Goal: Task Accomplishment & Management: Complete application form

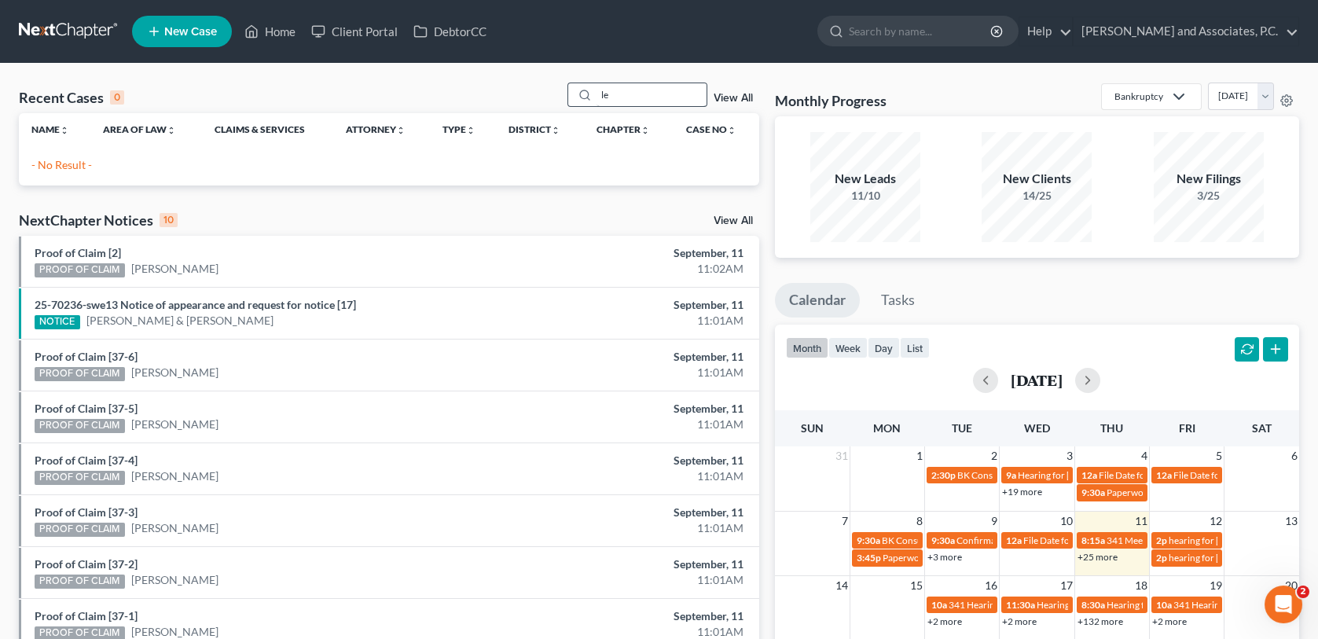
type input "l"
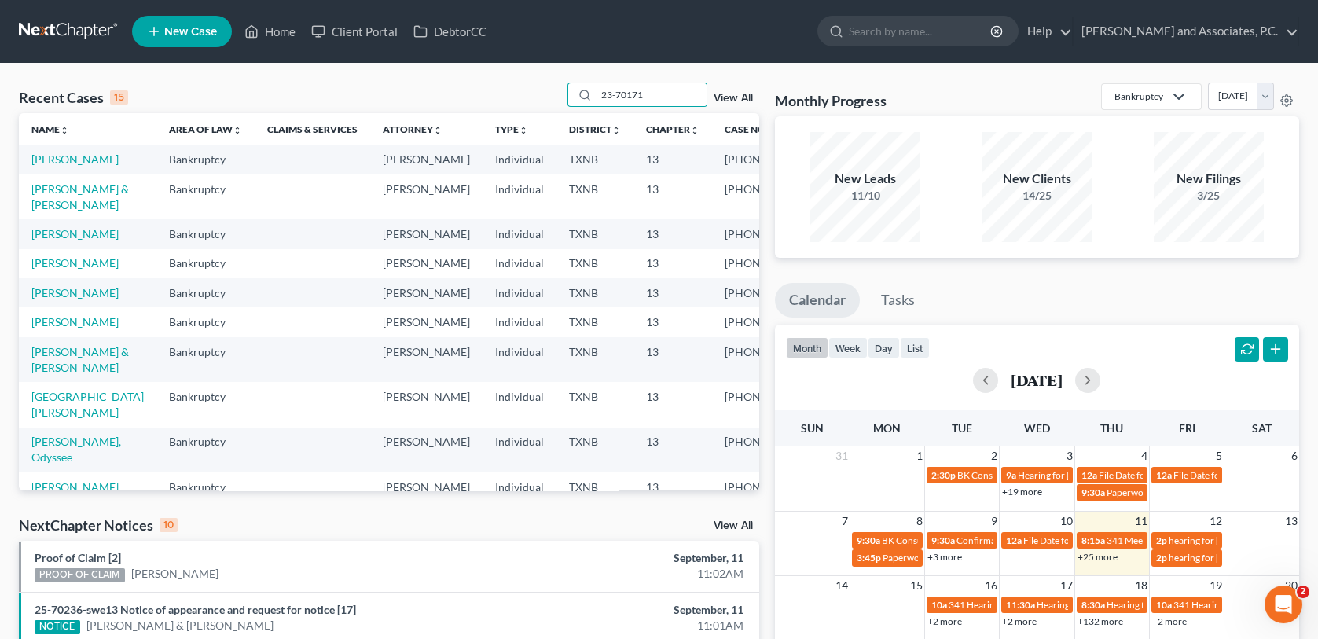
type input "23-70171"
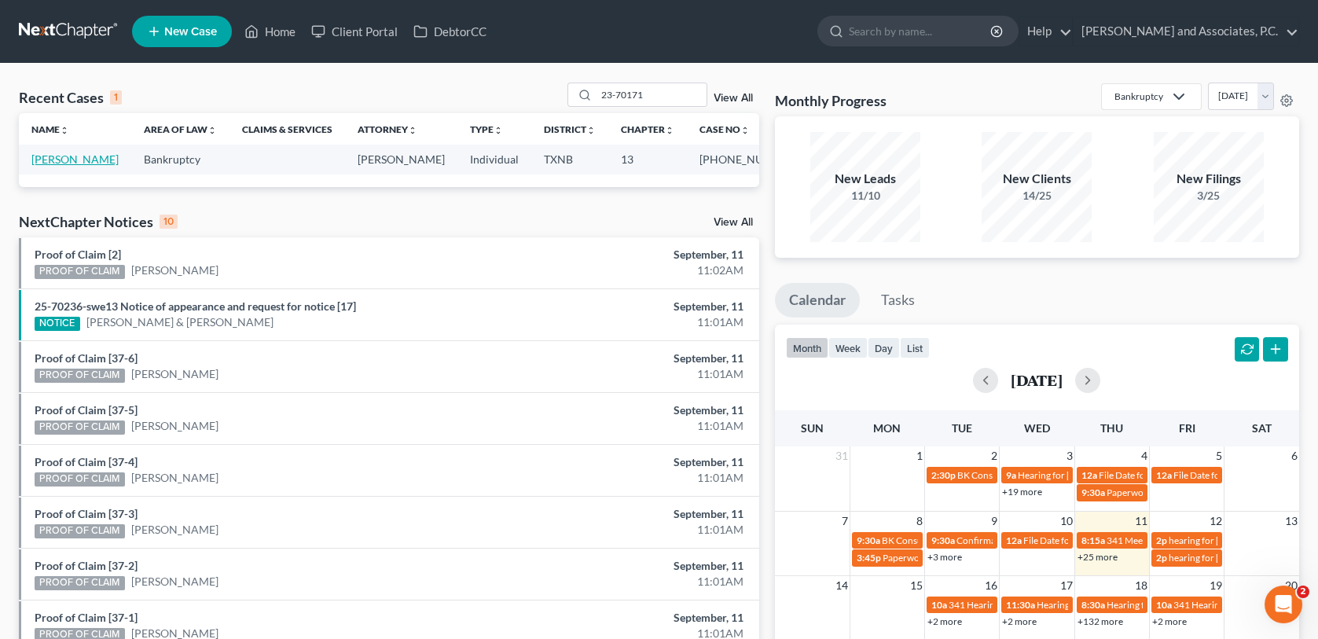
click at [102, 160] on link "[PERSON_NAME]" at bounding box center [74, 158] width 87 height 13
select select "1"
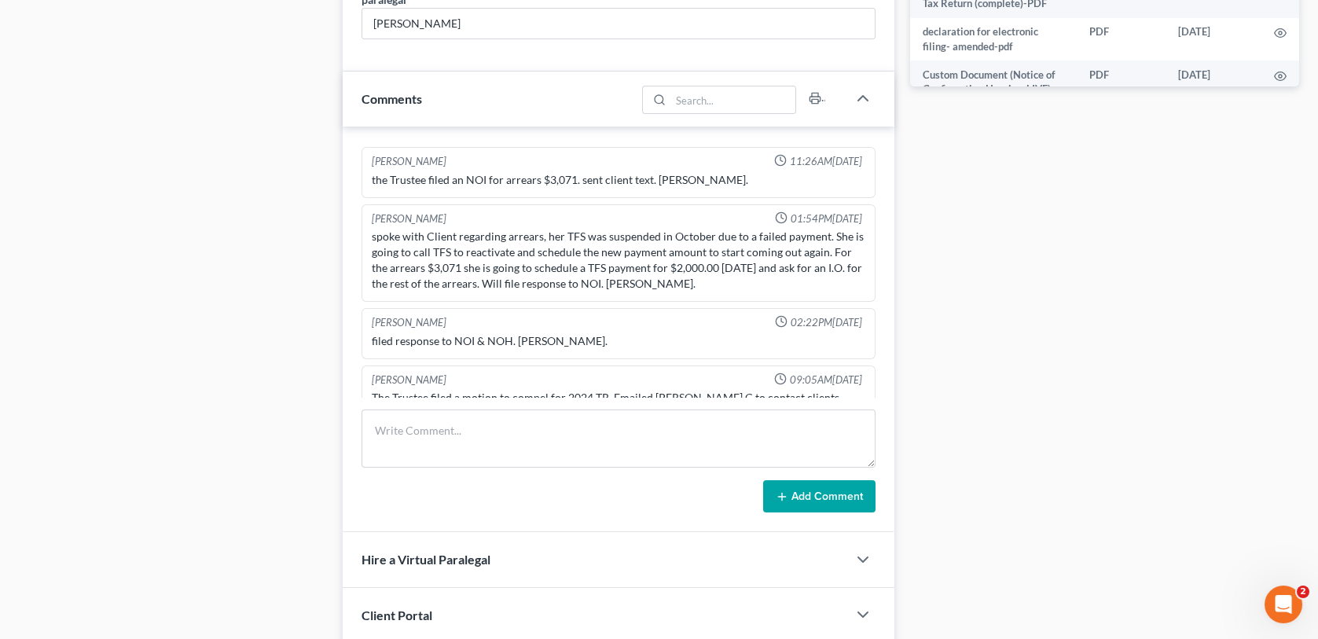
scroll to position [864, 0]
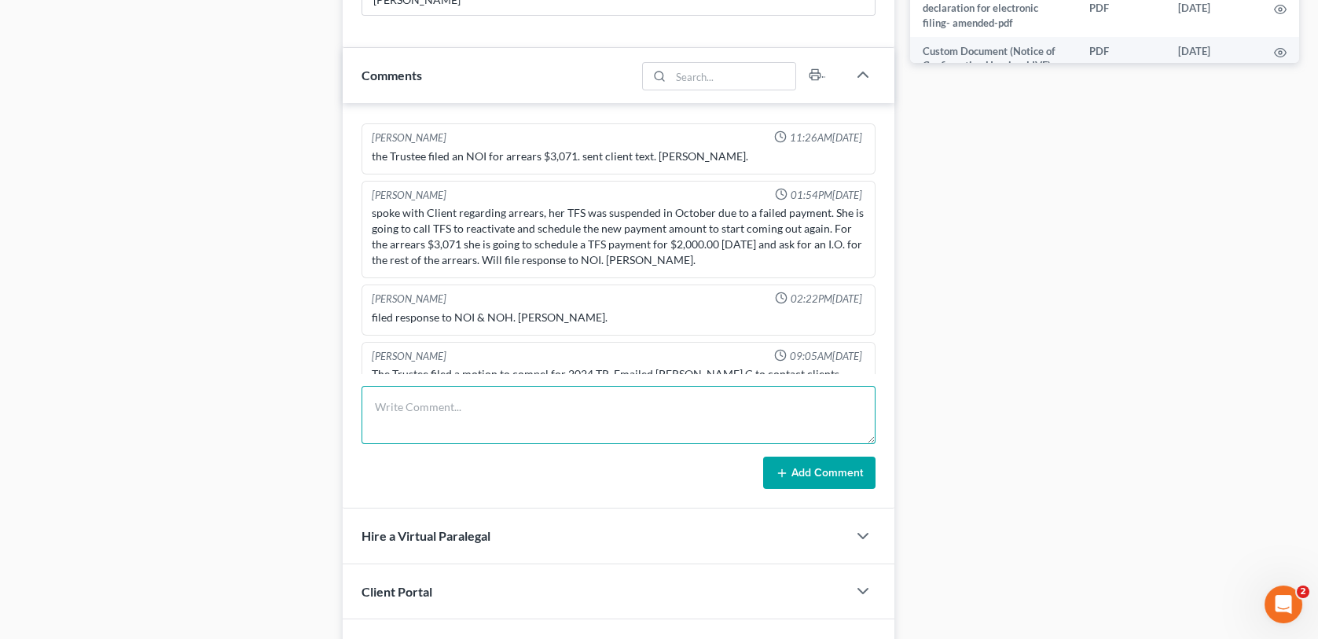
click at [436, 414] on textarea at bounding box center [617, 415] width 513 height 58
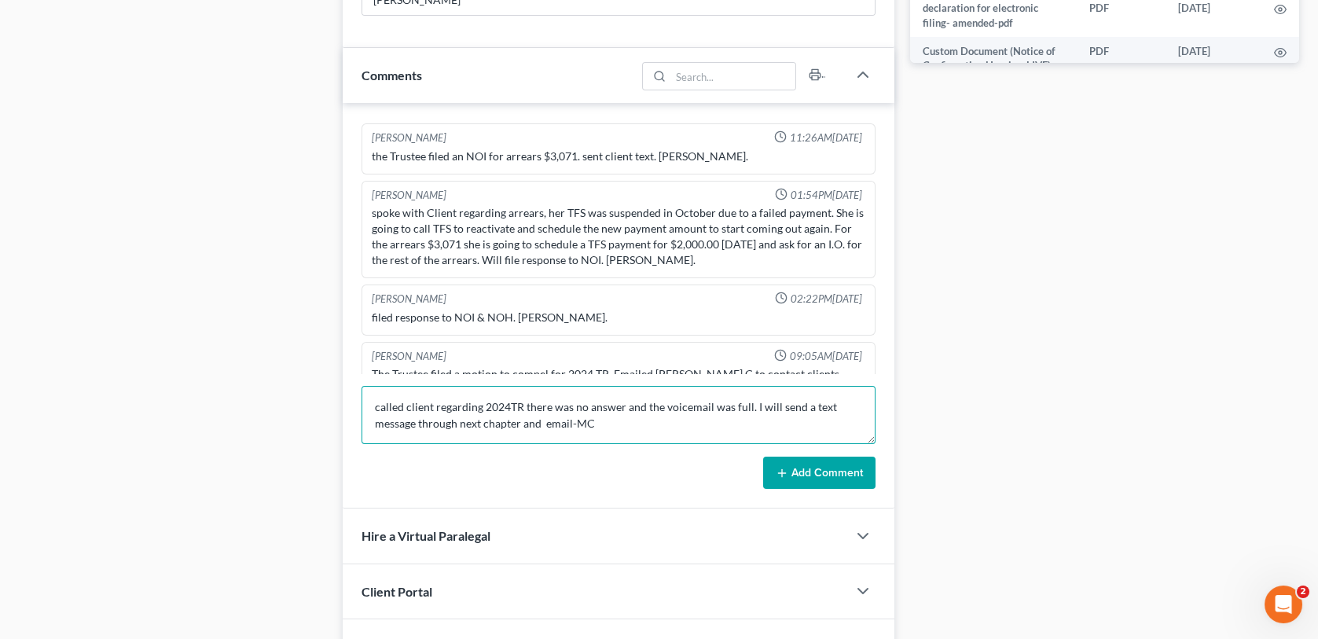
type textarea "called client regarding 2024TR there was no answer and the voicemail was full. …"
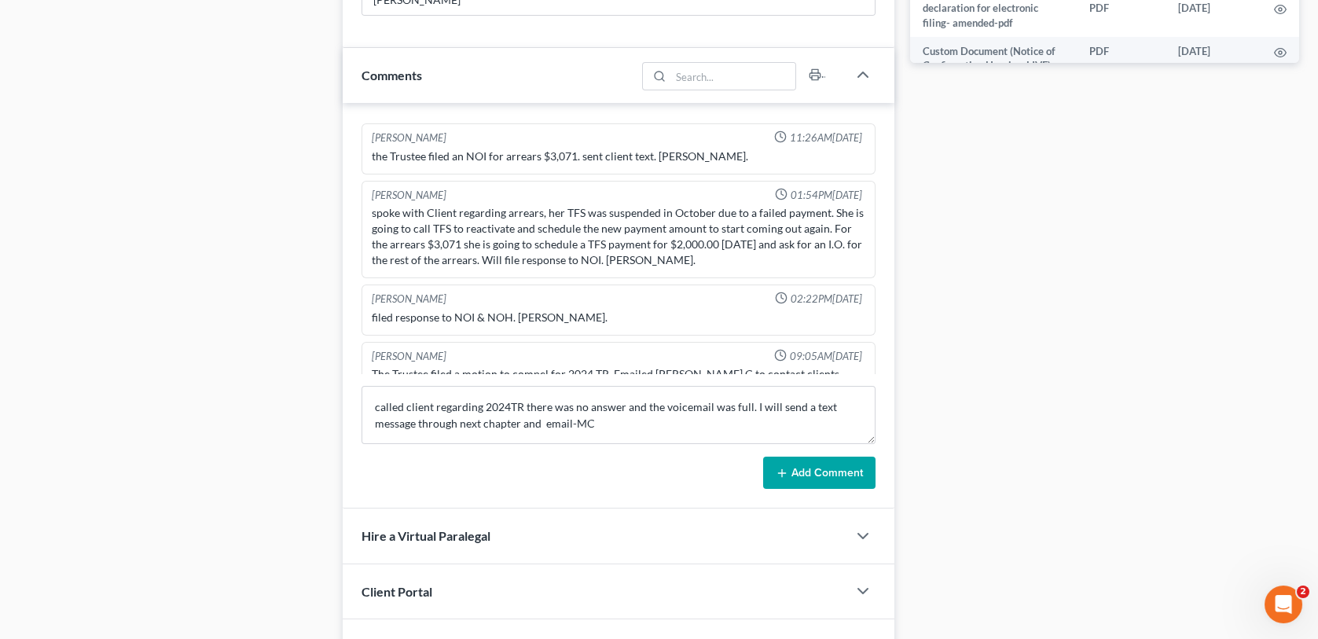
click at [816, 475] on button "Add Comment" at bounding box center [819, 473] width 112 height 33
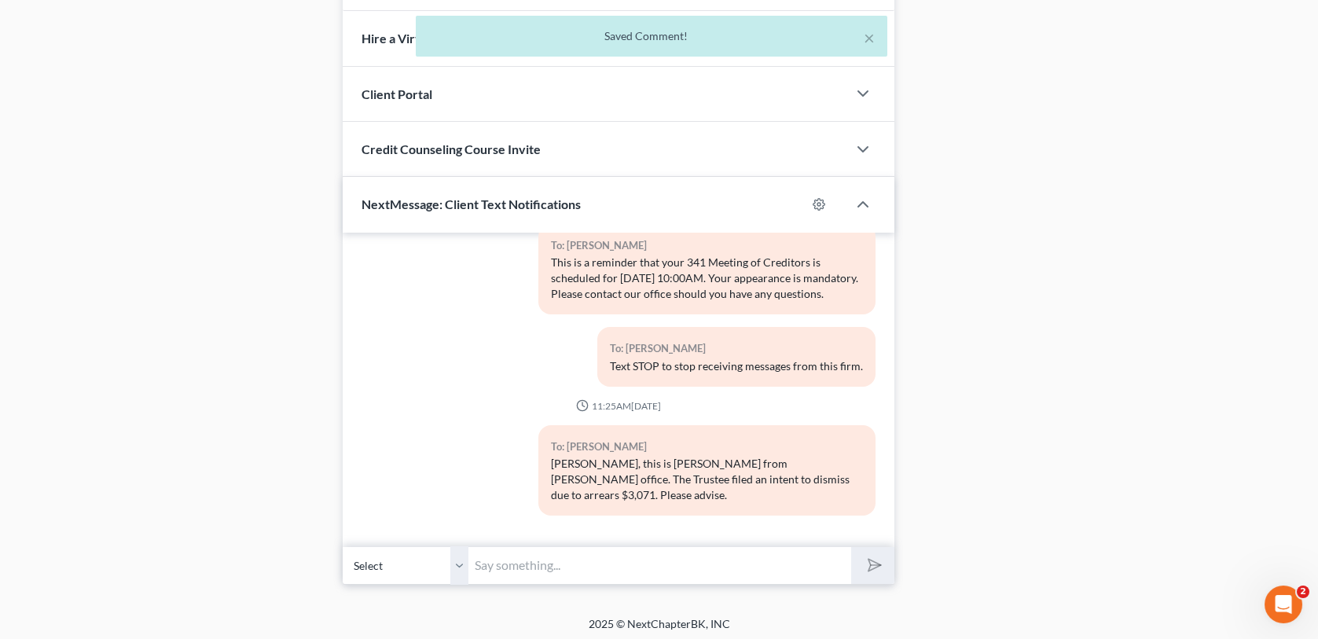
scroll to position [1363, 0]
click at [600, 568] on input "text" at bounding box center [659, 564] width 382 height 39
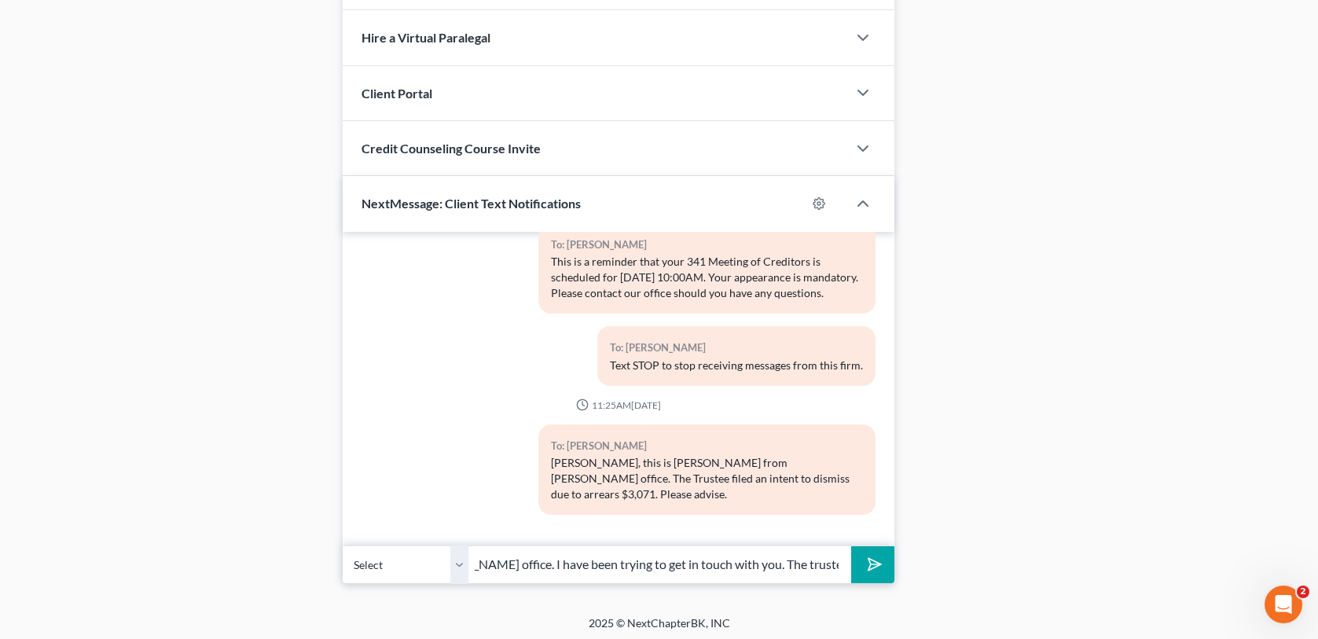
scroll to position [0, 446]
type input "[PERSON_NAME], this is [PERSON_NAME] C at [GEOGRAPHIC_DATA][PERSON_NAME] office…"
click at [851, 546] on button "submit" at bounding box center [872, 564] width 43 height 37
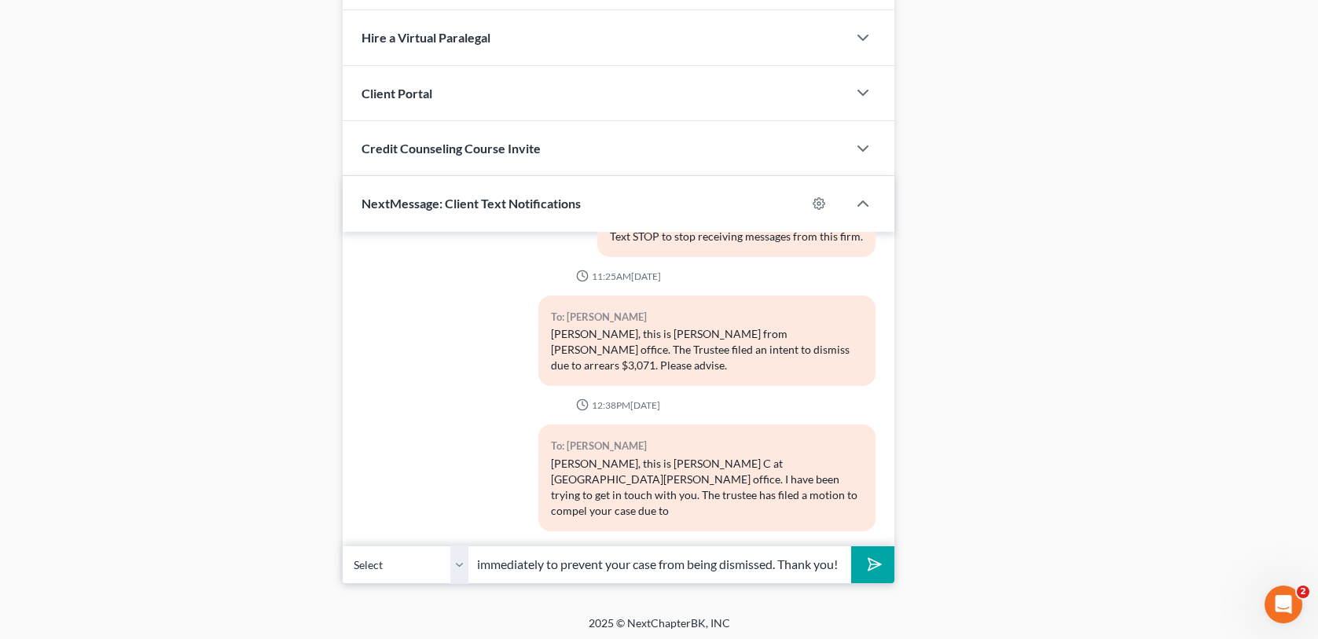
scroll to position [0, 429]
type input "not providing a copy of your 2024 Tax Return. Please bring a copy to our office…"
click at [851, 546] on button "submit" at bounding box center [872, 564] width 43 height 37
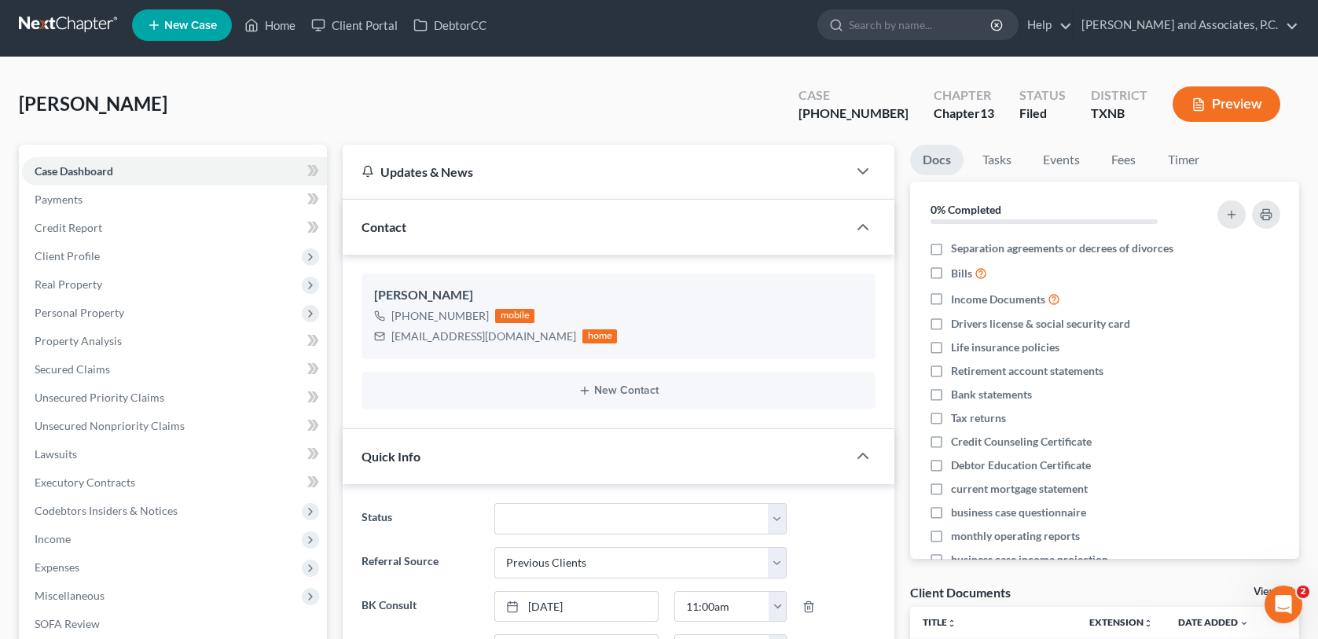
scroll to position [0, 0]
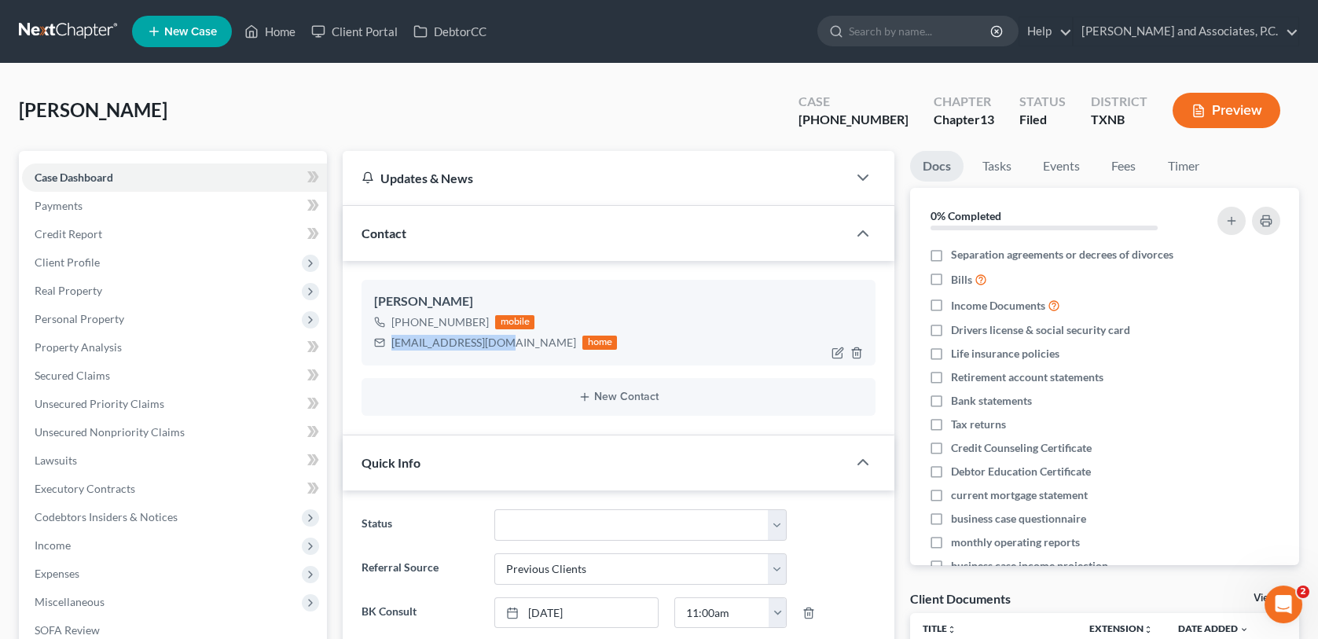
drag, startPoint x: 394, startPoint y: 342, endPoint x: 496, endPoint y: 338, distance: 102.2
click at [496, 338] on div "[EMAIL_ADDRESS][DOMAIN_NAME] home" at bounding box center [495, 342] width 243 height 20
drag, startPoint x: 496, startPoint y: 338, endPoint x: 486, endPoint y: 341, distance: 10.7
copy div "[EMAIL_ADDRESS][DOMAIN_NAME]"
click at [277, 31] on link "Home" at bounding box center [270, 31] width 67 height 28
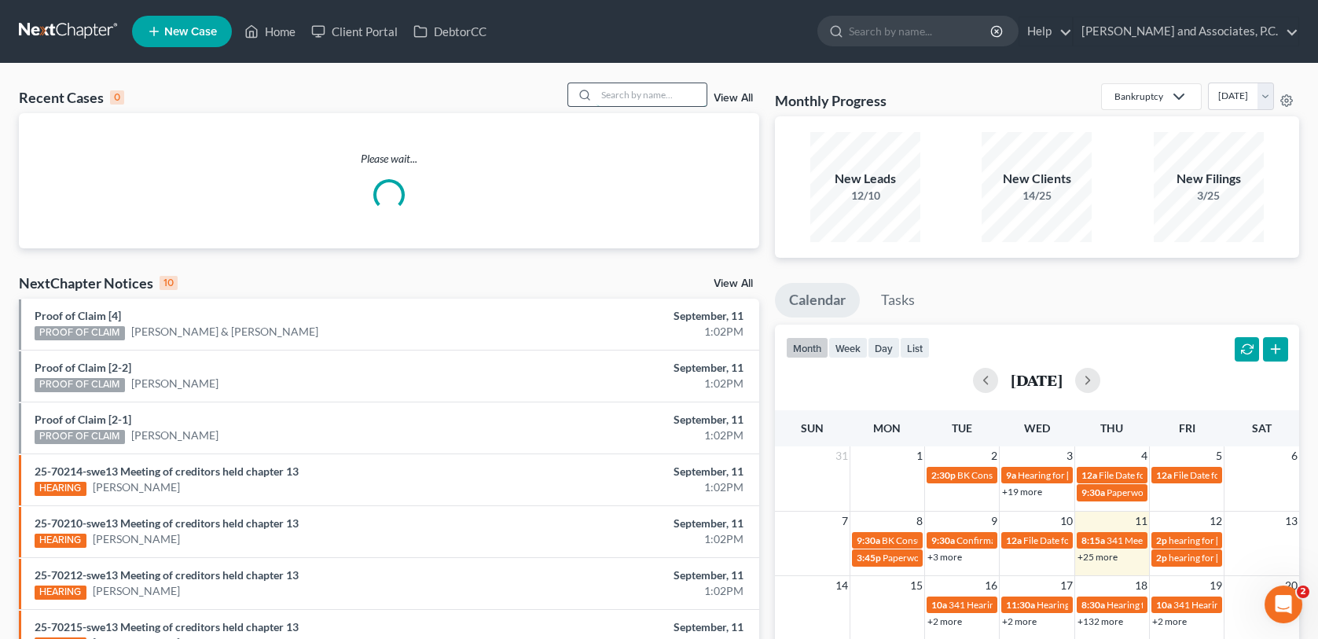
click at [602, 94] on input "search" at bounding box center [651, 94] width 110 height 23
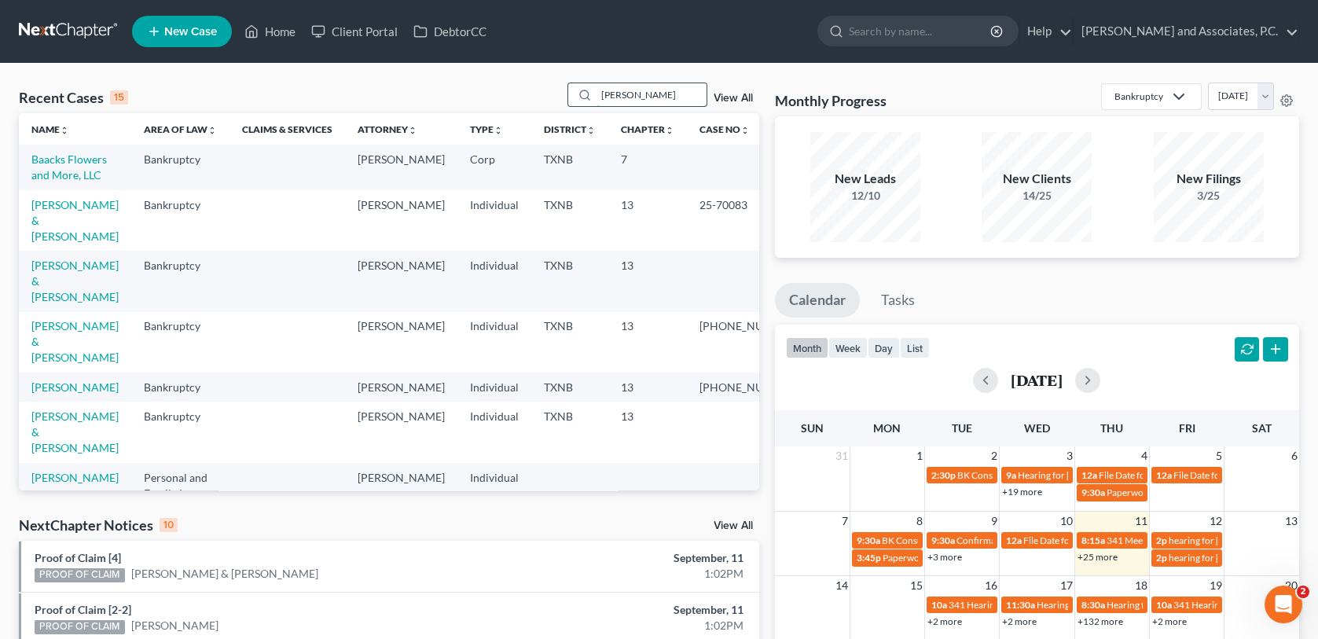
type input "[PERSON_NAME]"
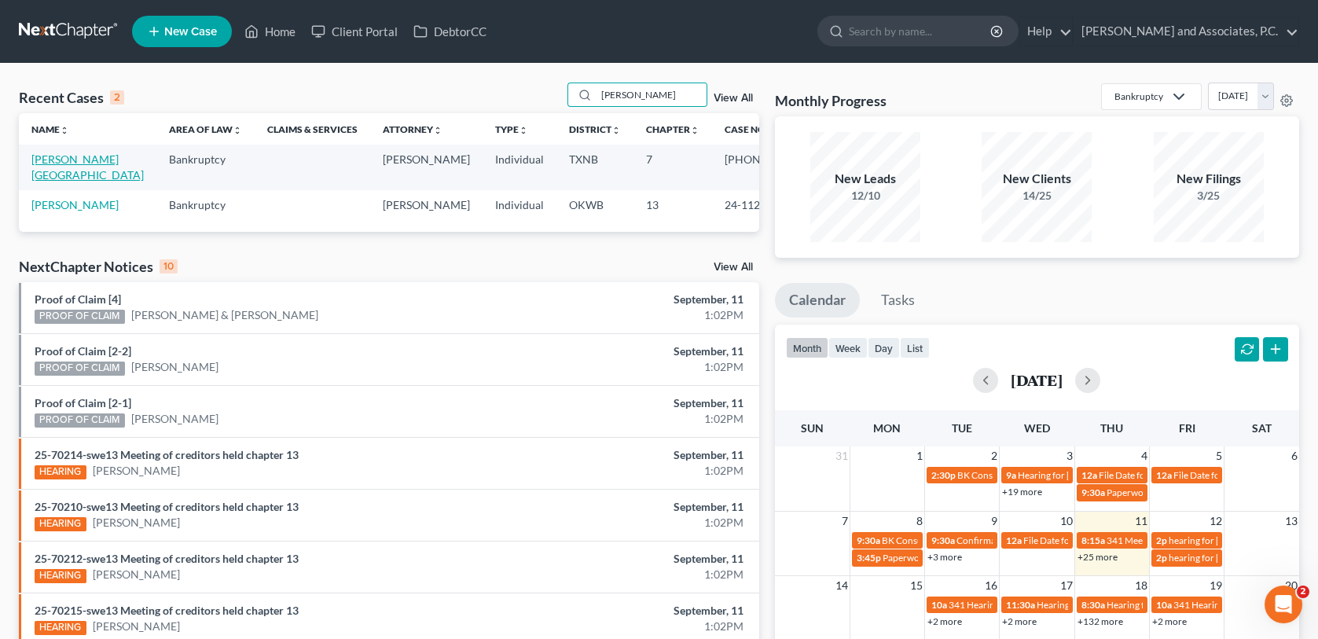
click at [63, 161] on link "[PERSON_NAME][GEOGRAPHIC_DATA]" at bounding box center [87, 166] width 112 height 29
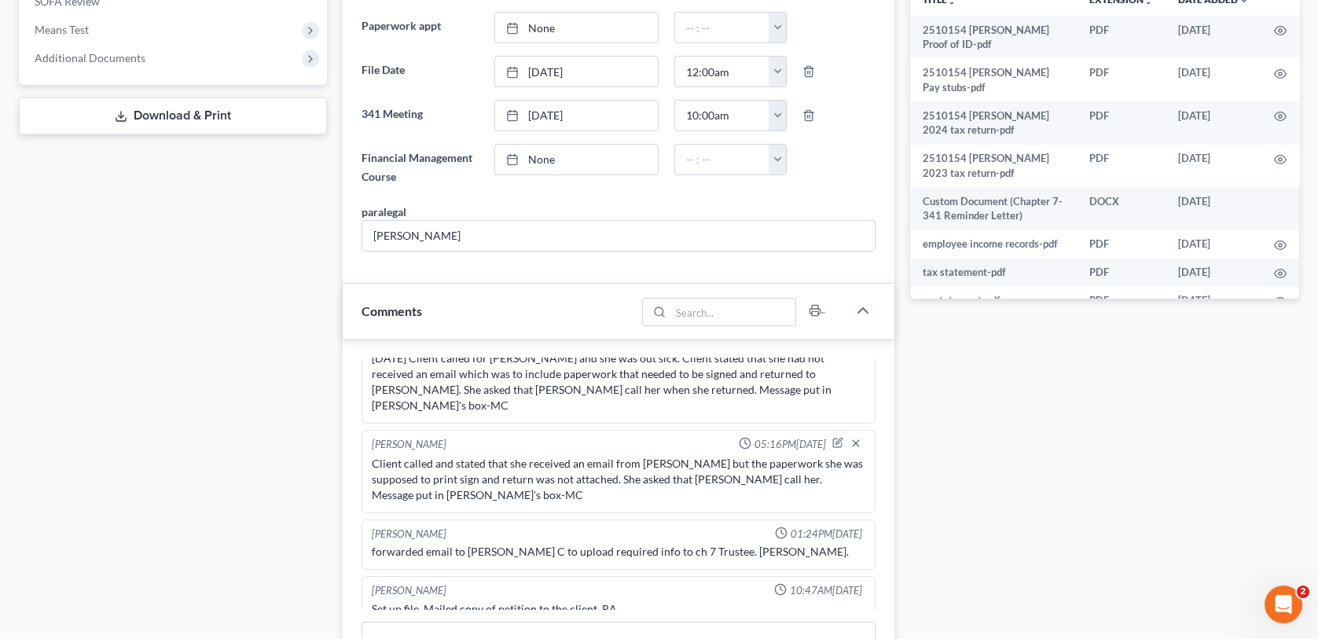
scroll to position [571, 0]
click at [198, 57] on span "Additional Documents" at bounding box center [174, 58] width 305 height 28
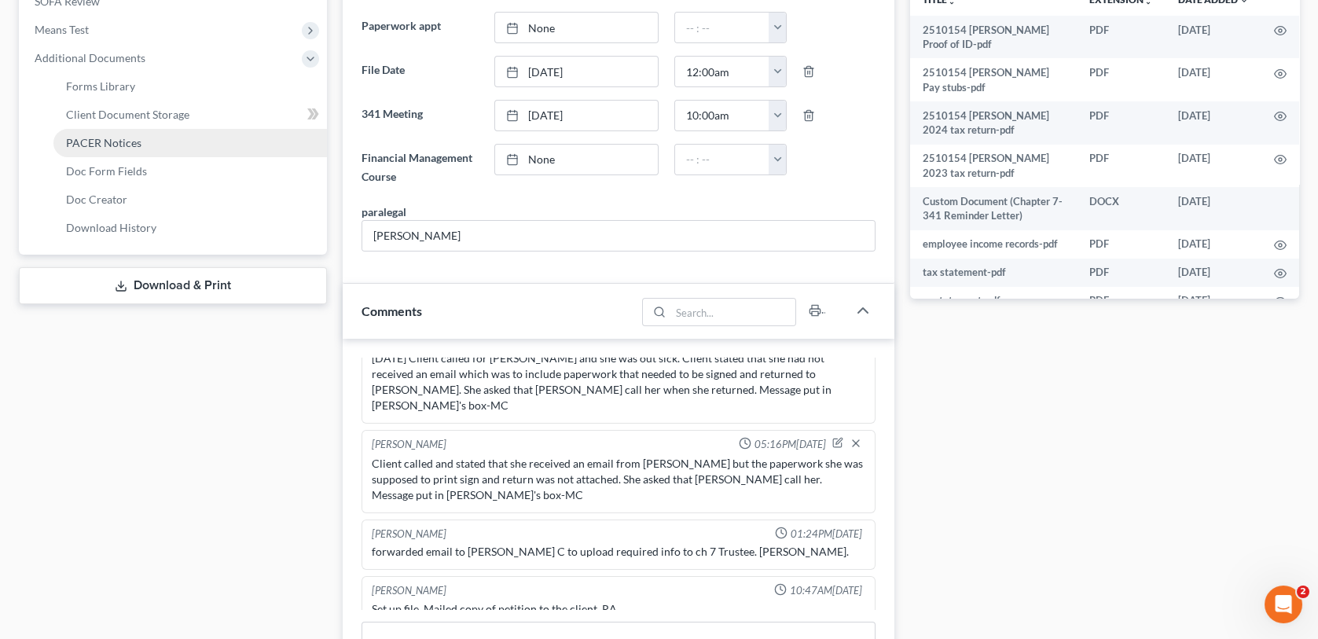
click at [180, 142] on link "PACER Notices" at bounding box center [189, 143] width 273 height 28
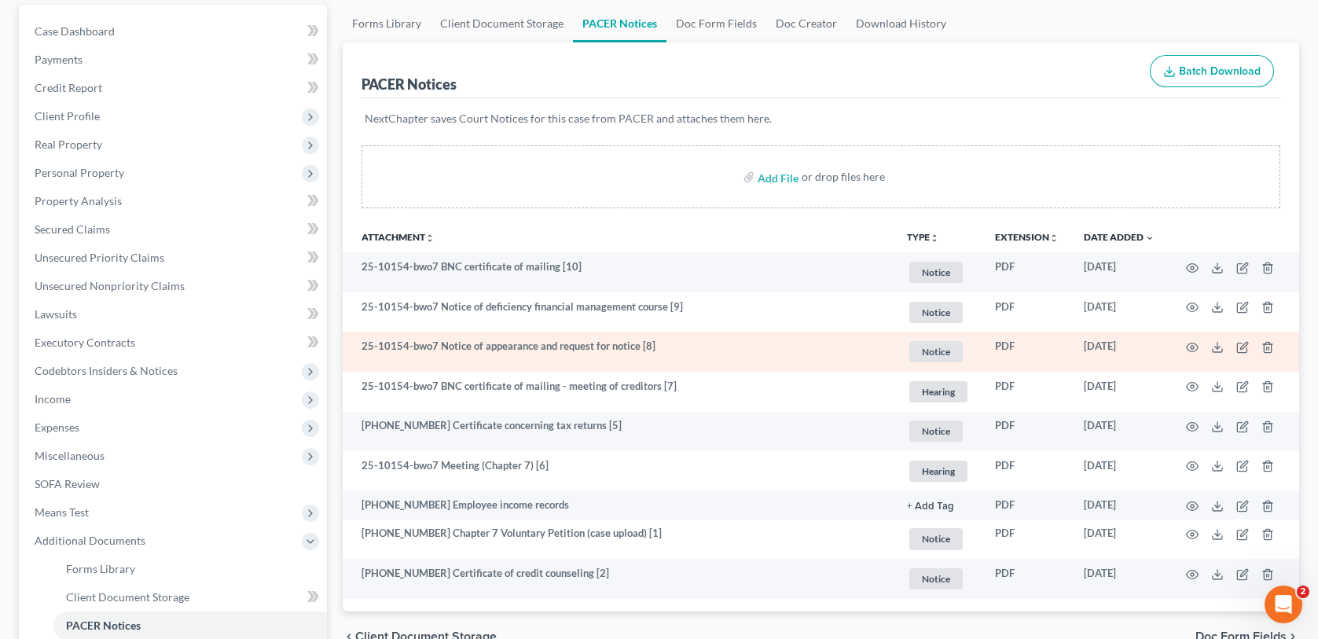
scroll to position [157, 0]
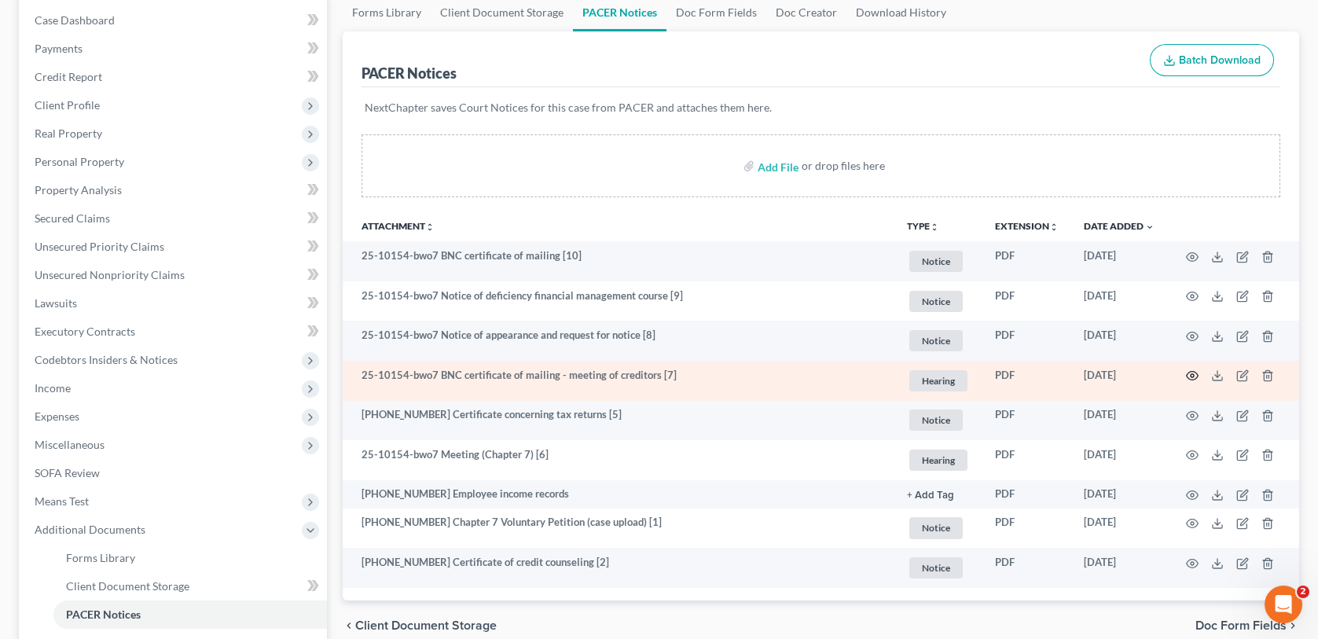
click at [1194, 374] on icon "button" at bounding box center [1192, 375] width 13 height 13
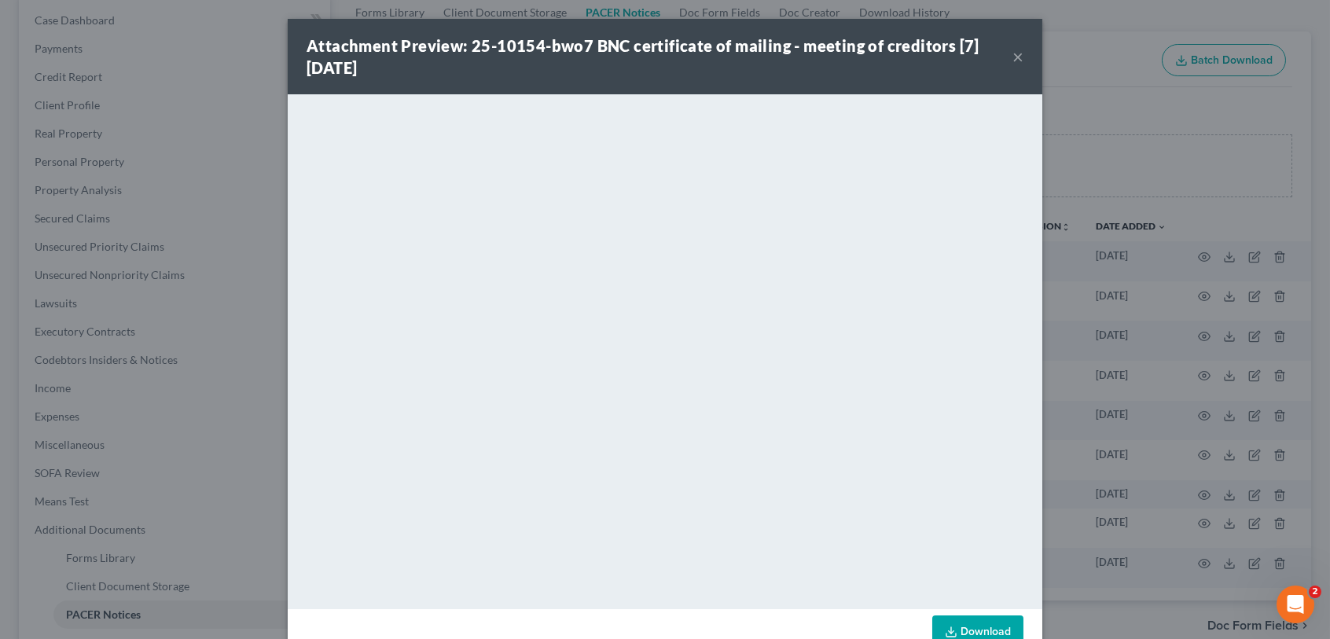
click at [1012, 58] on button "×" at bounding box center [1017, 56] width 11 height 19
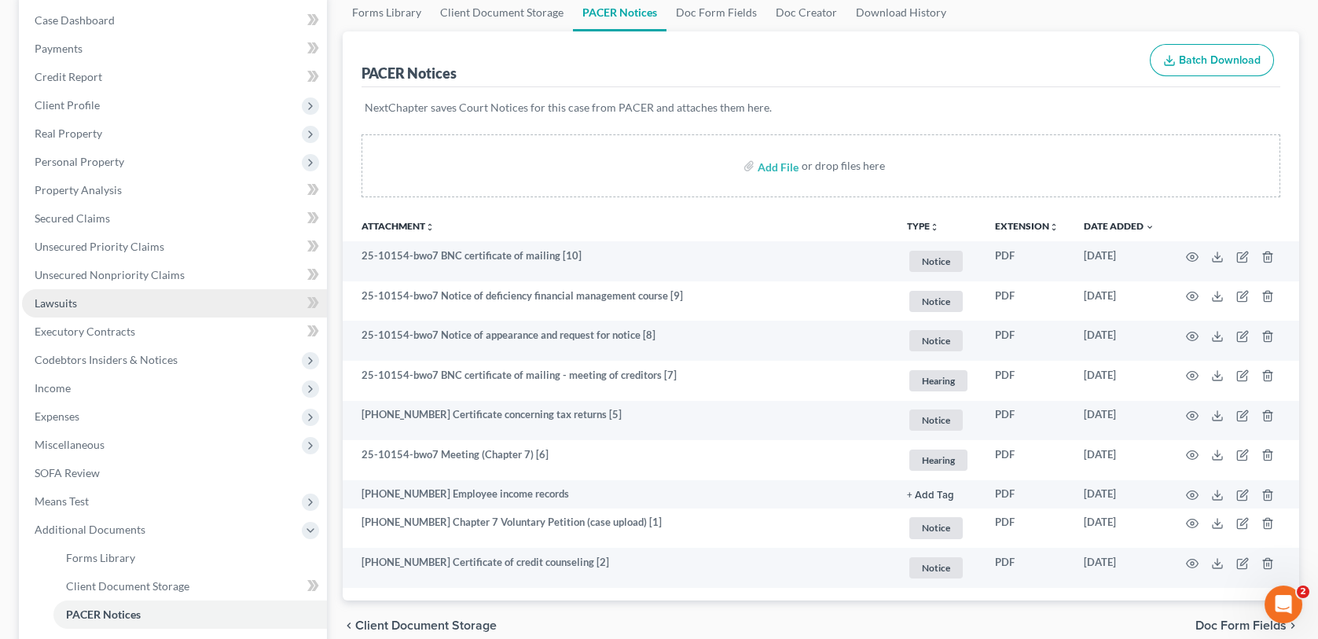
scroll to position [0, 0]
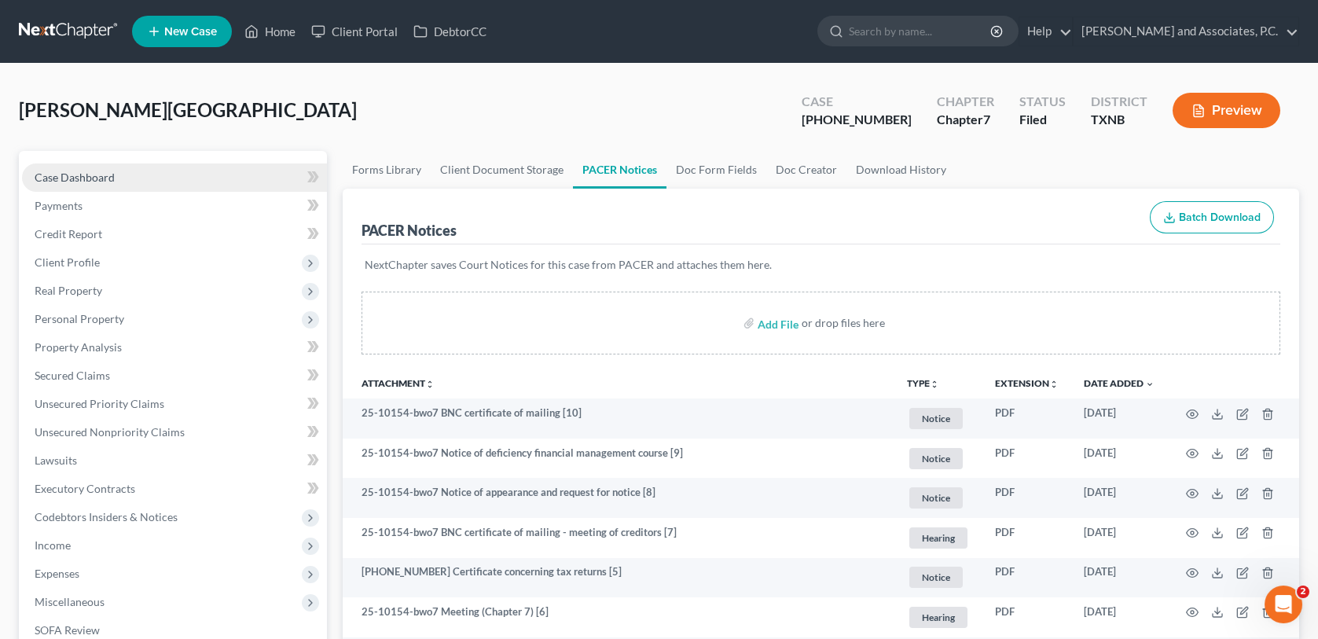
click at [87, 175] on span "Case Dashboard" at bounding box center [75, 177] width 80 height 13
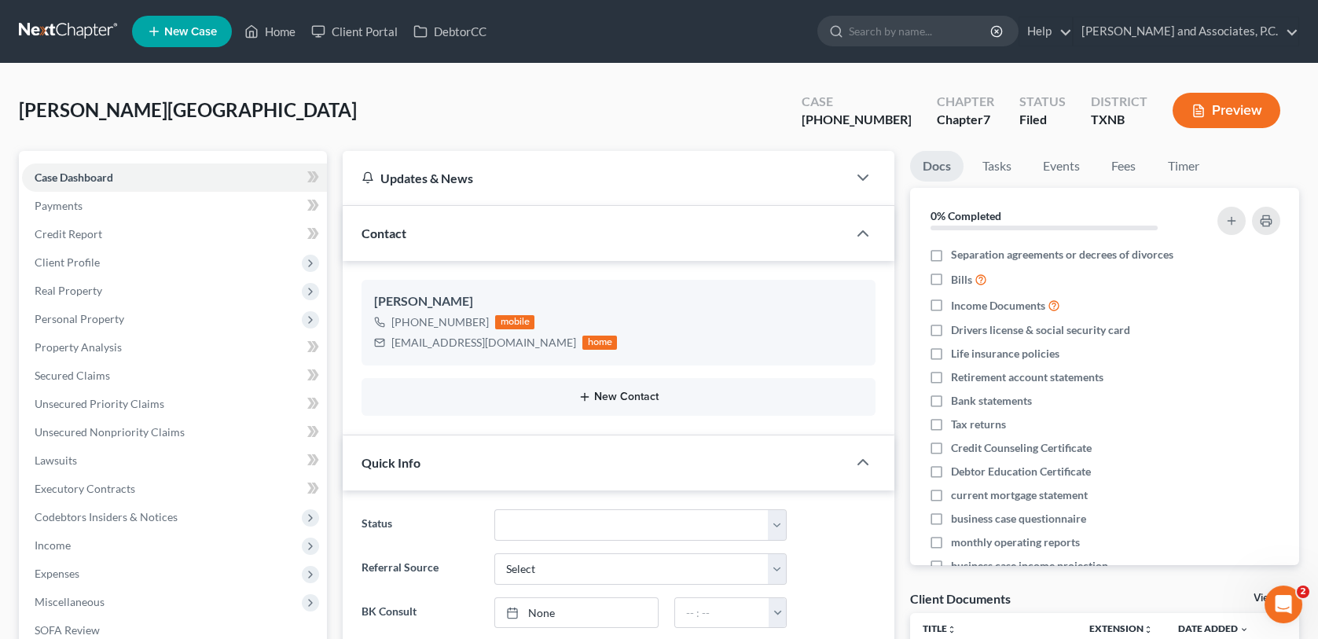
scroll to position [571, 0]
drag, startPoint x: 391, startPoint y: 341, endPoint x: 505, endPoint y: 342, distance: 113.2
click at [505, 342] on div "[EMAIL_ADDRESS][DOMAIN_NAME]" at bounding box center [483, 343] width 185 height 16
copy div "[EMAIL_ADDRESS][DOMAIN_NAME]"
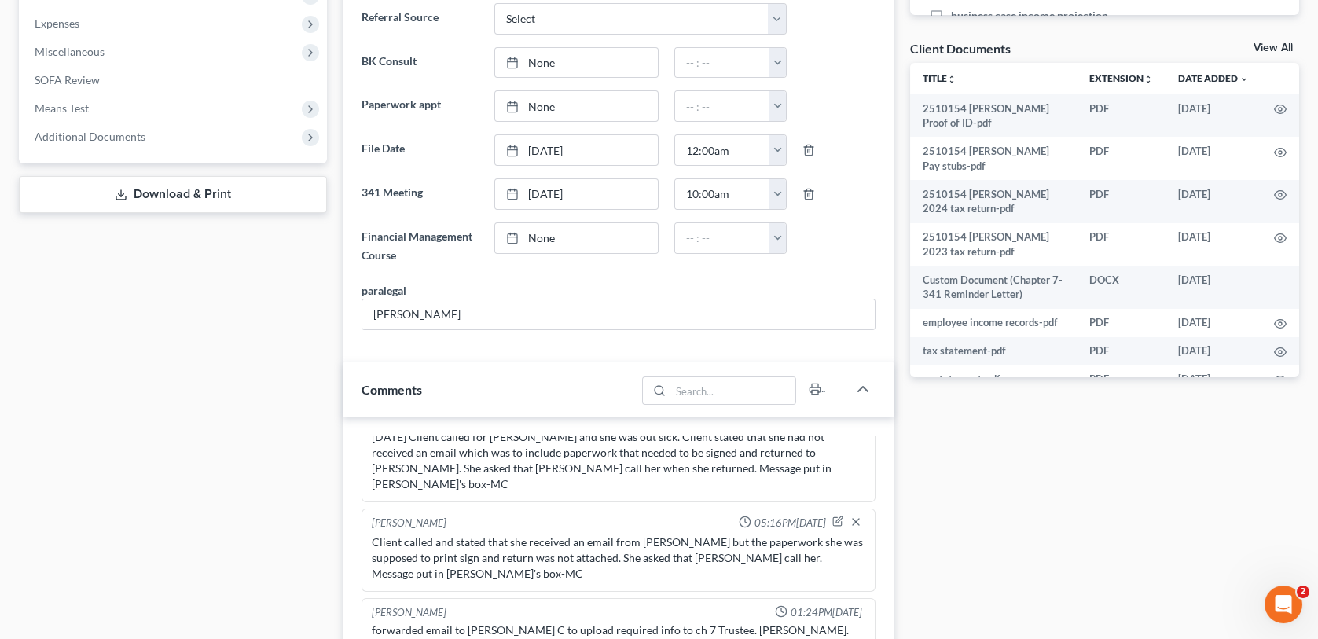
scroll to position [550, 0]
click at [136, 141] on span "Additional Documents" at bounding box center [90, 136] width 111 height 13
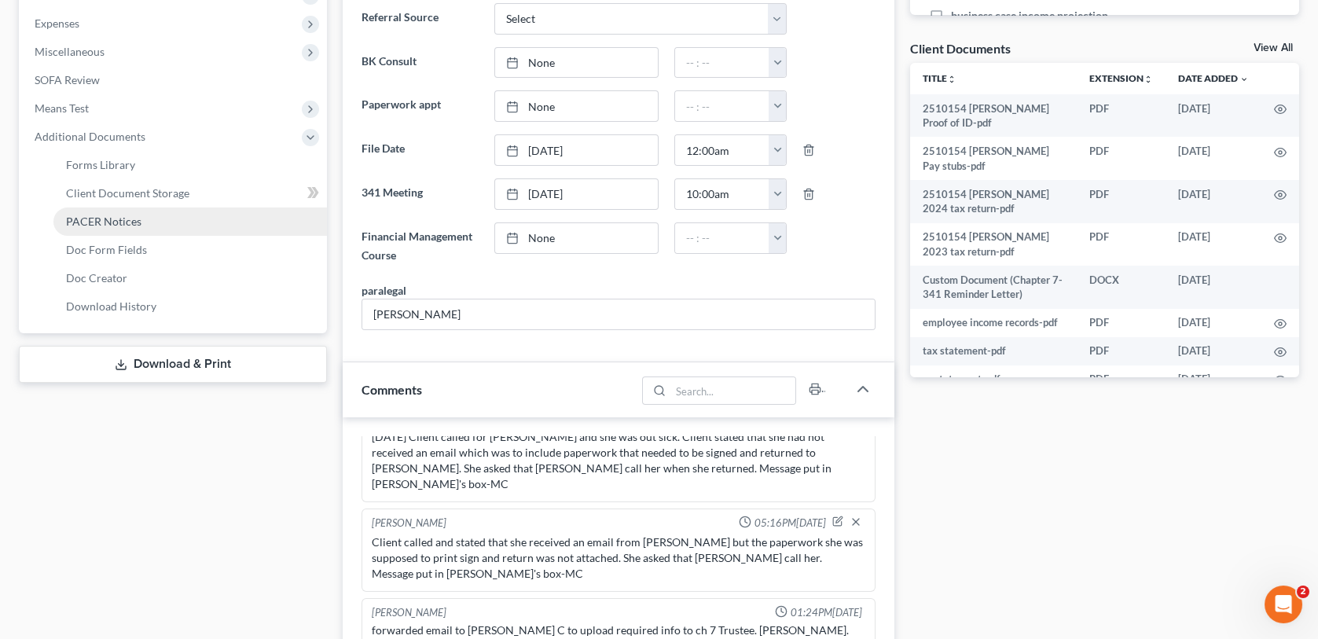
click at [131, 226] on span "PACER Notices" at bounding box center [103, 221] width 75 height 13
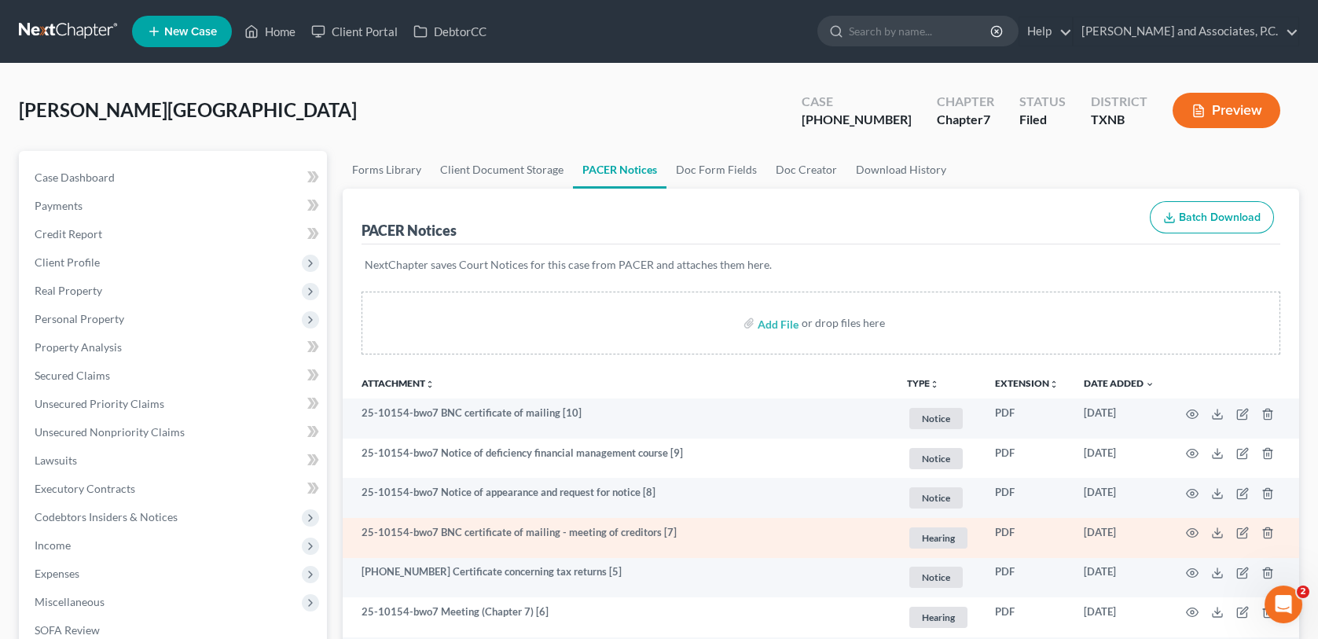
scroll to position [79, 0]
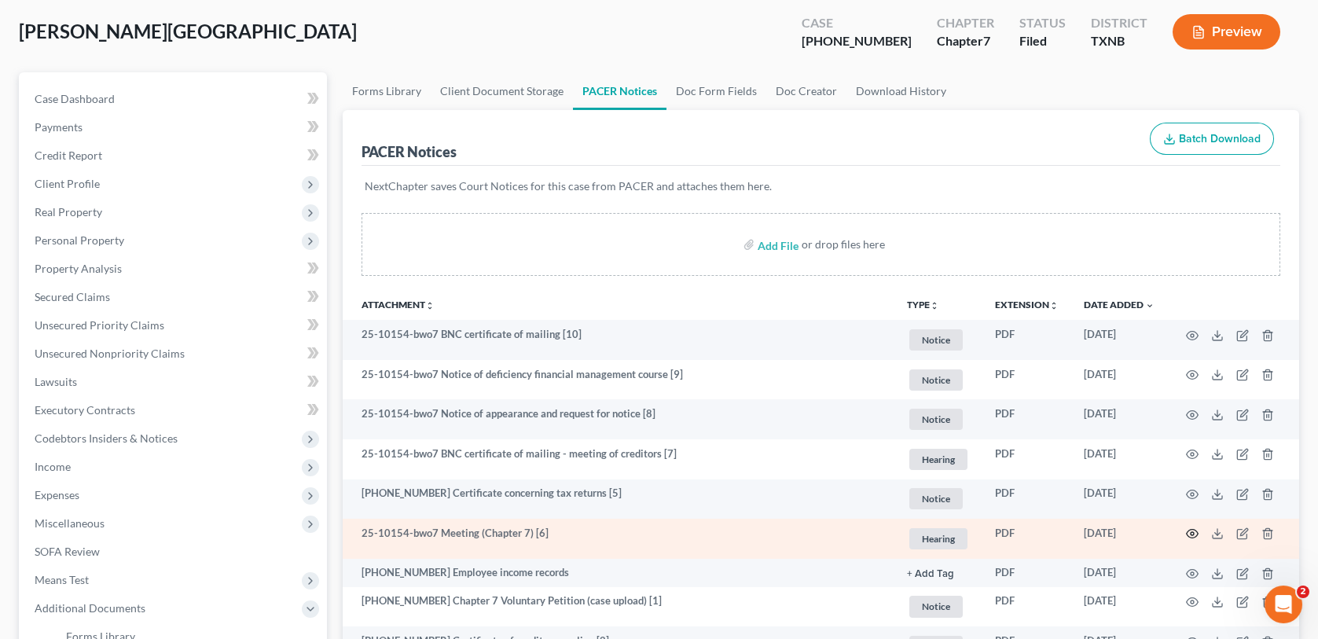
click at [1194, 531] on icon "button" at bounding box center [1192, 533] width 13 height 13
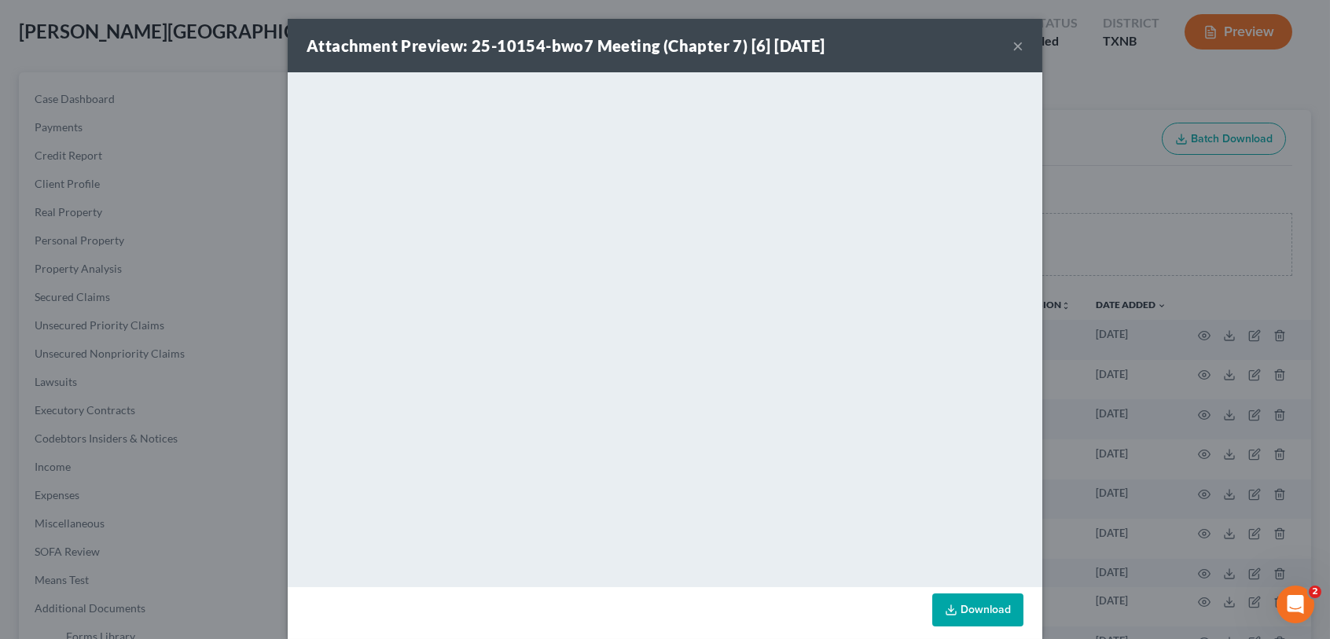
click at [1012, 50] on button "×" at bounding box center [1017, 45] width 11 height 19
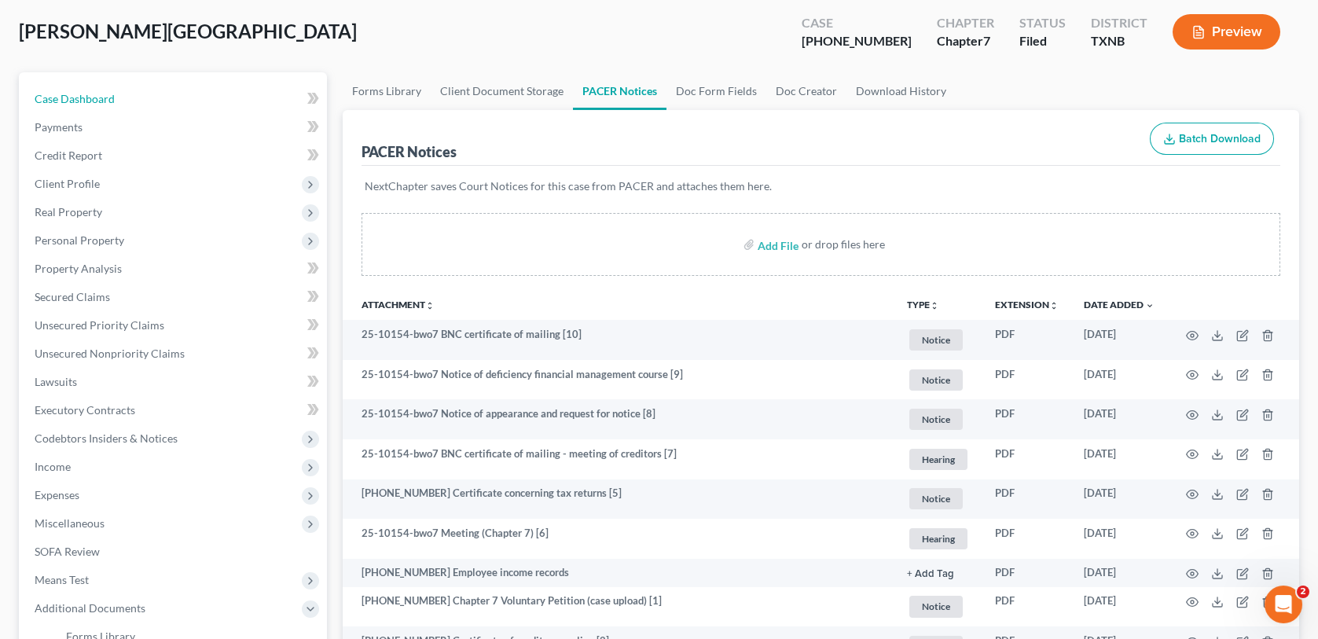
drag, startPoint x: 82, startPoint y: 101, endPoint x: 330, endPoint y: 172, distance: 258.4
click at [82, 101] on span "Case Dashboard" at bounding box center [75, 98] width 80 height 13
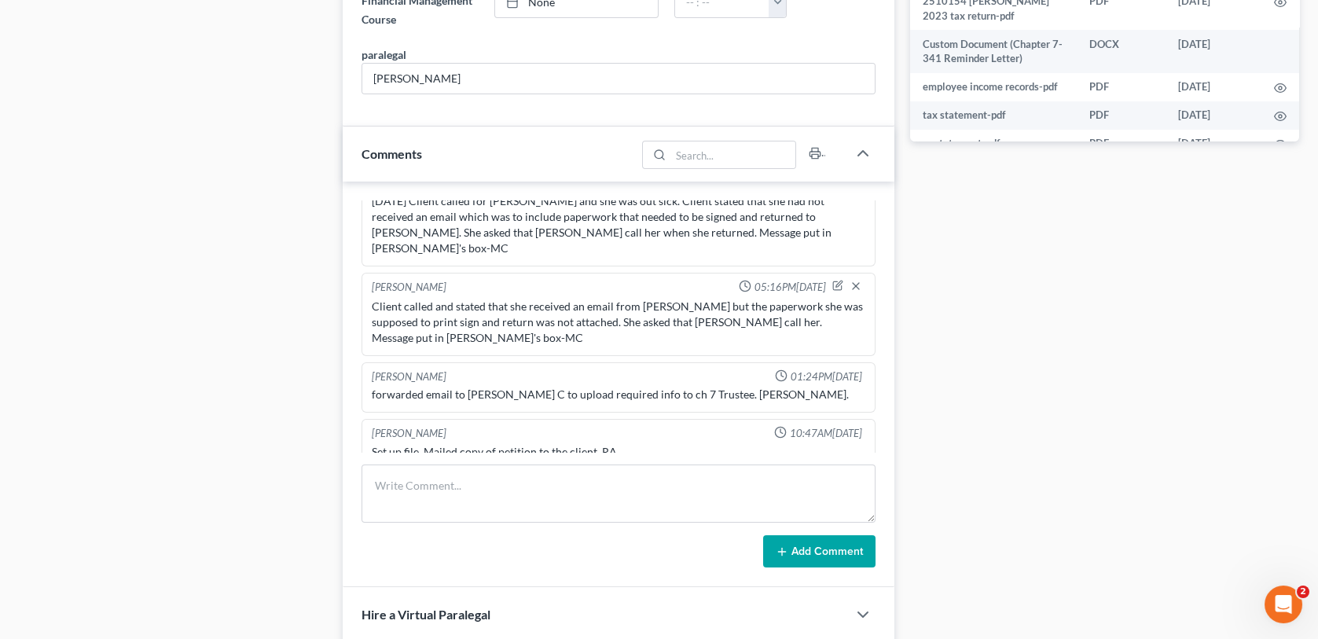
scroll to position [864, 0]
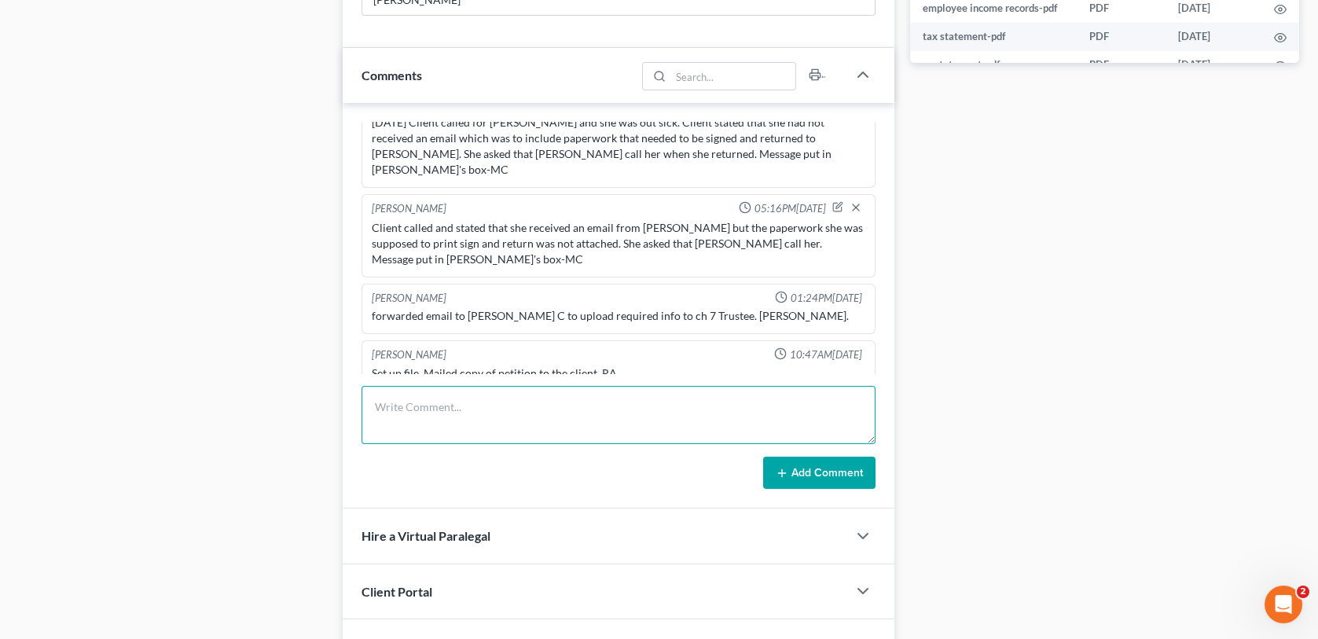
click at [395, 424] on textarea at bounding box center [617, 415] width 513 height 58
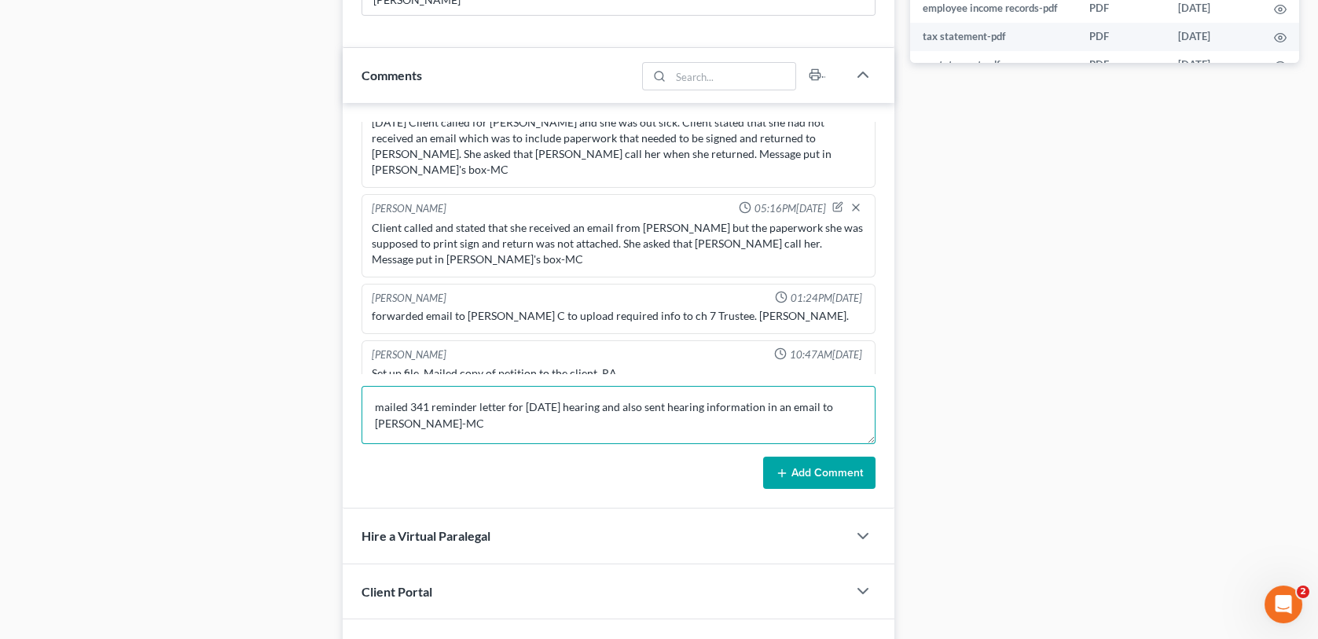
scroll to position [2, 0]
type textarea "mailed 341 reminder letter for [DATE] hearing and also sent hearing information…"
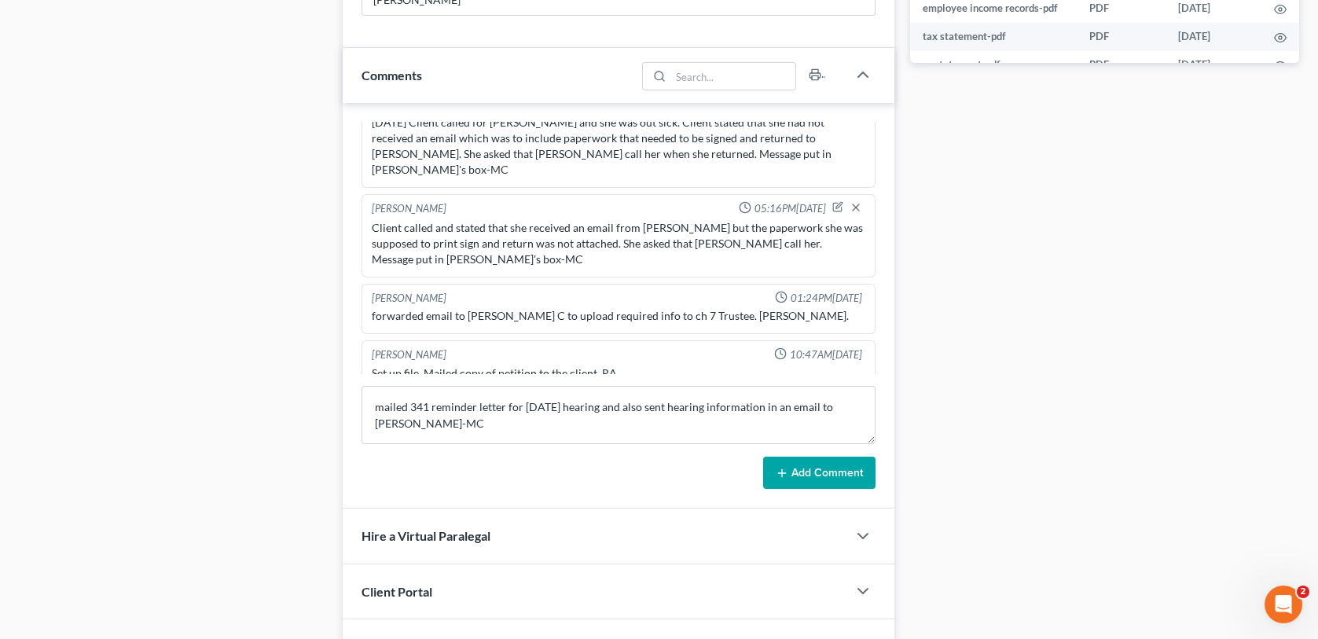
click at [831, 469] on button "Add Comment" at bounding box center [819, 473] width 112 height 33
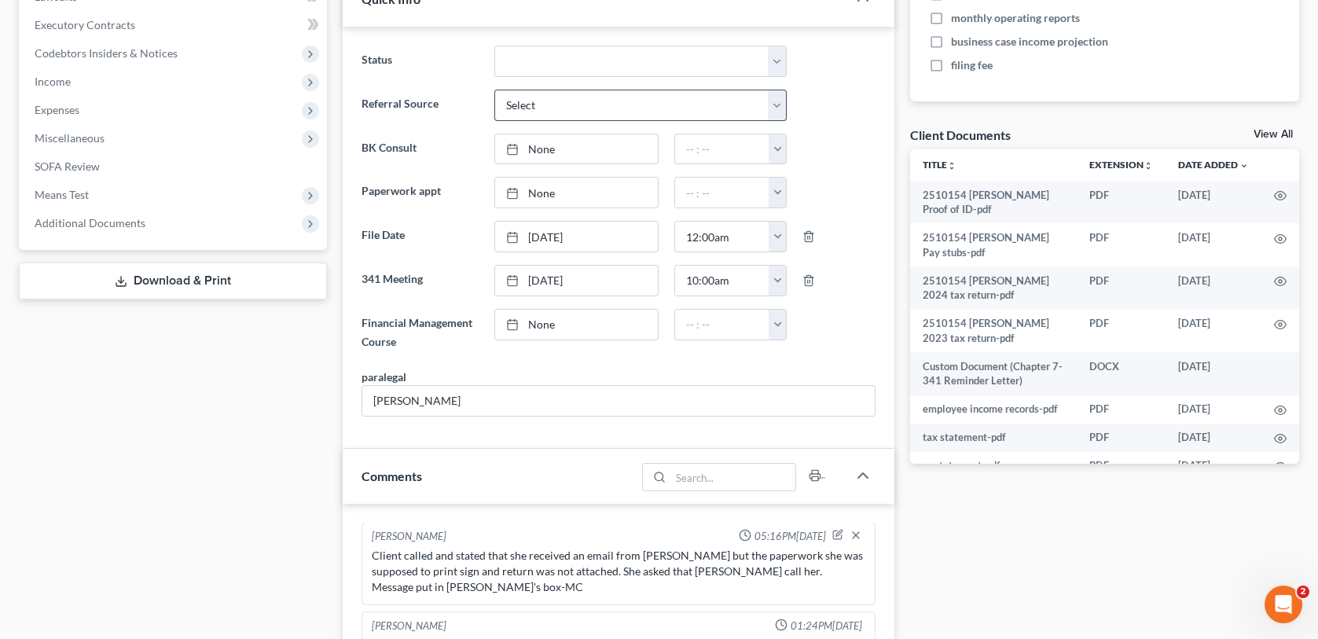
scroll to position [786, 0]
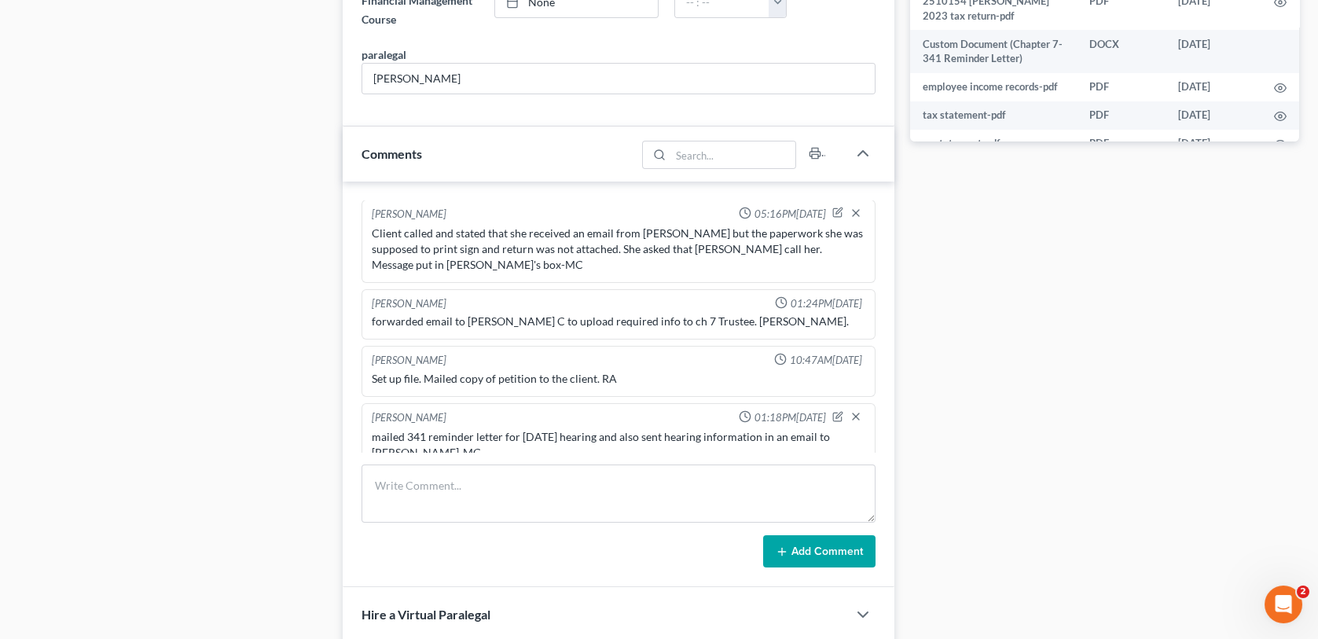
click at [598, 429] on div "mailed 341 reminder letter for [DATE] hearing and also sent hearing information…" at bounding box center [618, 444] width 493 height 31
click at [833, 413] on icon "button" at bounding box center [837, 417] width 9 height 9
click at [612, 430] on textarea "mailed 341 reminder letter for [DATE] hearing and also sent hearing information…" at bounding box center [618, 458] width 493 height 58
click at [559, 446] on textarea "mailed 341 reminder letter for [DATE] hearing on [DATE], and also sent hearing …" at bounding box center [618, 458] width 493 height 58
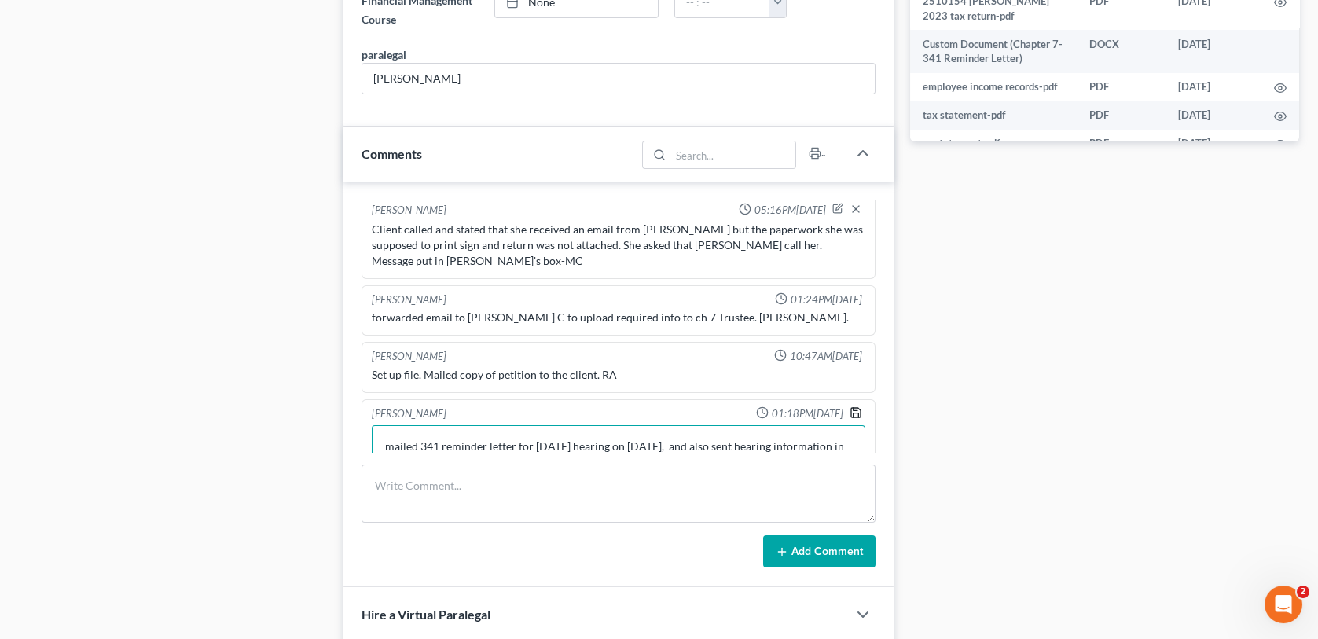
type textarea "mailed 341 reminder letter for [DATE] hearing on [DATE], and also sent hearing …"
click at [849, 406] on icon "button" at bounding box center [855, 412] width 13 height 13
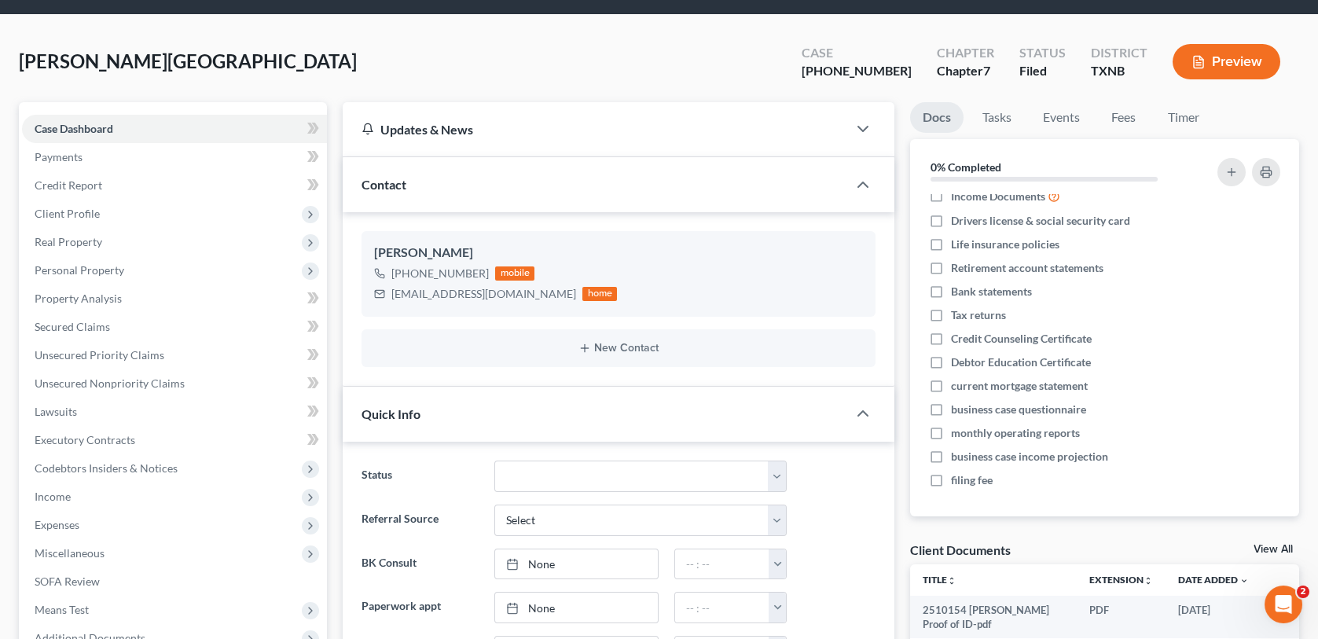
scroll to position [0, 0]
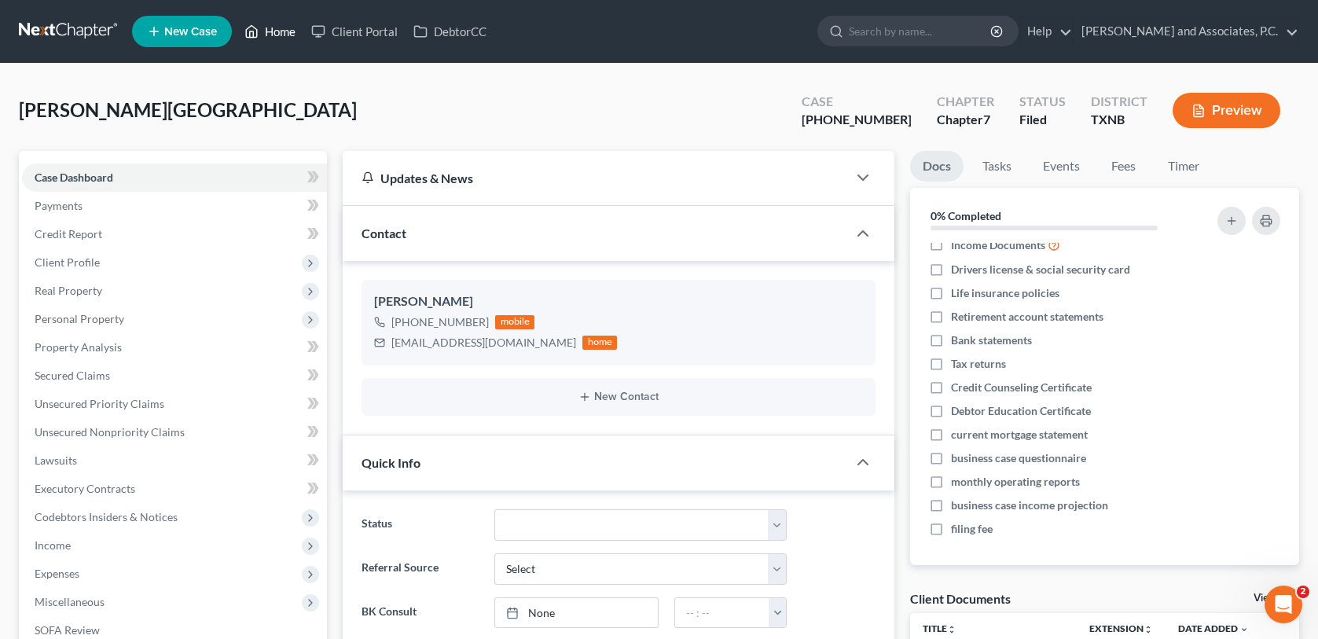
click at [286, 29] on link "Home" at bounding box center [270, 31] width 67 height 28
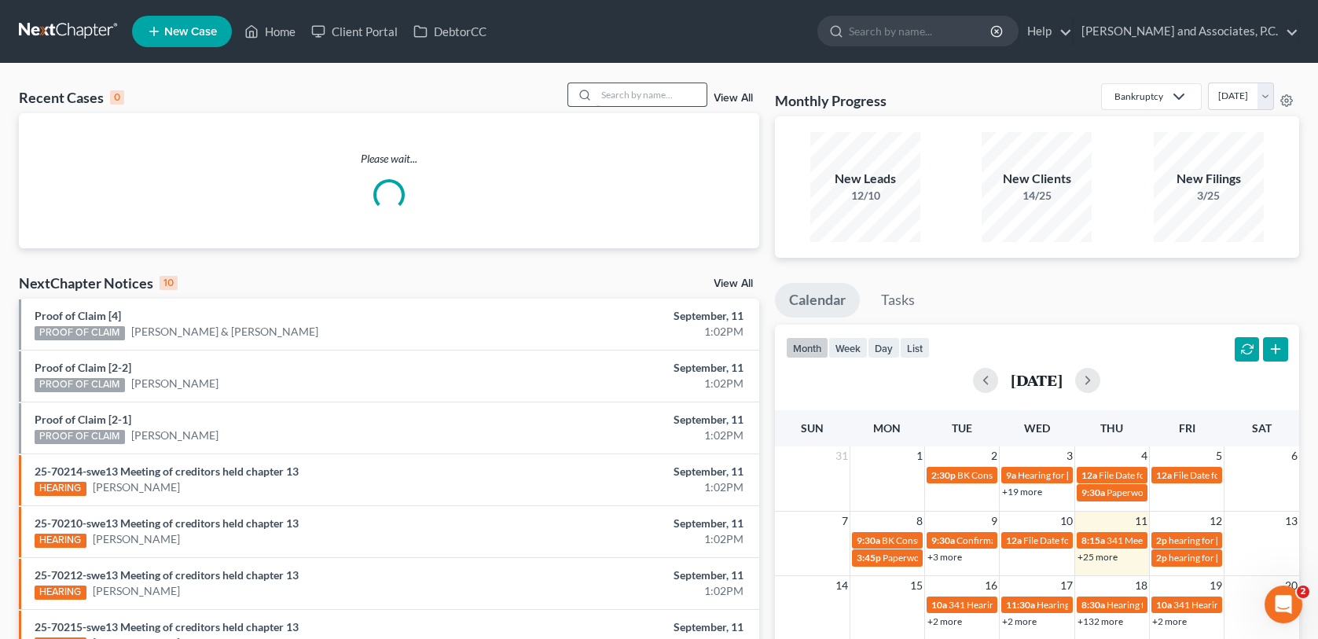
click at [615, 93] on input "search" at bounding box center [651, 94] width 110 height 23
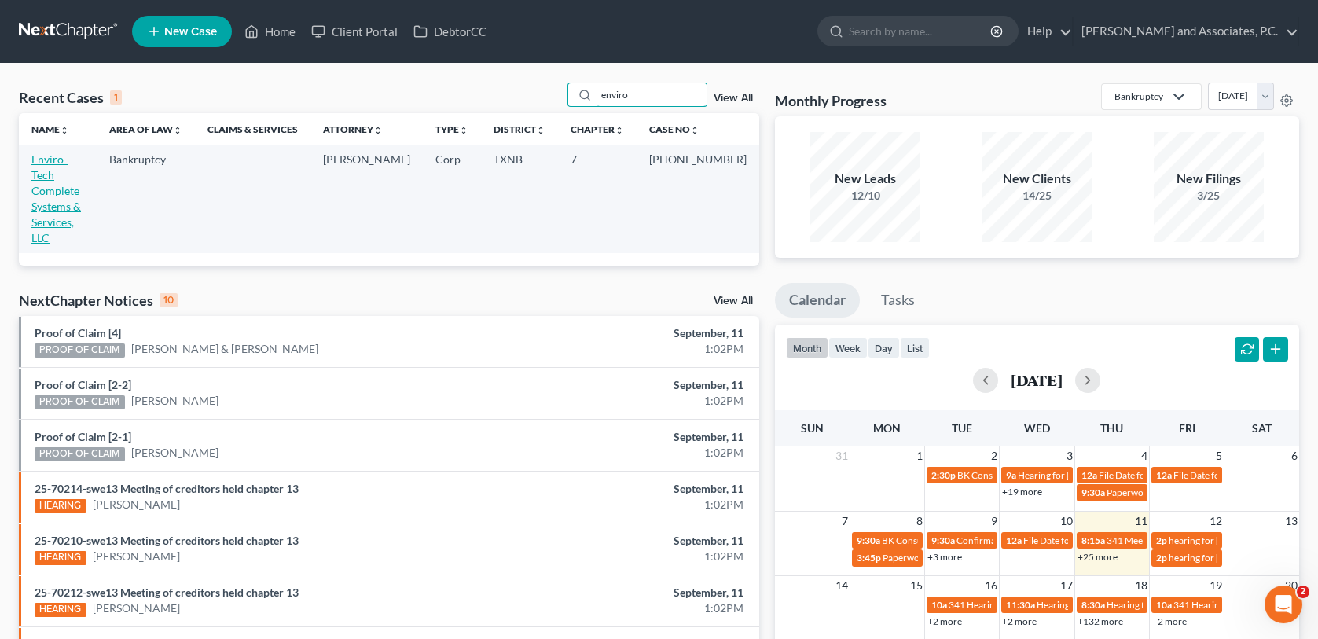
type input "enviro"
click at [81, 164] on link "Enviro-Tech Complete Systems & Services, LLC" at bounding box center [56, 198] width 50 height 92
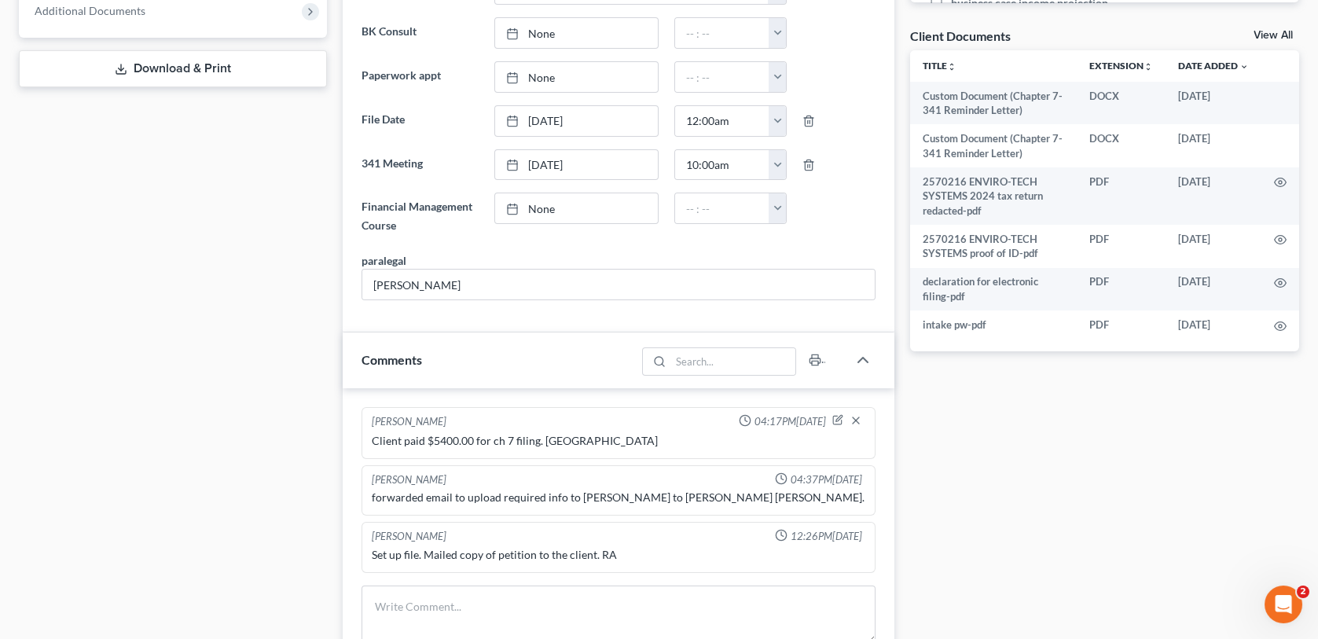
scroll to position [550, 0]
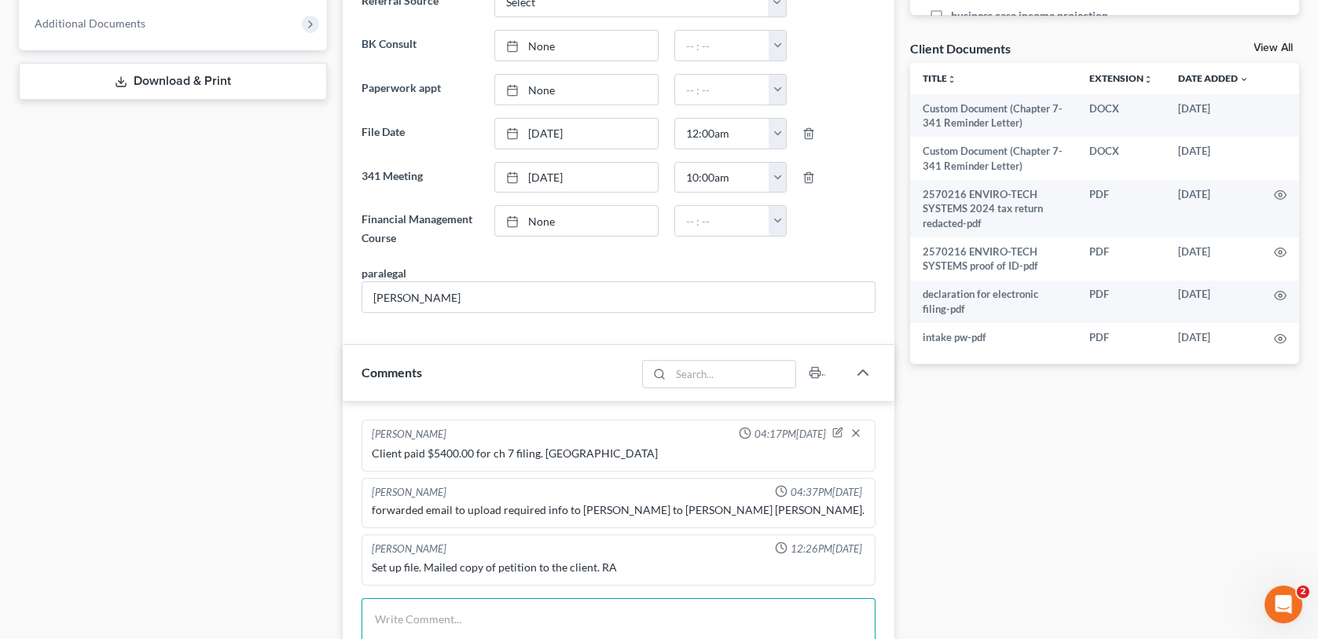
click at [386, 618] on textarea at bounding box center [617, 627] width 513 height 58
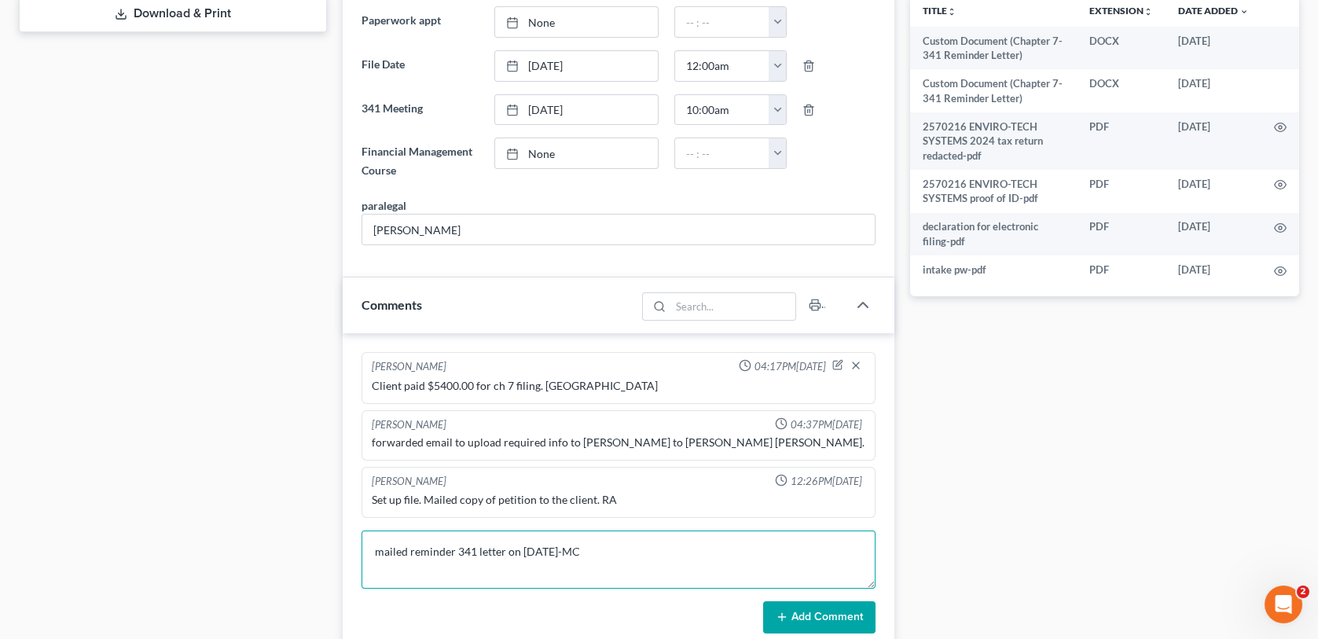
scroll to position [707, 0]
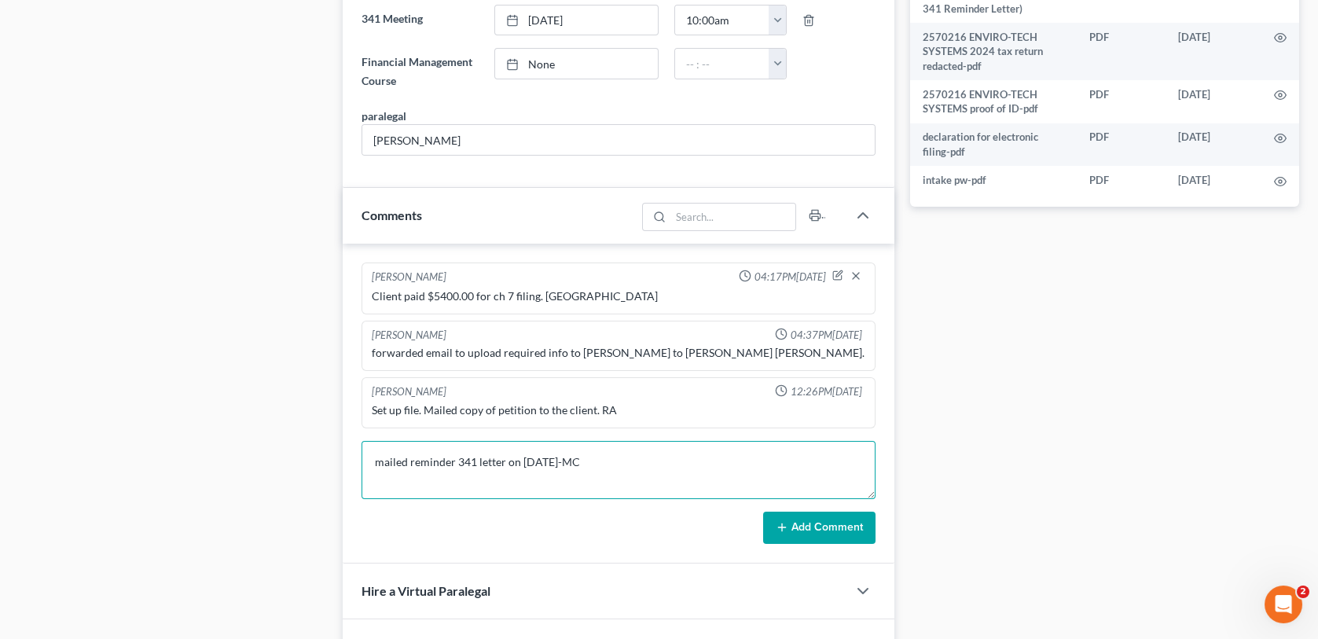
type textarea "mailed reminder 341 letter on [DATE]-MC"
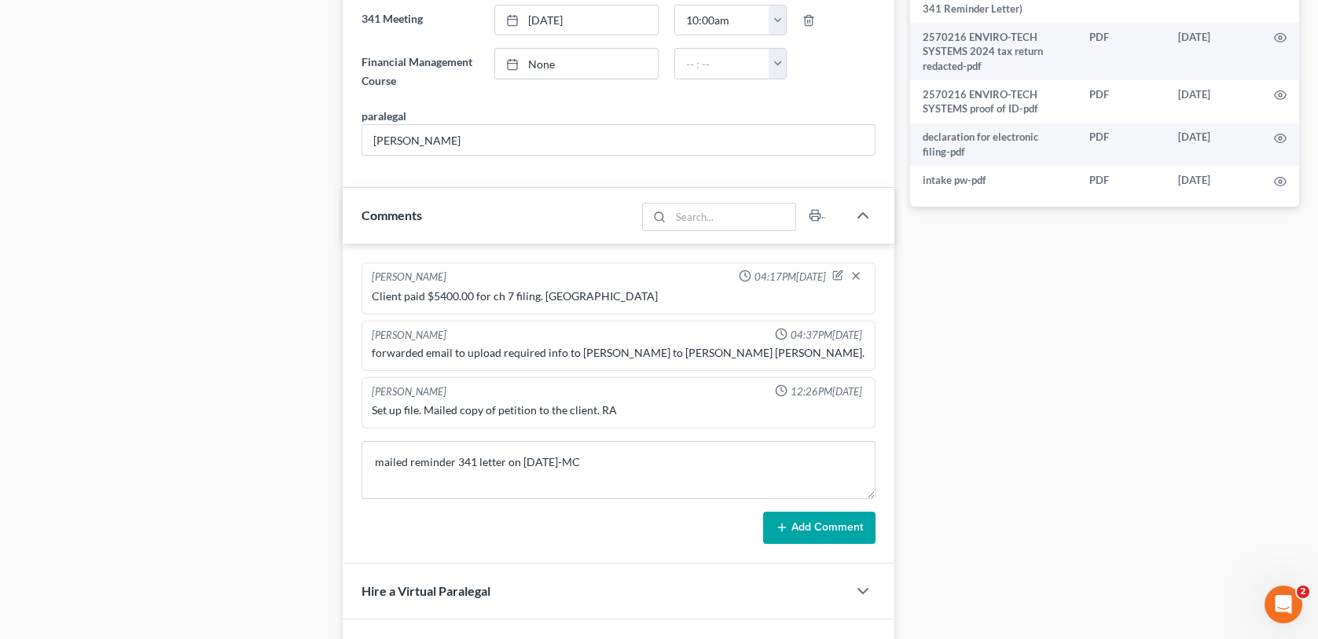
click at [800, 526] on button "Add Comment" at bounding box center [819, 528] width 112 height 33
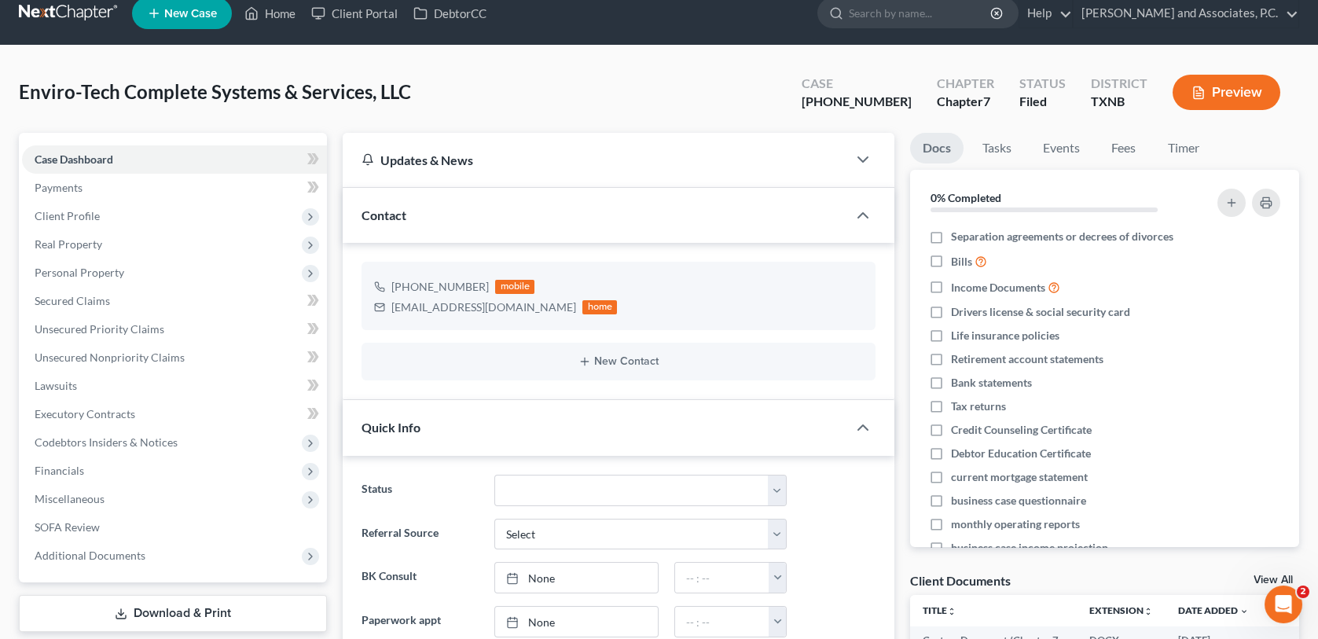
scroll to position [0, 0]
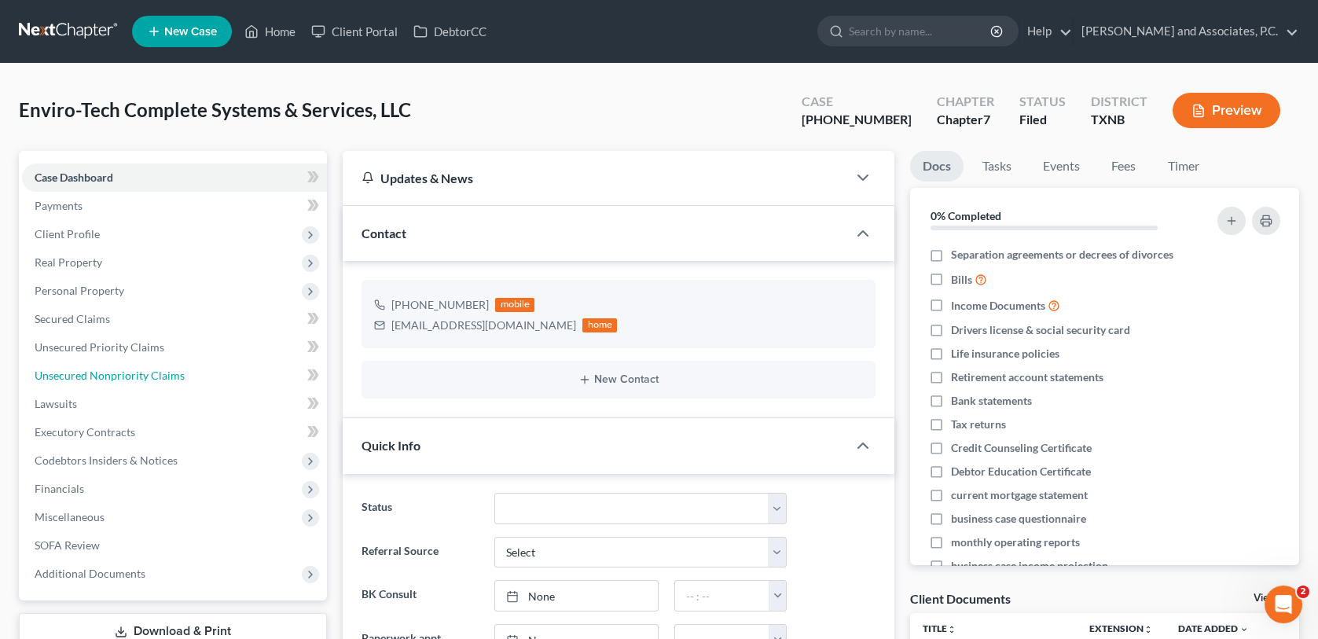
click at [237, 372] on link "Unsecured Nonpriority Claims" at bounding box center [174, 375] width 305 height 28
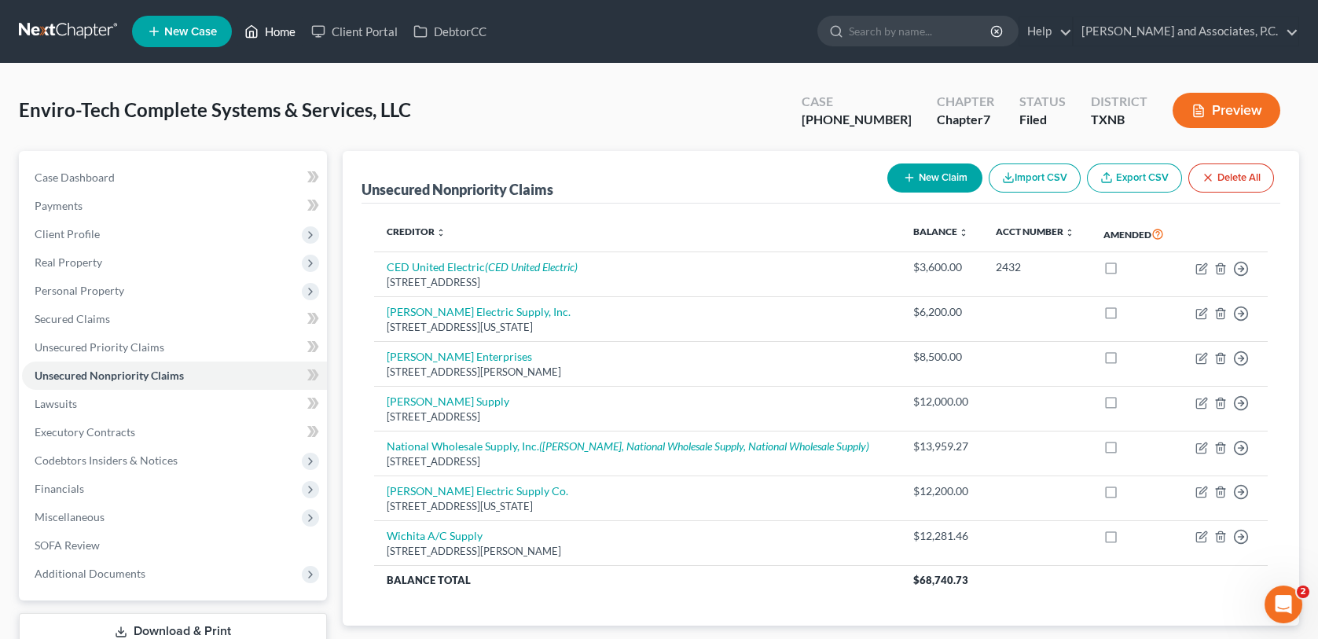
click at [273, 38] on link "Home" at bounding box center [270, 31] width 67 height 28
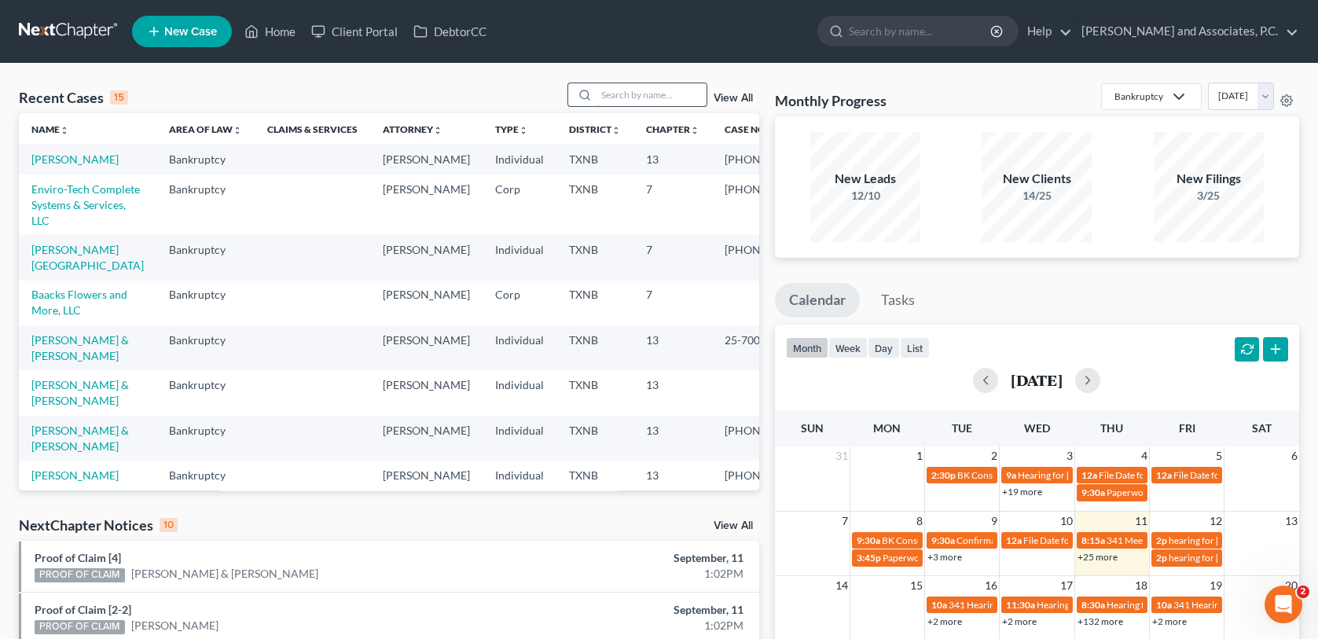
click at [651, 97] on input "search" at bounding box center [651, 94] width 110 height 23
type input "[PERSON_NAME]"
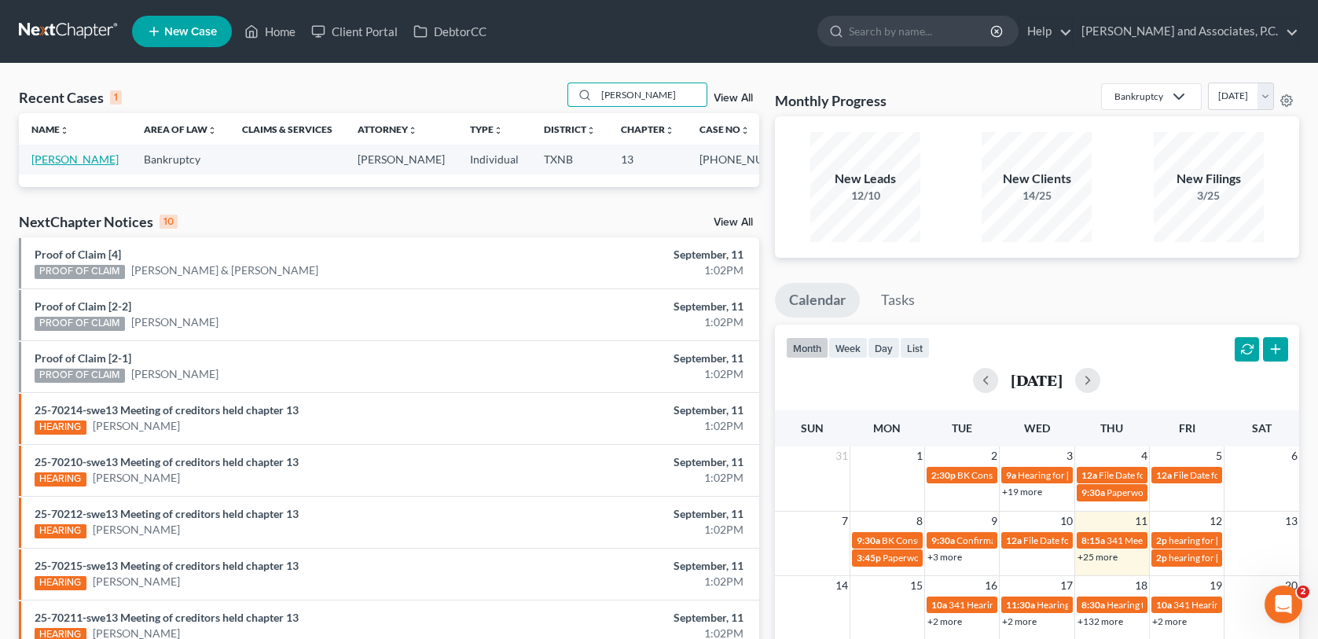
click at [83, 159] on link "[PERSON_NAME]" at bounding box center [74, 158] width 87 height 13
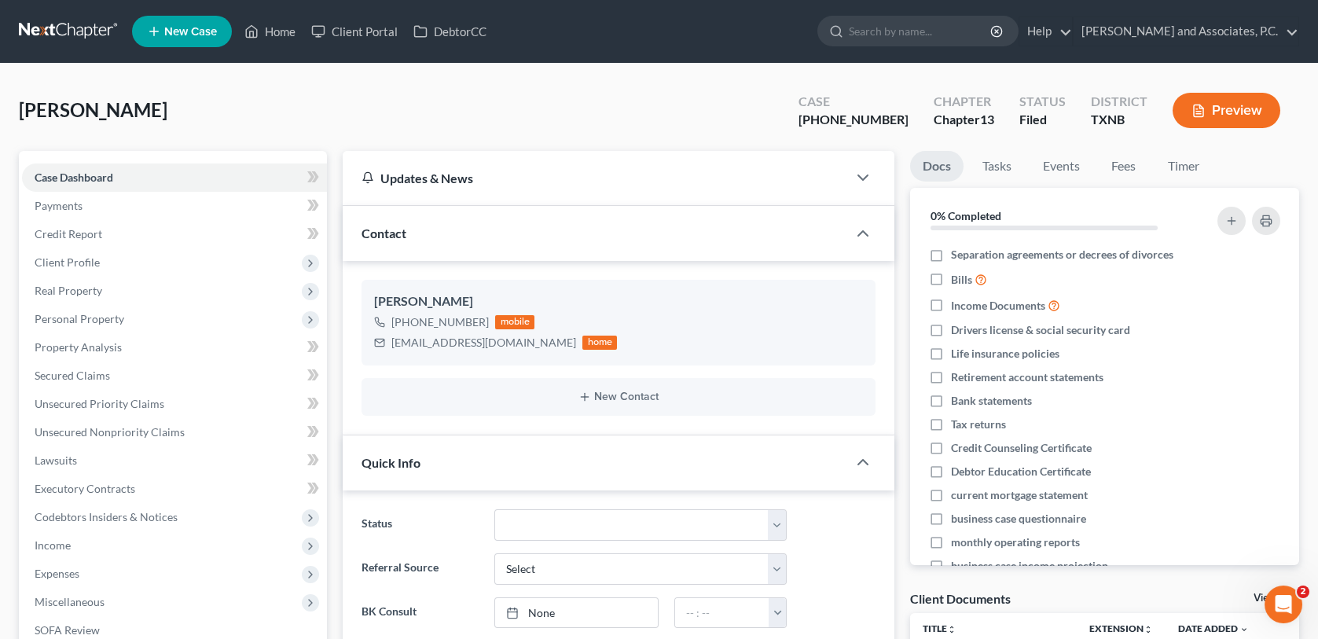
scroll to position [331, 0]
click at [77, 259] on span "Client Profile" at bounding box center [67, 261] width 65 height 13
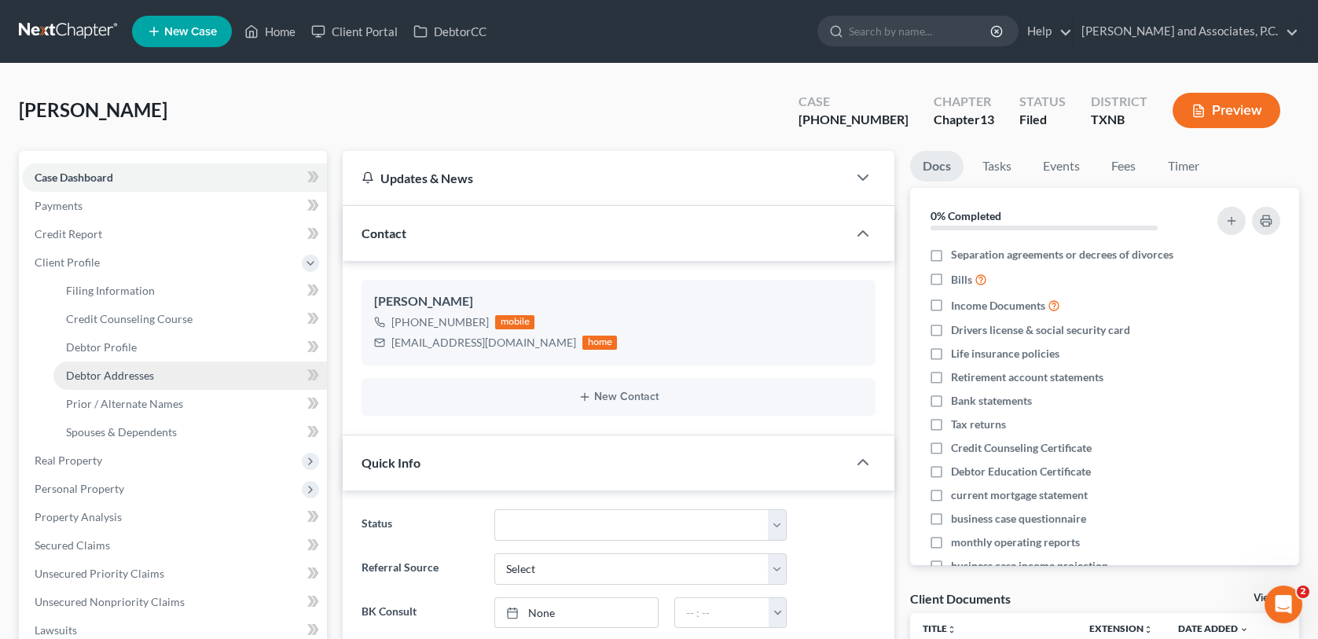
click at [101, 370] on span "Debtor Addresses" at bounding box center [110, 375] width 88 height 13
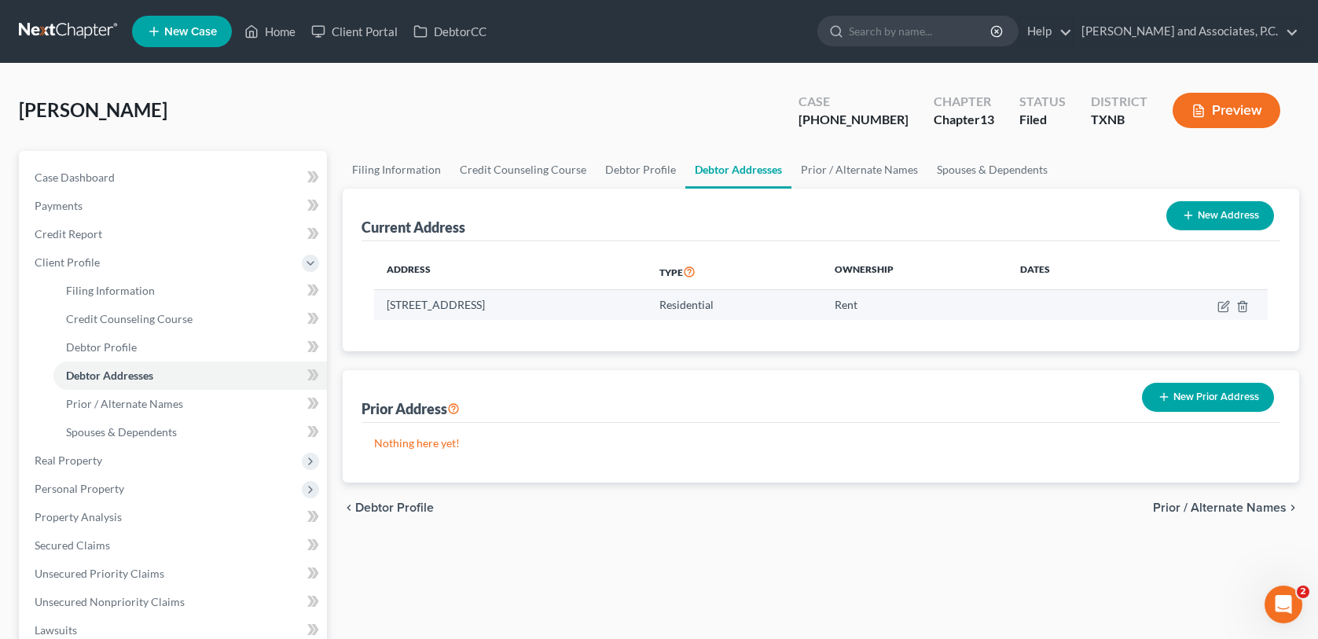
drag, startPoint x: 386, startPoint y: 303, endPoint x: 673, endPoint y: 305, distance: 286.8
click at [647, 305] on td "[STREET_ADDRESS]" at bounding box center [510, 305] width 273 height 30
copy td "[STREET_ADDRESS]"
click at [286, 27] on link "Home" at bounding box center [270, 31] width 67 height 28
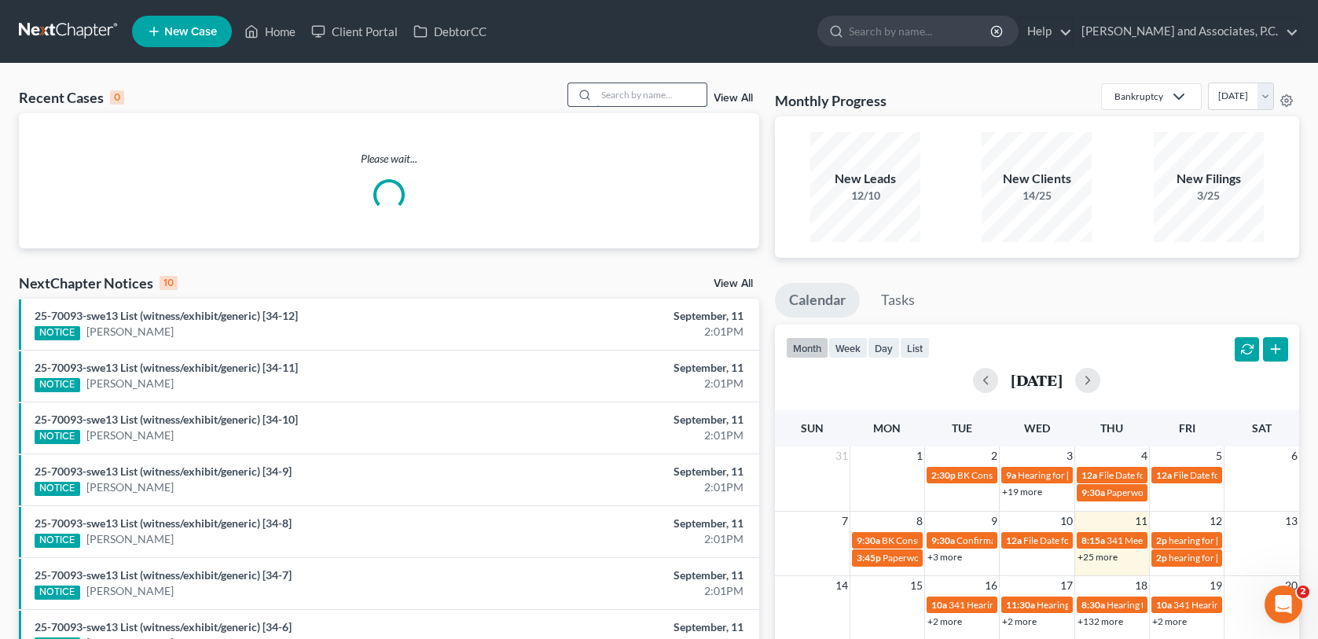
click at [667, 94] on input "search" at bounding box center [651, 94] width 110 height 23
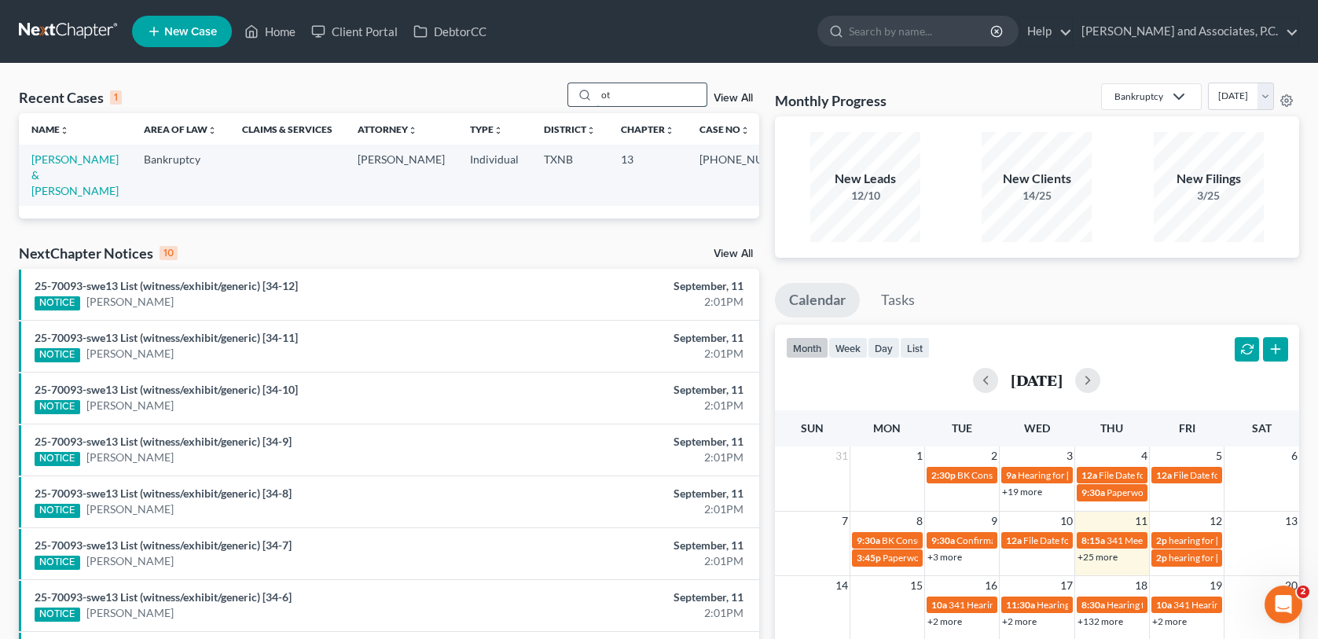
type input "o"
type input "[PERSON_NAME]"
click at [81, 165] on link "[PERSON_NAME] & [PERSON_NAME]" at bounding box center [74, 174] width 87 height 45
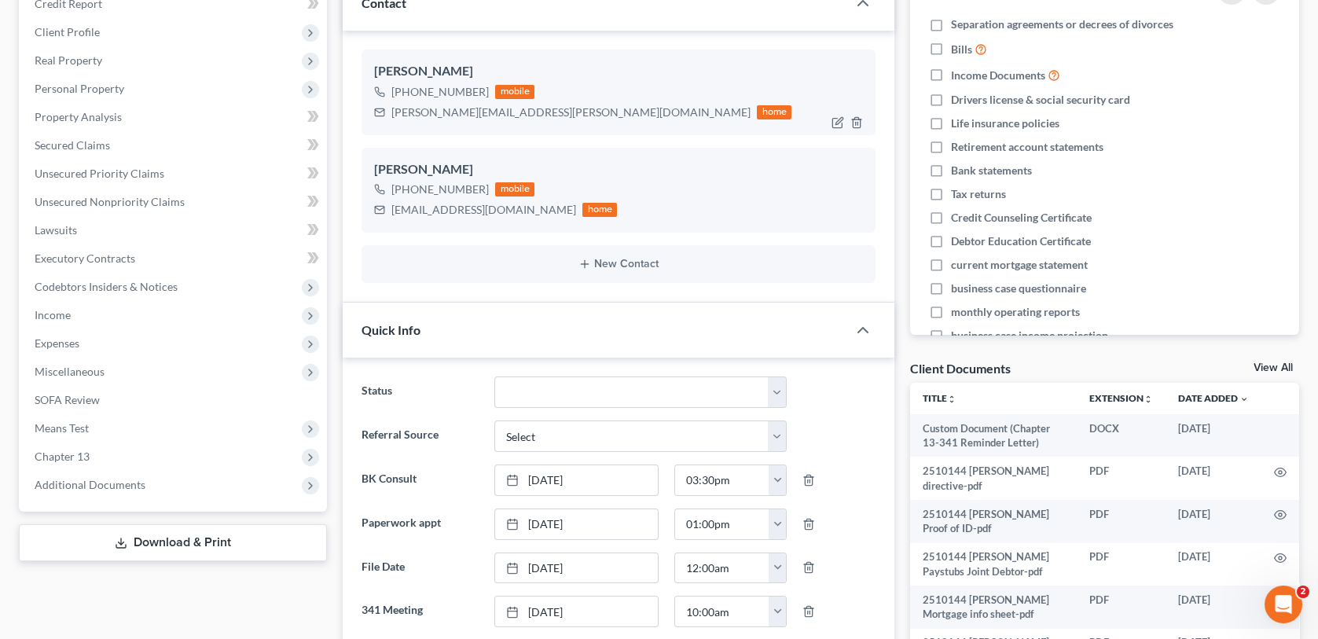
scroll to position [236, 0]
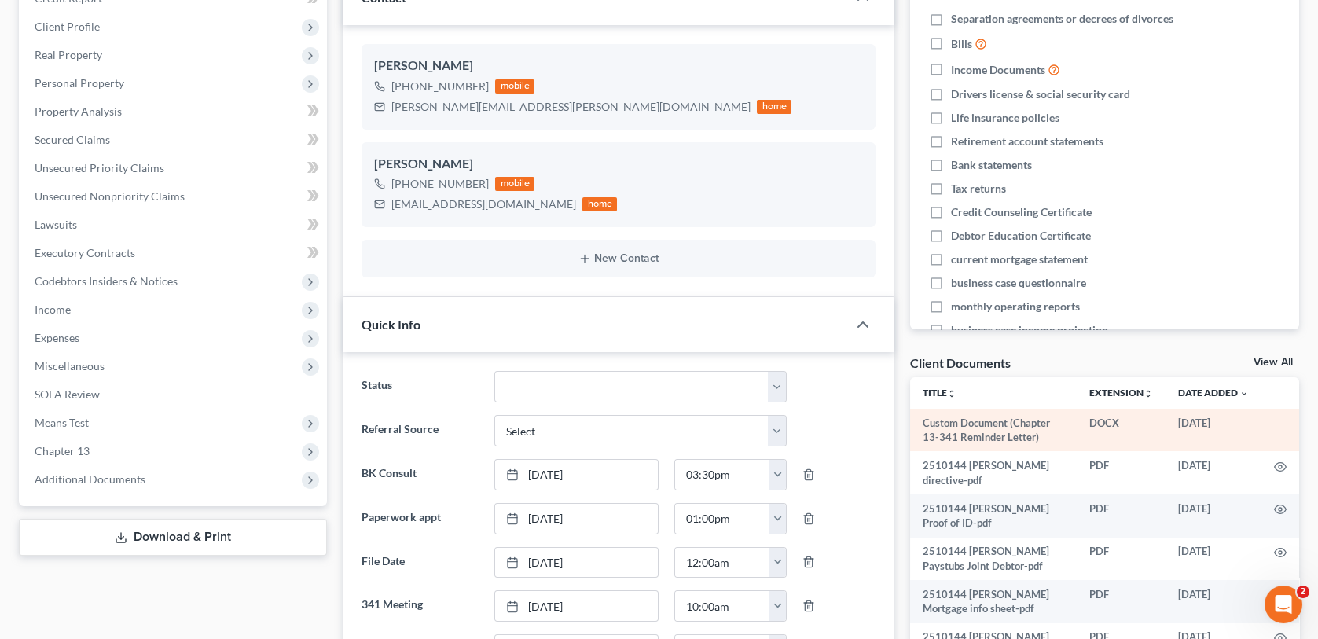
click at [992, 428] on td "Custom Document (Chapter 13-341 Reminder Letter)" at bounding box center [993, 430] width 167 height 43
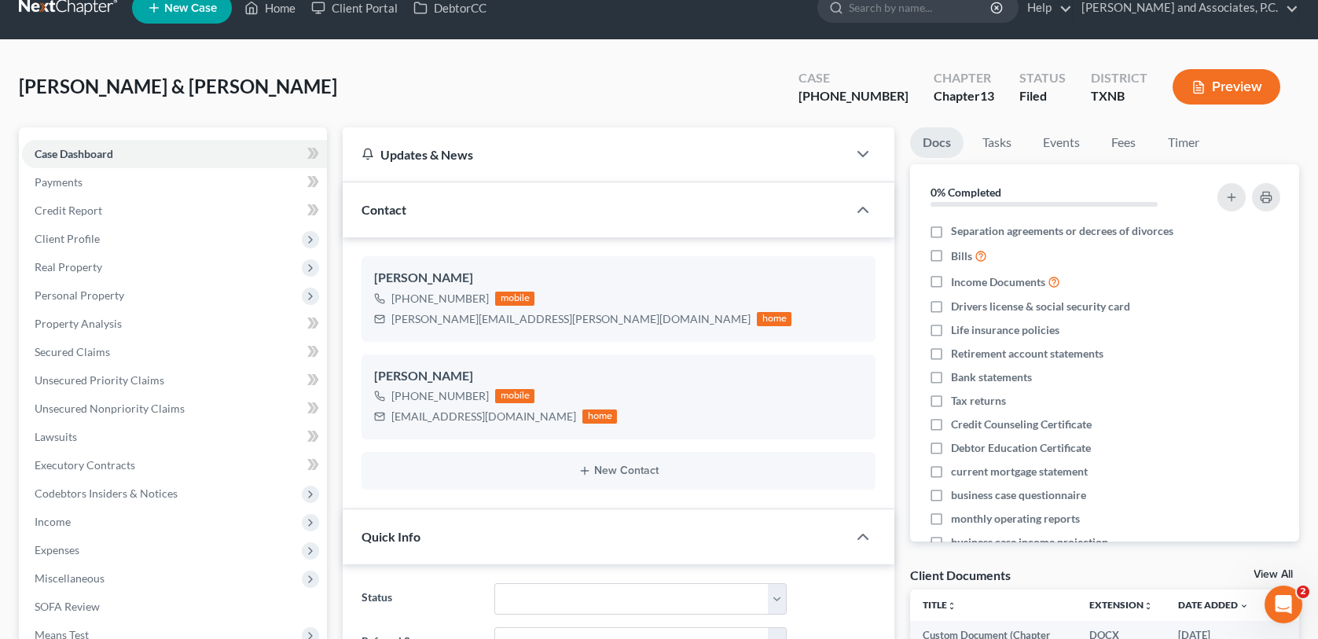
scroll to position [0, 0]
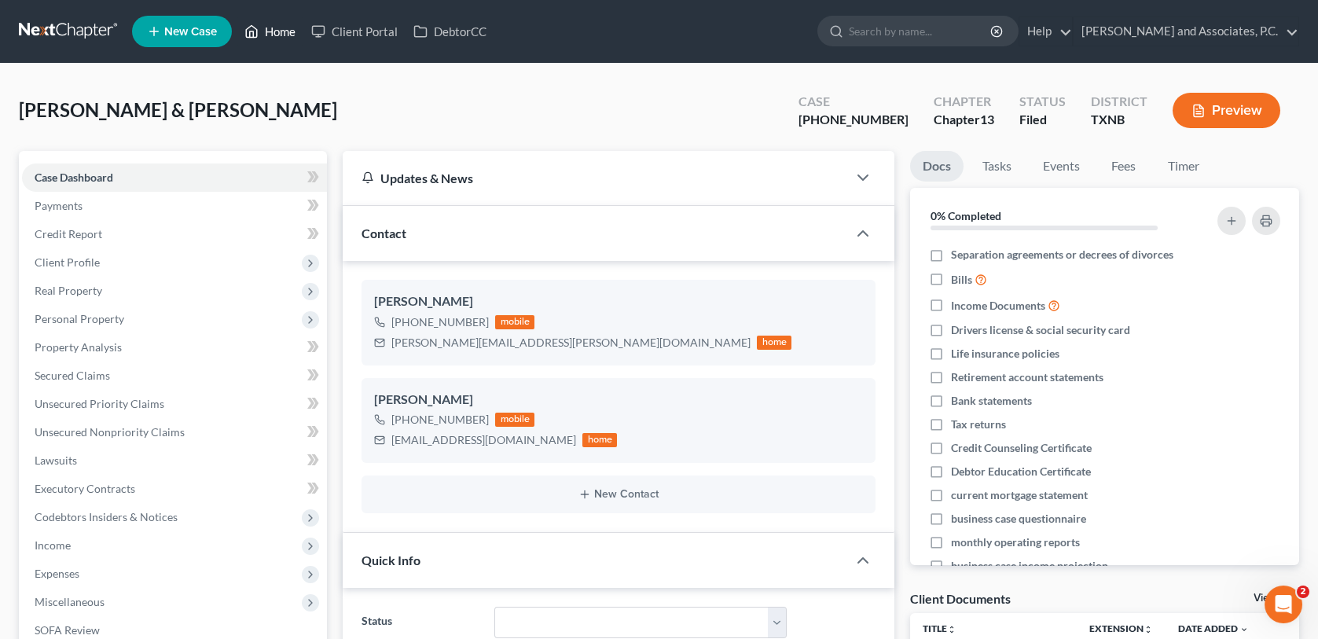
click at [274, 32] on link "Home" at bounding box center [270, 31] width 67 height 28
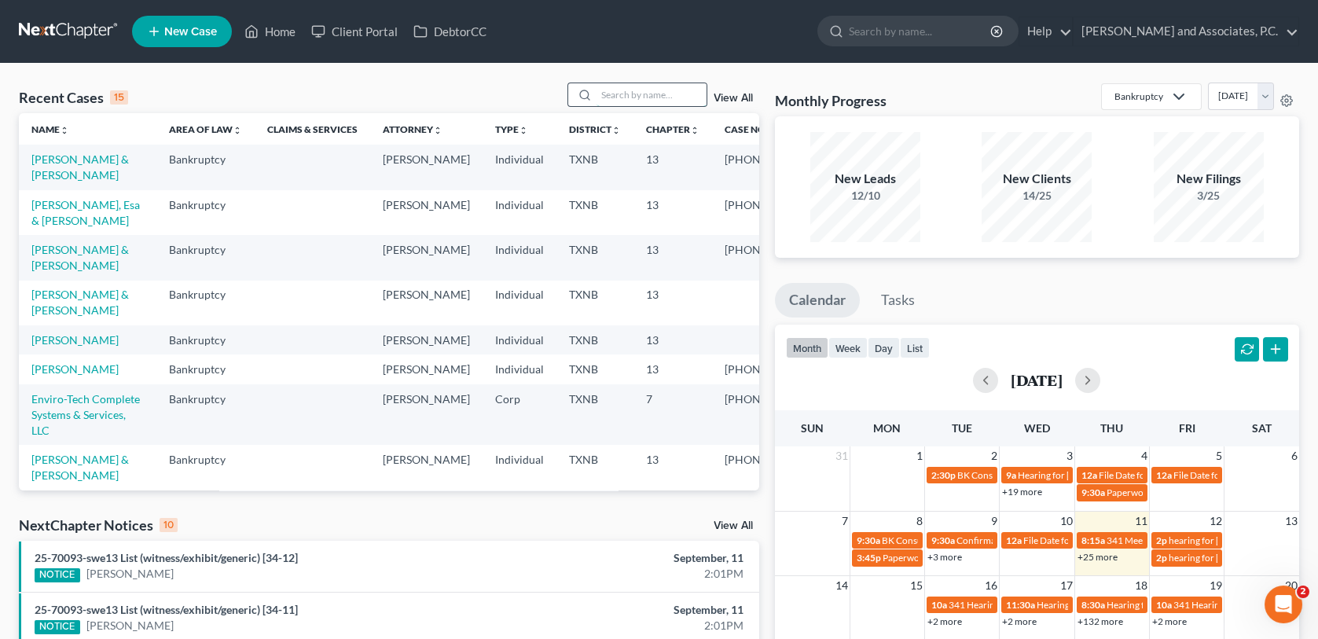
click at [631, 94] on input "search" at bounding box center [651, 94] width 110 height 23
type input "[PERSON_NAME]"
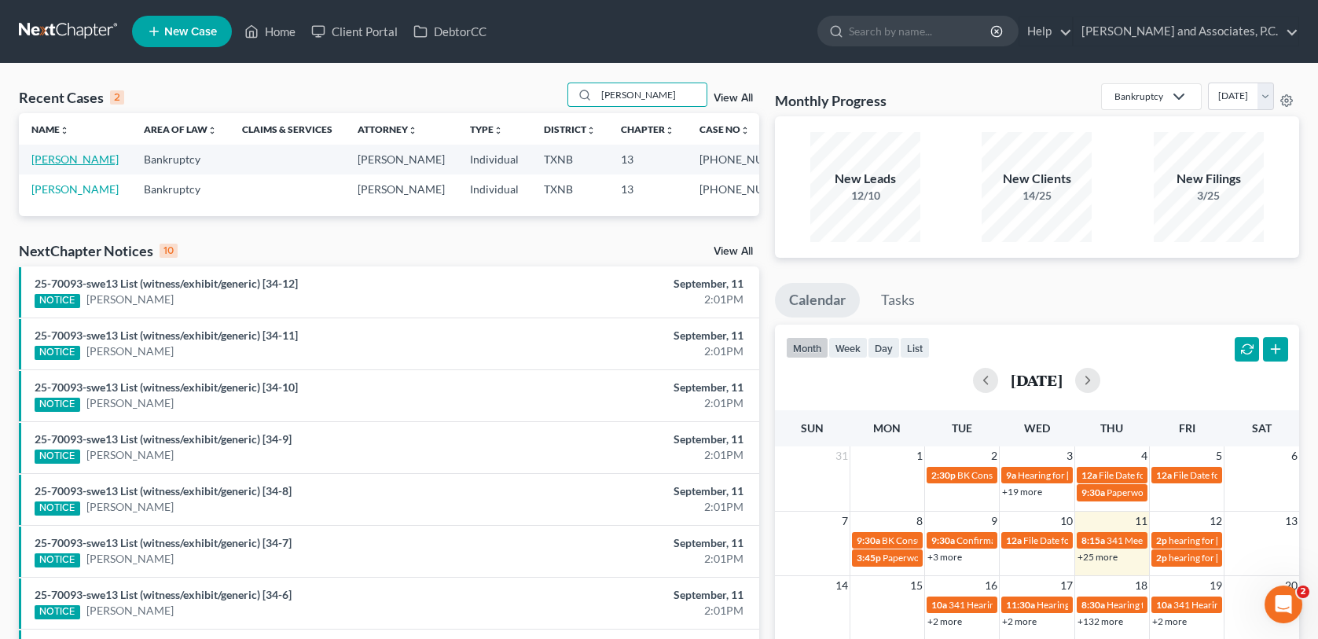
click at [87, 156] on link "[PERSON_NAME]" at bounding box center [74, 158] width 87 height 13
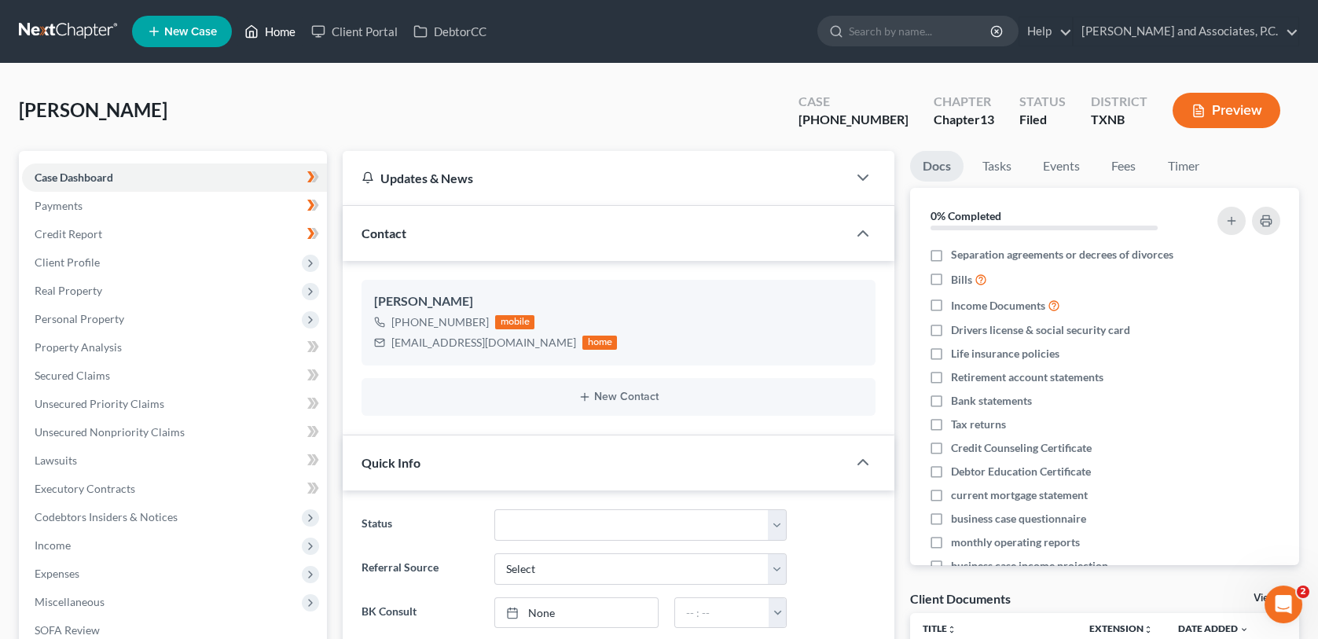
click at [262, 33] on link "Home" at bounding box center [270, 31] width 67 height 28
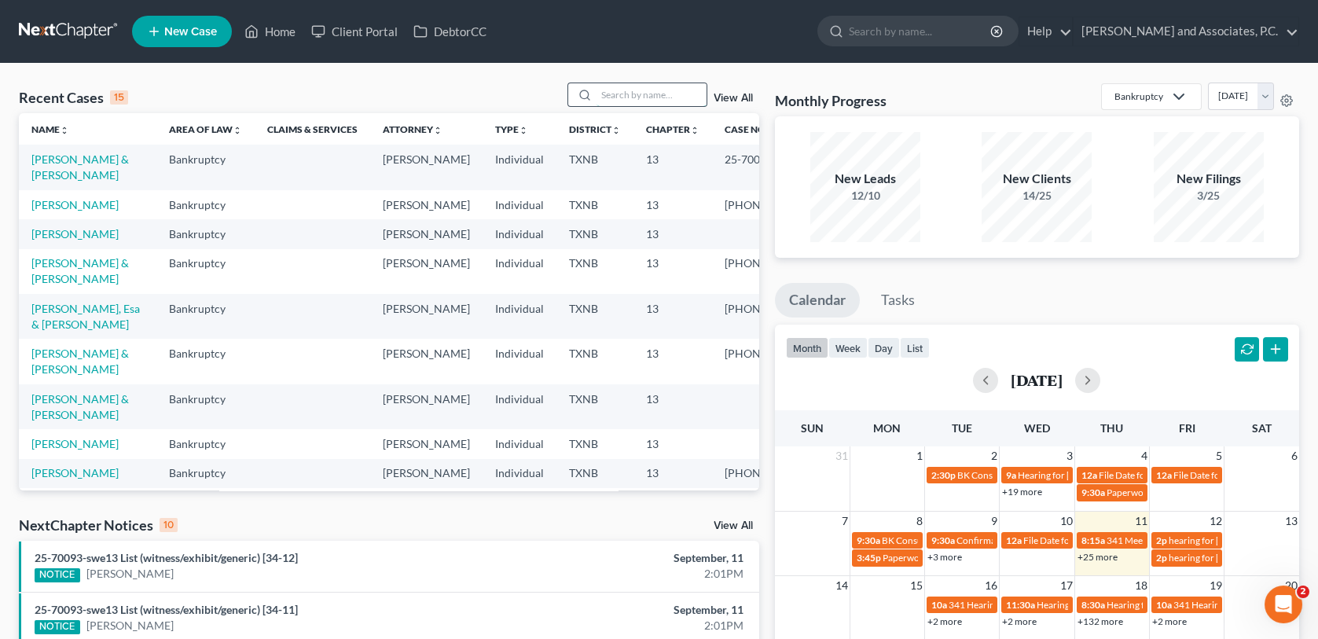
click at [653, 93] on input "search" at bounding box center [651, 94] width 110 height 23
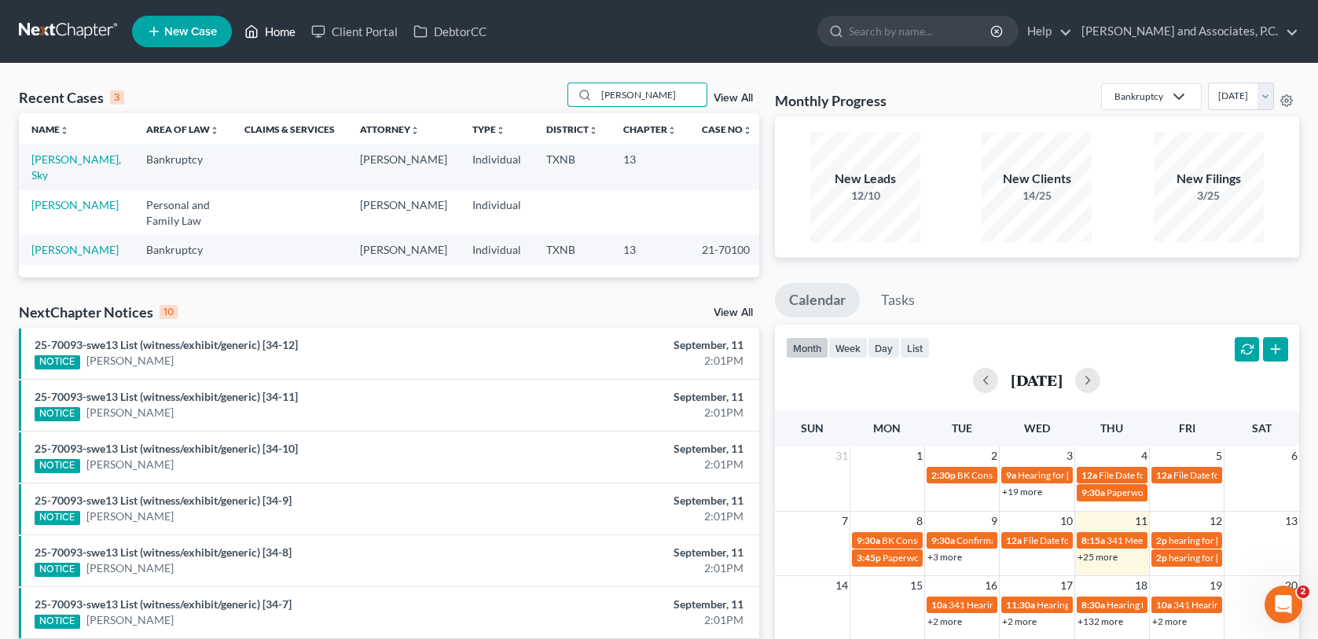
type input "[PERSON_NAME]"
click at [281, 27] on link "Home" at bounding box center [270, 31] width 67 height 28
click at [214, 31] on span "New Case" at bounding box center [190, 32] width 53 height 12
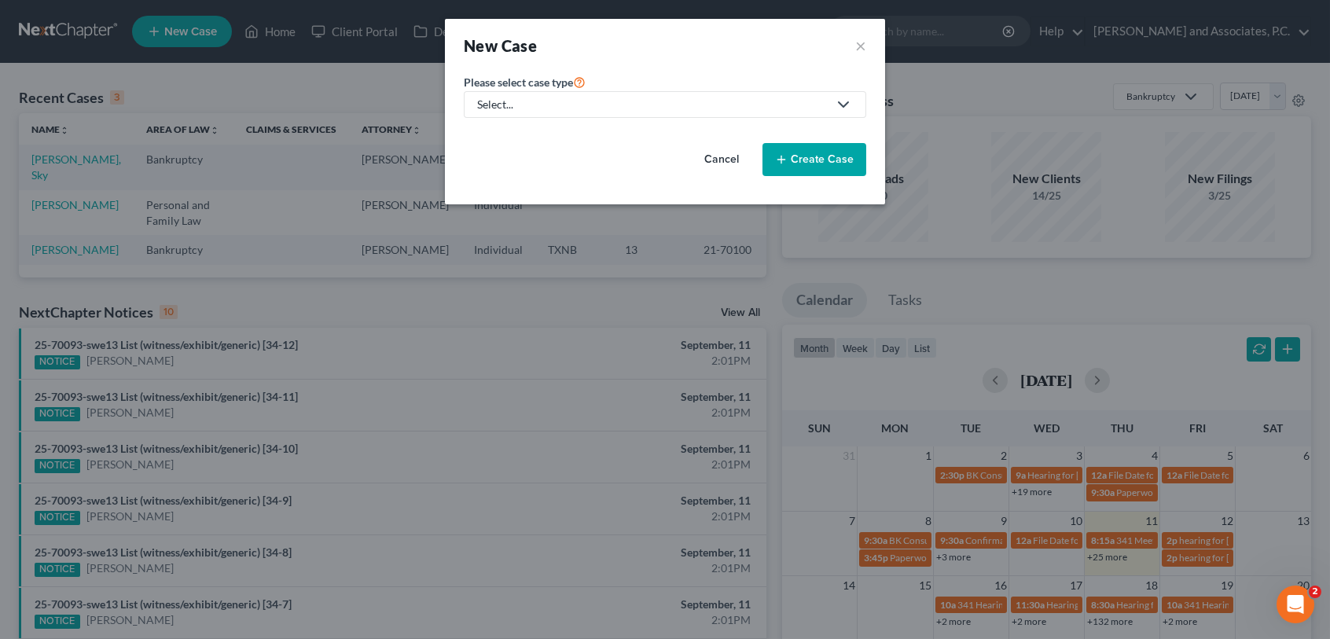
click at [836, 107] on icon at bounding box center [843, 104] width 19 height 19
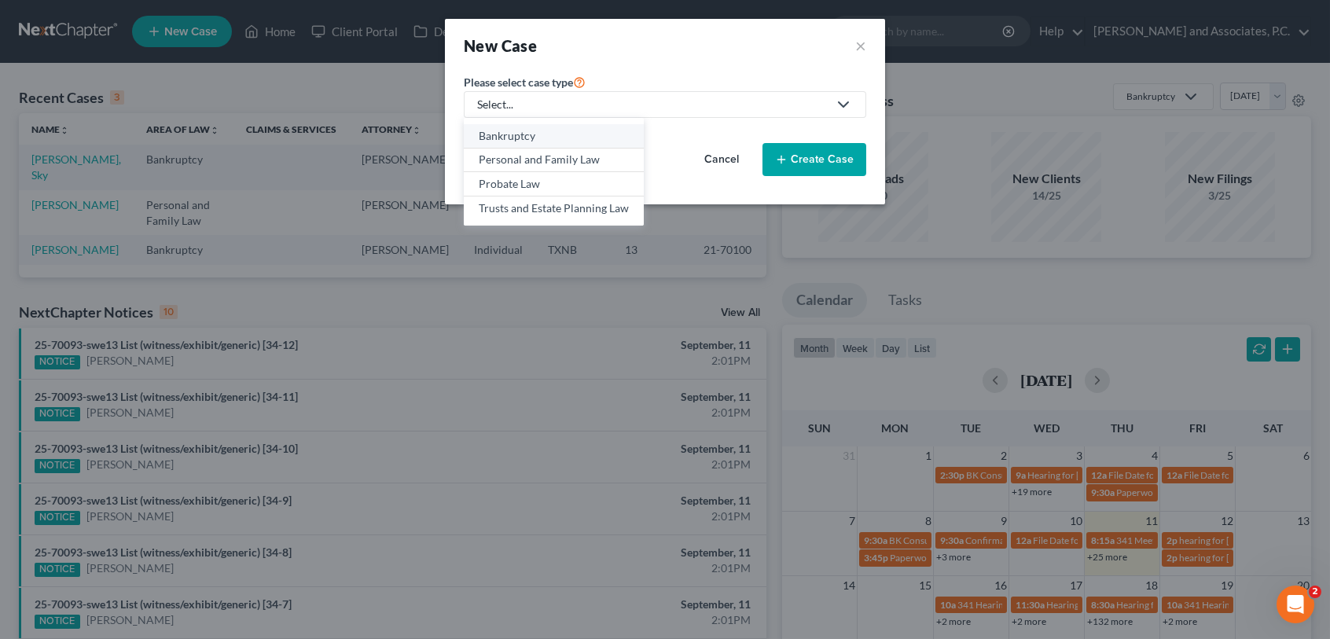
click at [594, 135] on div "Bankruptcy" at bounding box center [554, 136] width 150 height 16
select select "78"
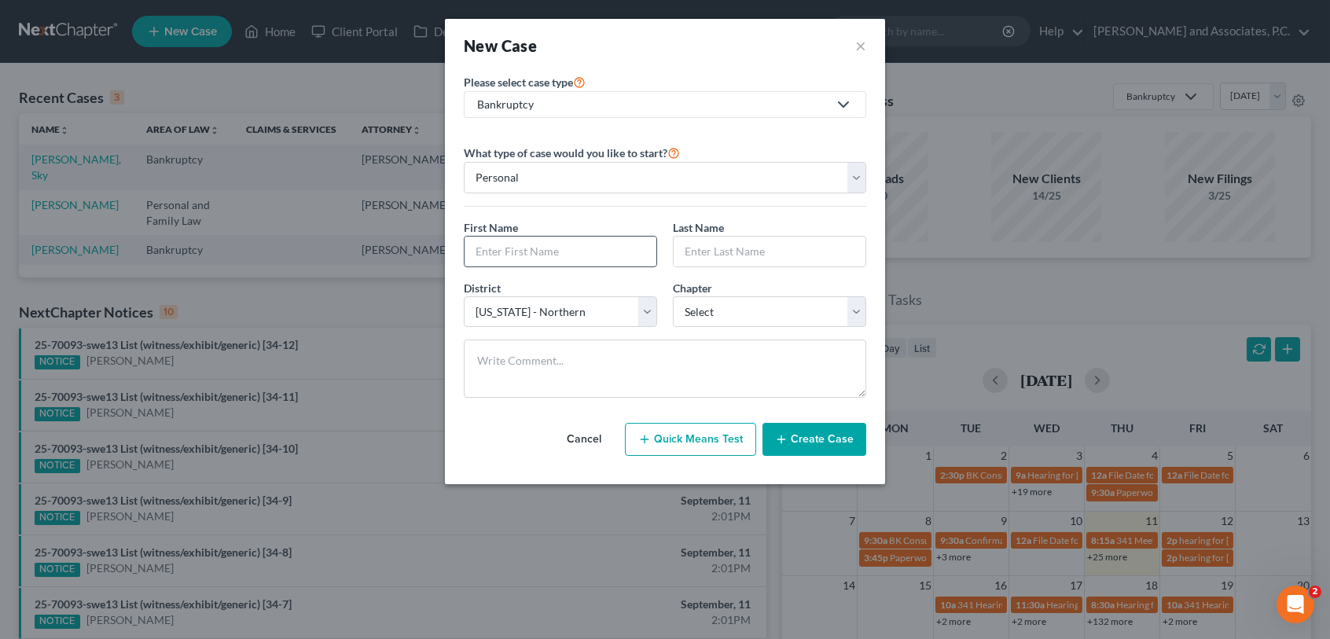
click at [515, 253] on input "text" at bounding box center [560, 252] width 192 height 30
type input "W"
type input "[PERSON_NAME]"
click at [735, 311] on select "Select 7 11 12 13" at bounding box center [769, 311] width 193 height 31
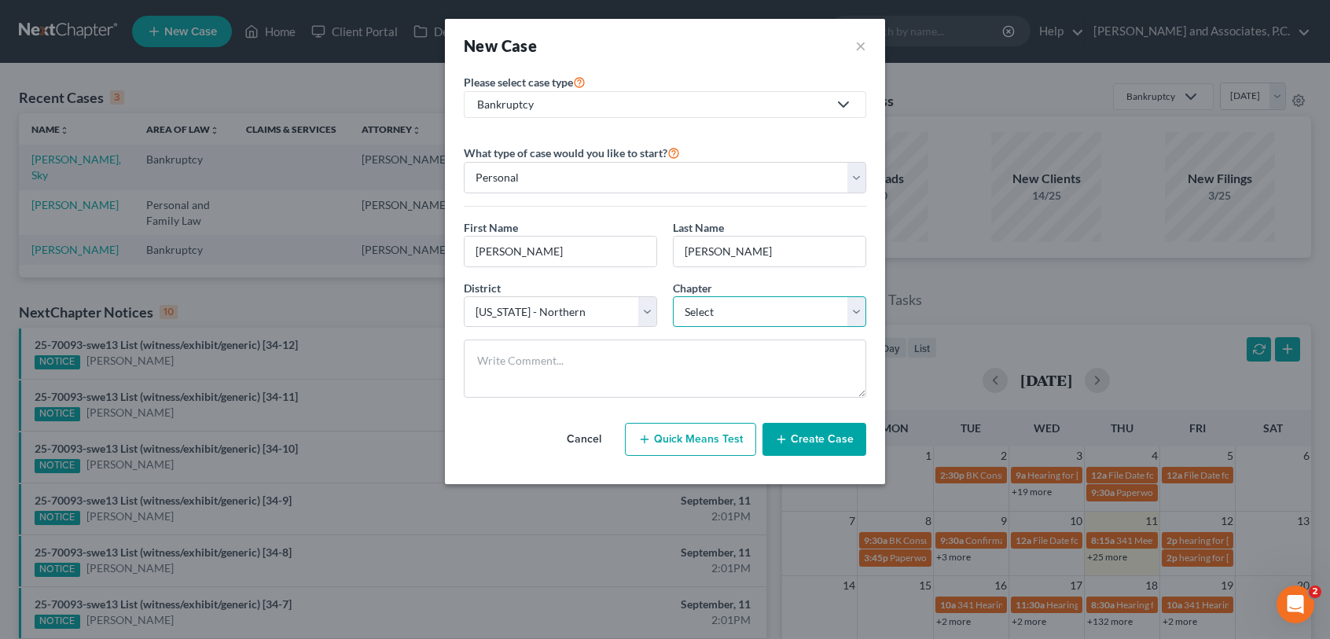
select select "3"
click at [673, 296] on select "Select 7 11 12 13" at bounding box center [769, 311] width 193 height 31
click at [814, 436] on button "Create Case" at bounding box center [814, 439] width 104 height 33
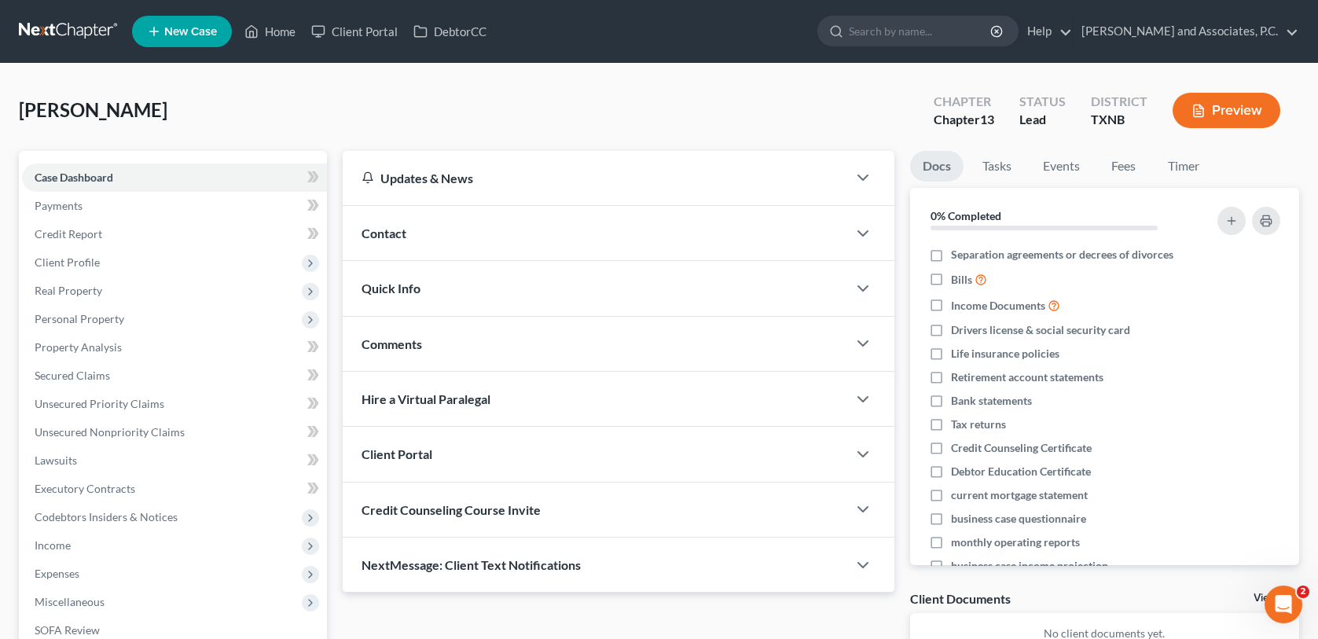
click at [380, 236] on span "Contact" at bounding box center [383, 233] width 45 height 15
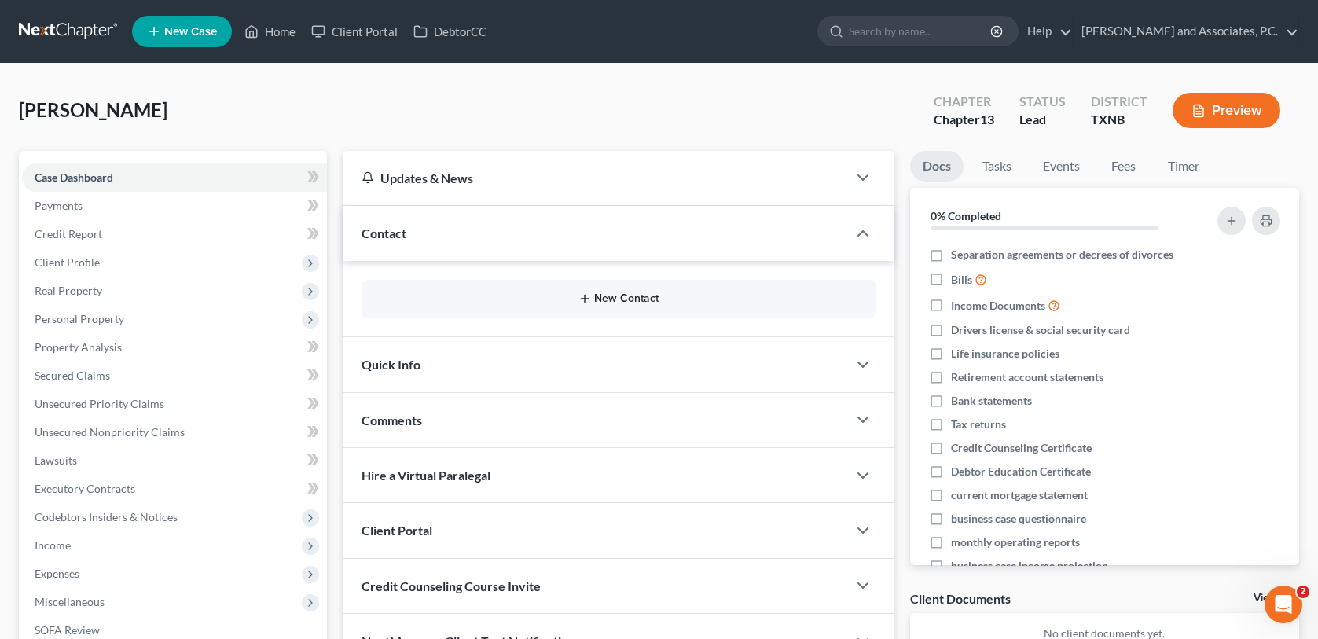
click at [606, 299] on button "New Contact" at bounding box center [618, 298] width 488 height 13
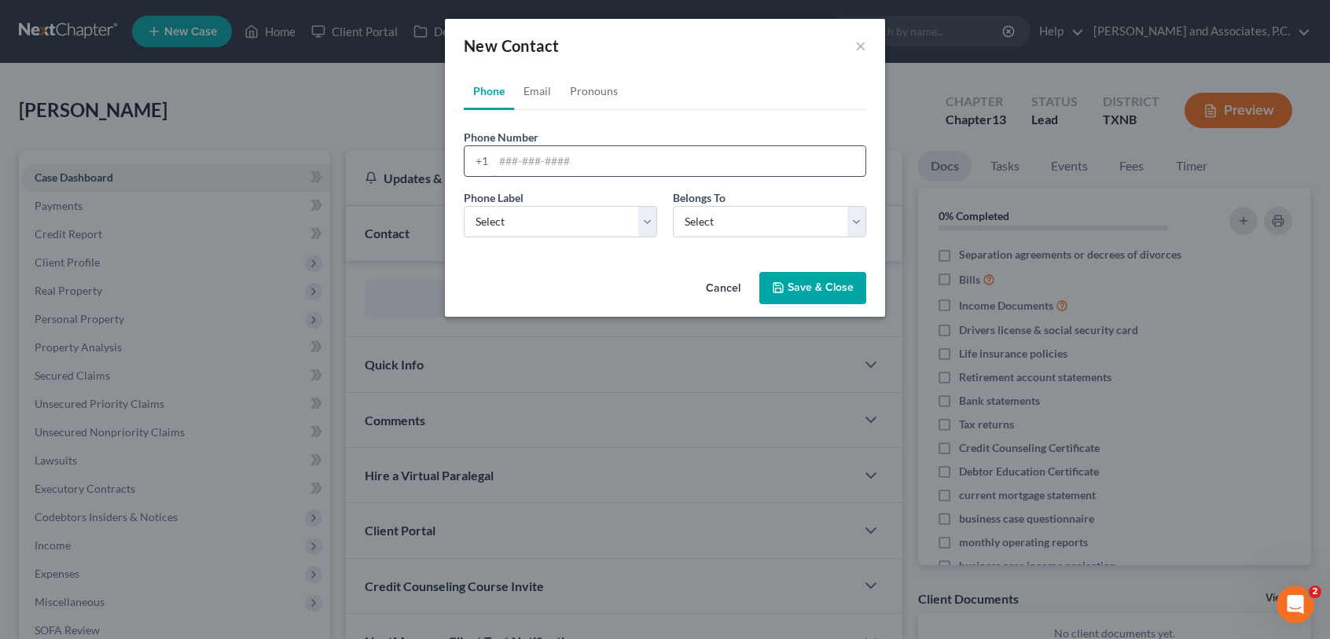
click at [501, 170] on input "tel" at bounding box center [680, 161] width 372 height 30
type input "[PHONE_NUMBER]"
click at [646, 229] on select "Select Mobile Home Work Other" at bounding box center [560, 221] width 193 height 31
select select "0"
click at [464, 206] on select "Select Mobile Home Work Other" at bounding box center [560, 221] width 193 height 31
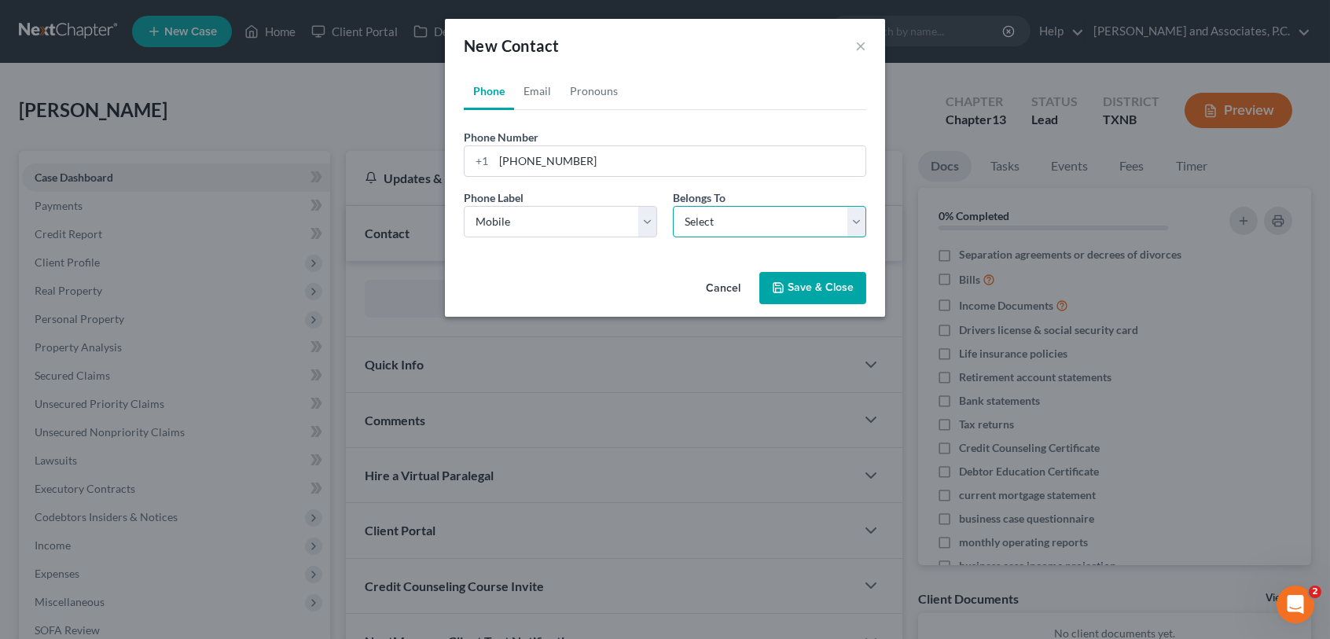
click at [710, 233] on select "Select Client Other" at bounding box center [769, 221] width 193 height 31
select select "0"
click at [673, 206] on select "Select Client Other" at bounding box center [769, 221] width 193 height 31
drag, startPoint x: 541, startPoint y: 93, endPoint x: 567, endPoint y: 117, distance: 35.6
click at [541, 93] on link "Email" at bounding box center [537, 91] width 46 height 38
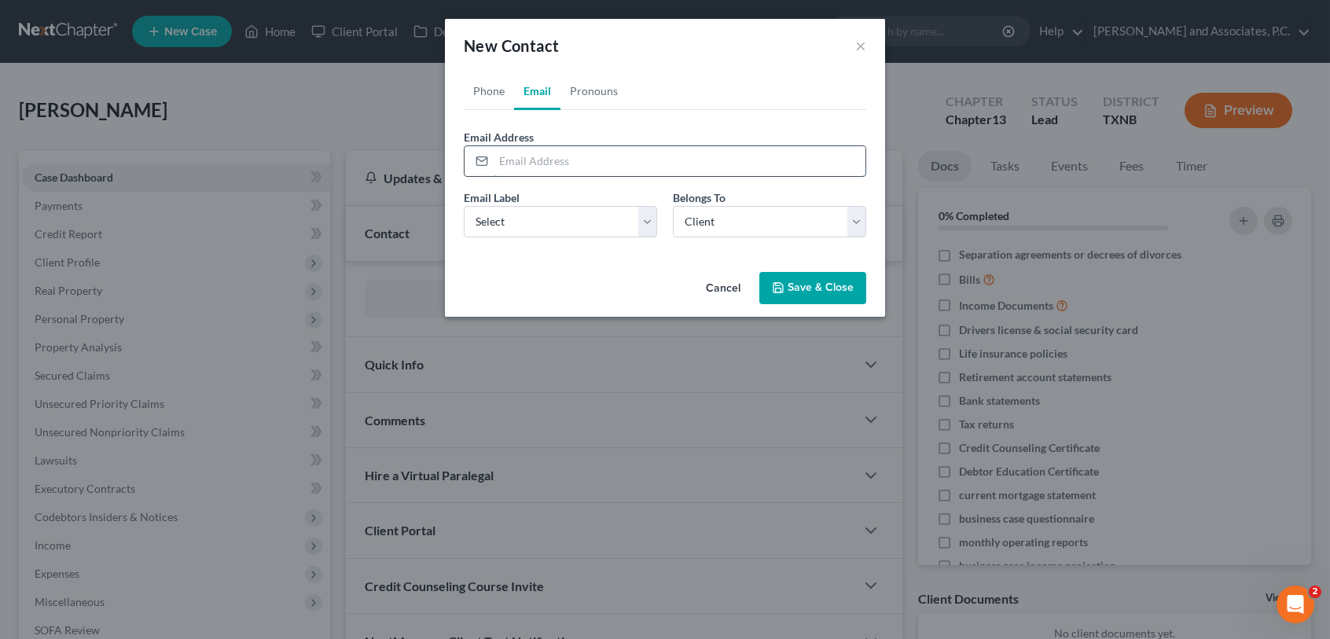
click at [534, 172] on input "email" at bounding box center [680, 161] width 372 height 30
type input "[EMAIL_ADDRESS][DOMAIN_NAME]"
click at [653, 227] on select "Select Home Work Other" at bounding box center [560, 221] width 193 height 31
select select "0"
click at [464, 206] on select "Select Home Work Other" at bounding box center [560, 221] width 193 height 31
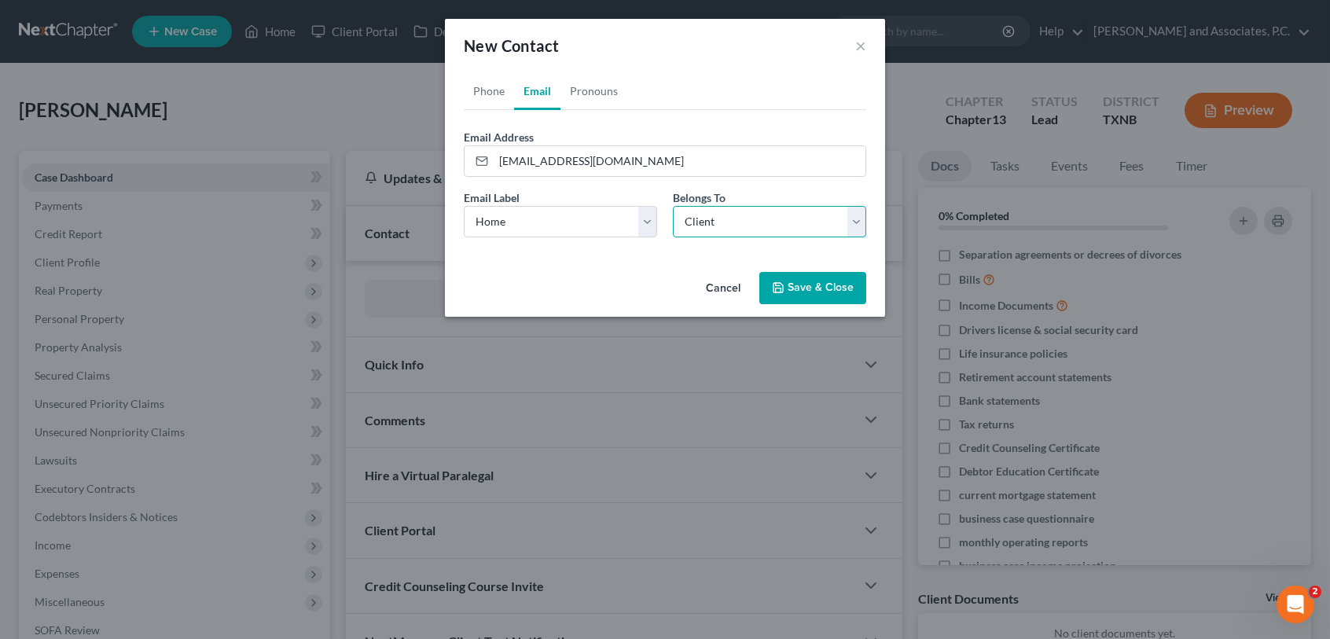
click at [703, 224] on select "Select Client Other" at bounding box center [769, 221] width 193 height 31
click at [673, 206] on select "Select Client Other" at bounding box center [769, 221] width 193 height 31
click at [828, 285] on button "Save & Close" at bounding box center [812, 288] width 107 height 33
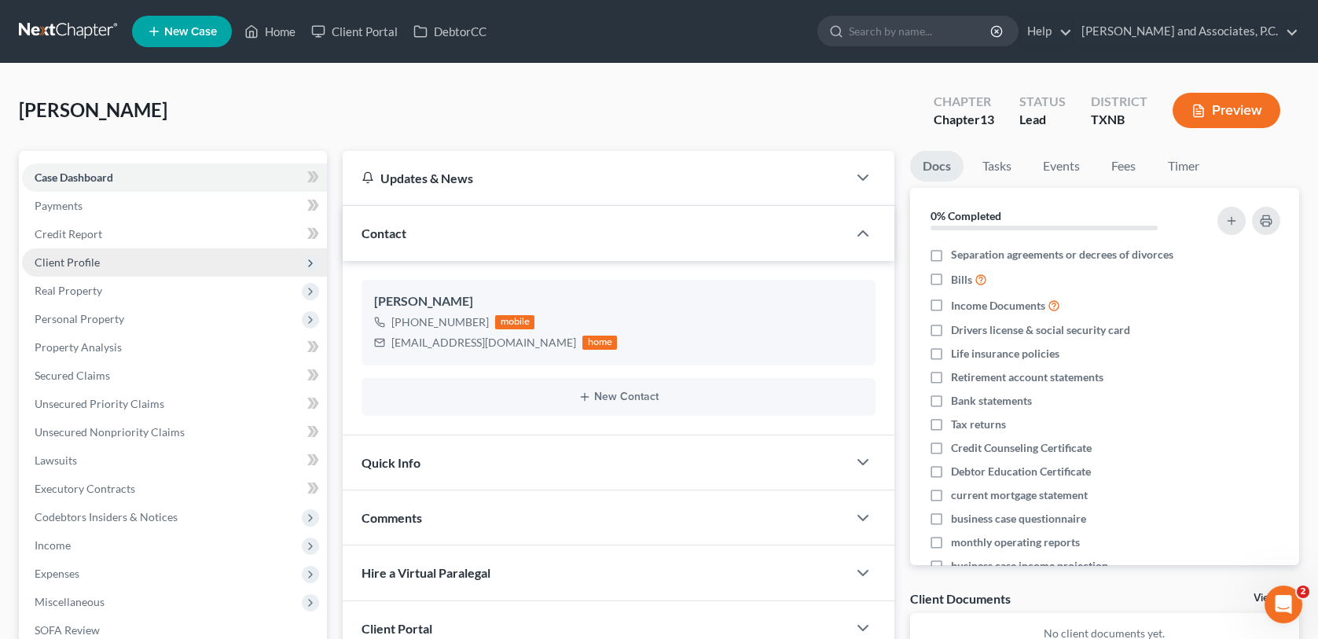
click at [94, 262] on span "Client Profile" at bounding box center [67, 261] width 65 height 13
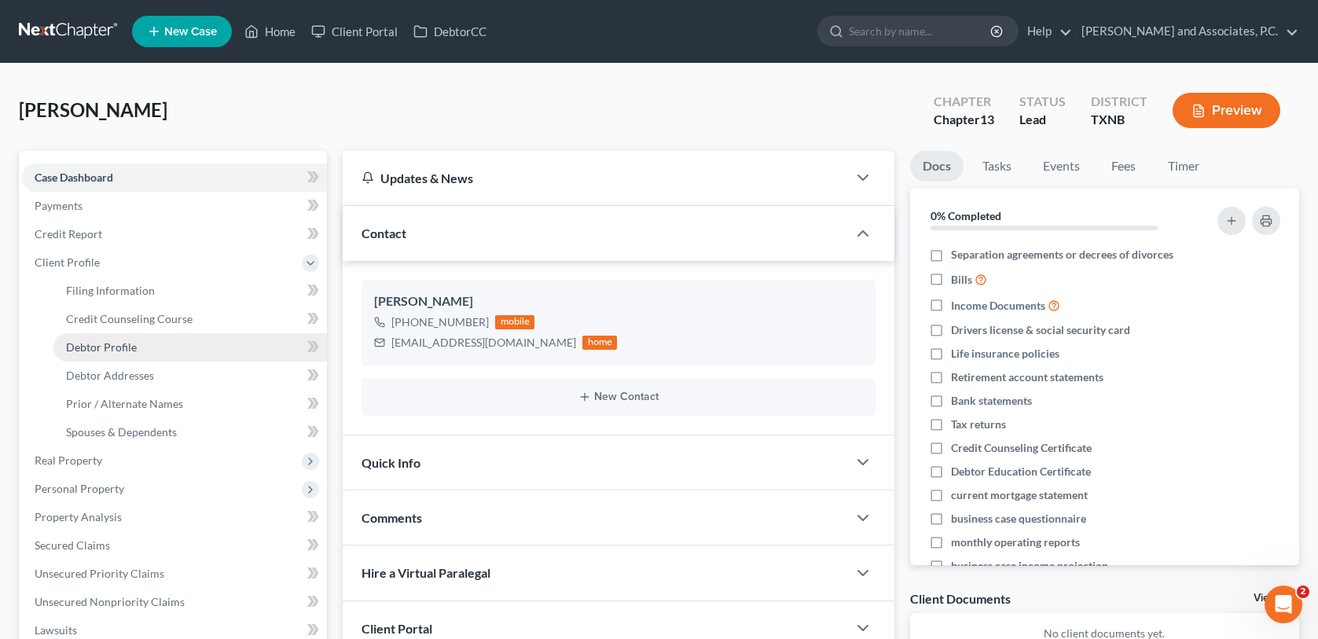
click at [121, 347] on span "Debtor Profile" at bounding box center [101, 346] width 71 height 13
select select "0"
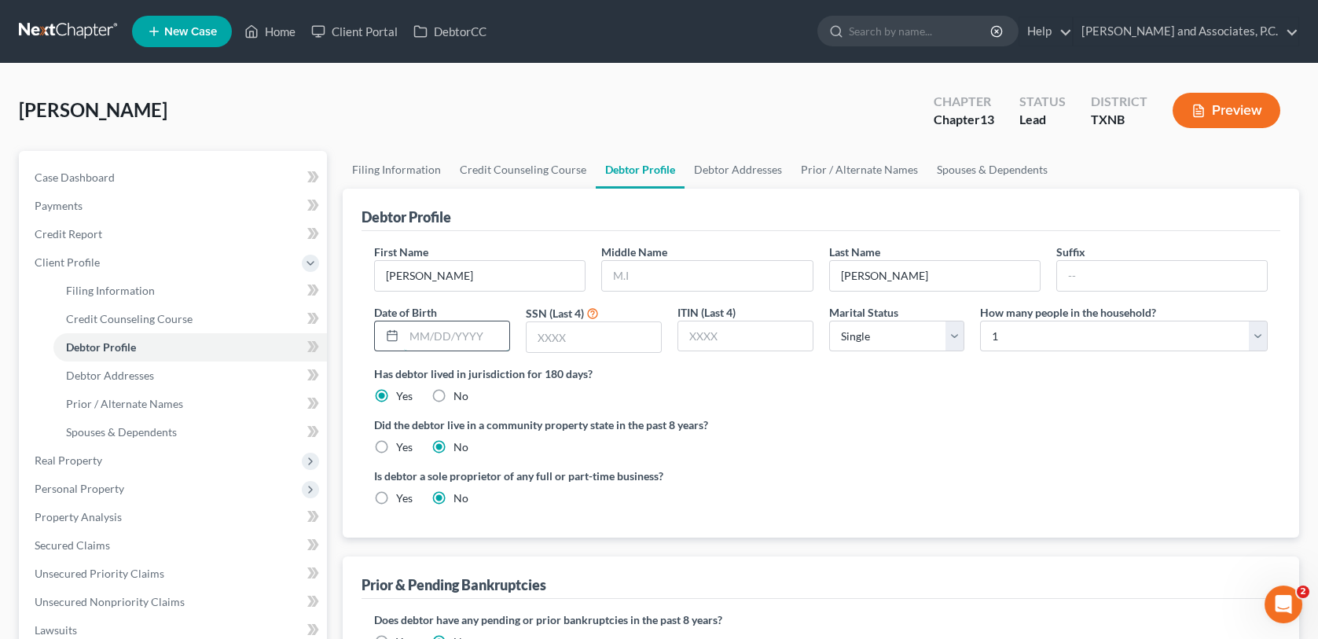
click at [410, 336] on input "text" at bounding box center [456, 336] width 105 height 30
click at [560, 335] on input "text" at bounding box center [594, 337] width 134 height 30
click at [421, 334] on input "09241959" at bounding box center [456, 336] width 105 height 30
click at [440, 334] on input "09/241959" at bounding box center [456, 336] width 105 height 30
type input "[DATE]"
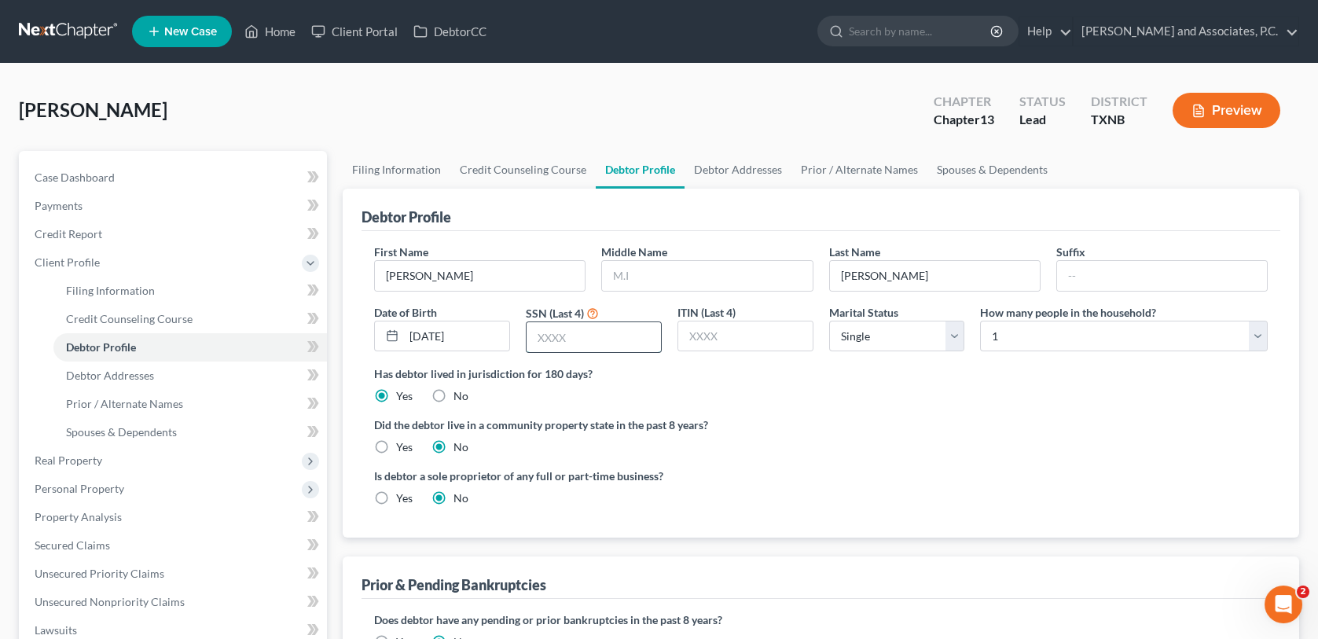
click at [534, 341] on input "text" at bounding box center [594, 337] width 134 height 30
type input "3758"
click at [128, 376] on span "Debtor Addresses" at bounding box center [110, 375] width 88 height 13
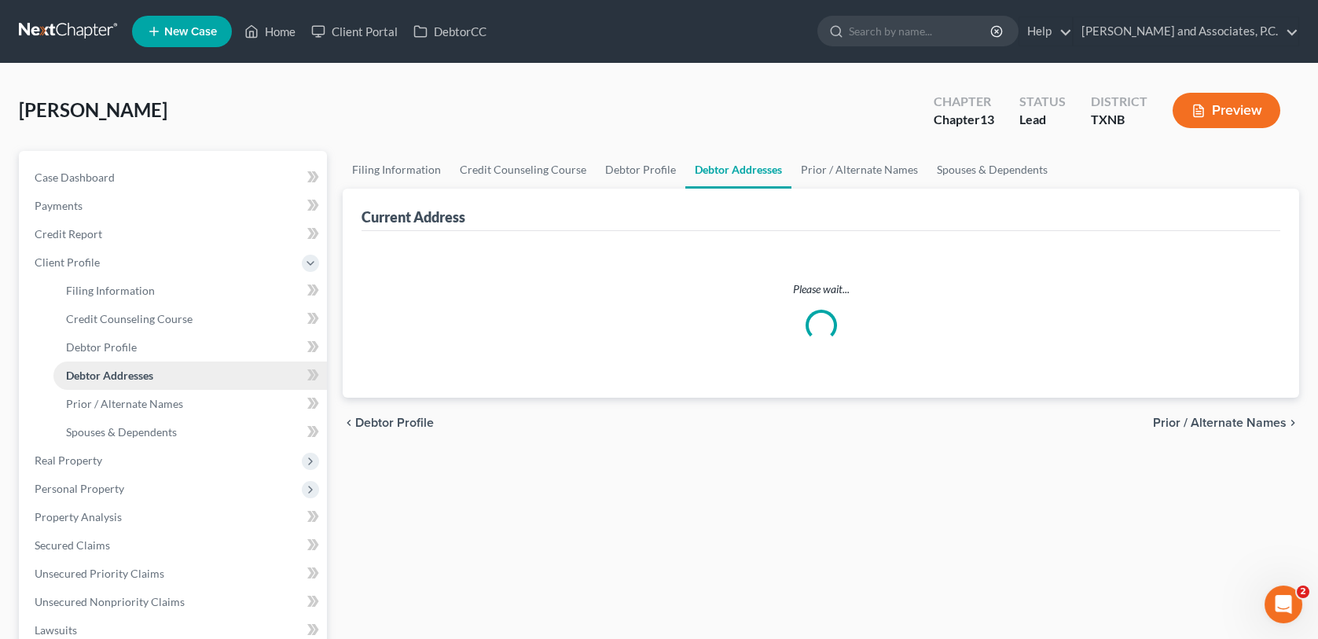
select select "0"
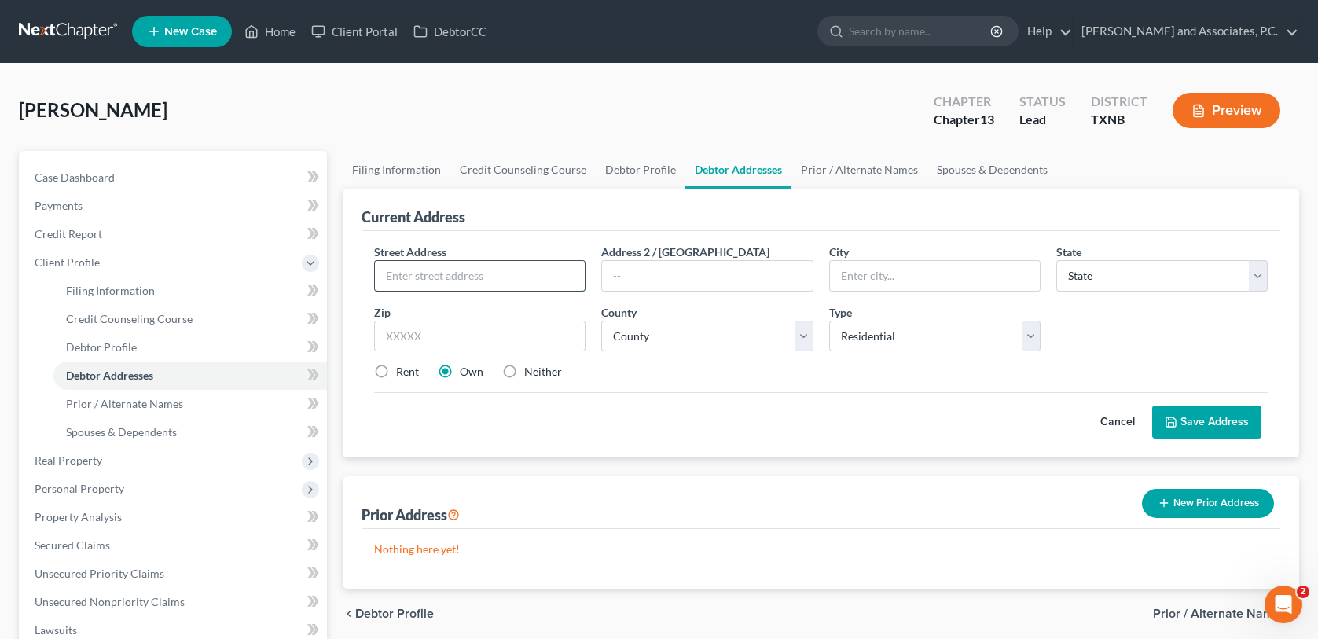
click at [403, 274] on input "text" at bounding box center [480, 276] width 210 height 30
type input "4666 Woodlawn"
click at [854, 273] on input "text" at bounding box center [935, 276] width 210 height 30
type input "[GEOGRAPHIC_DATA]"
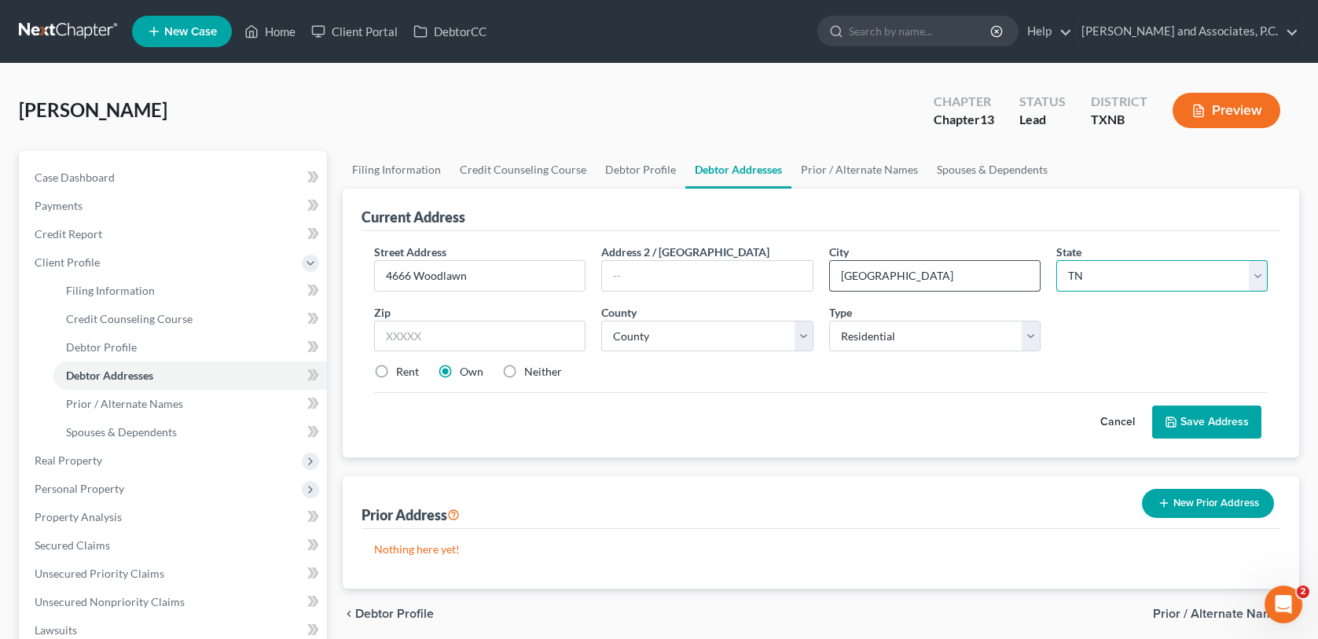
select select "45"
type input "76308"
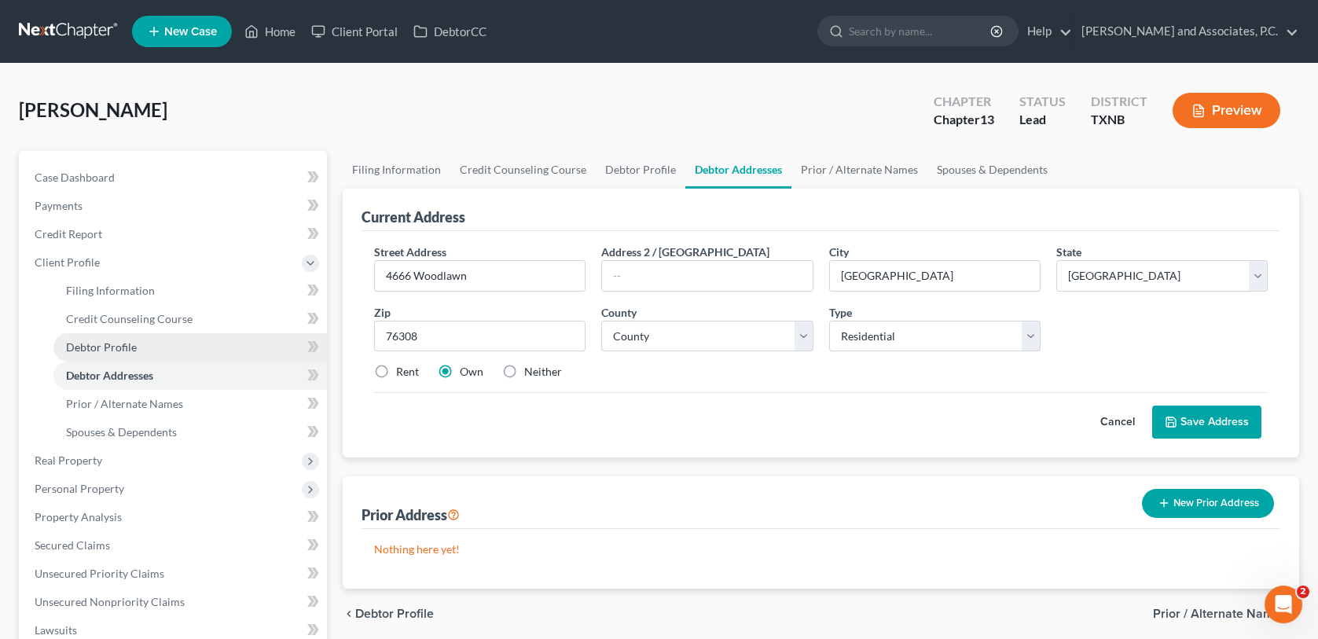
click at [125, 344] on span "Debtor Profile" at bounding box center [101, 346] width 71 height 13
select select "0"
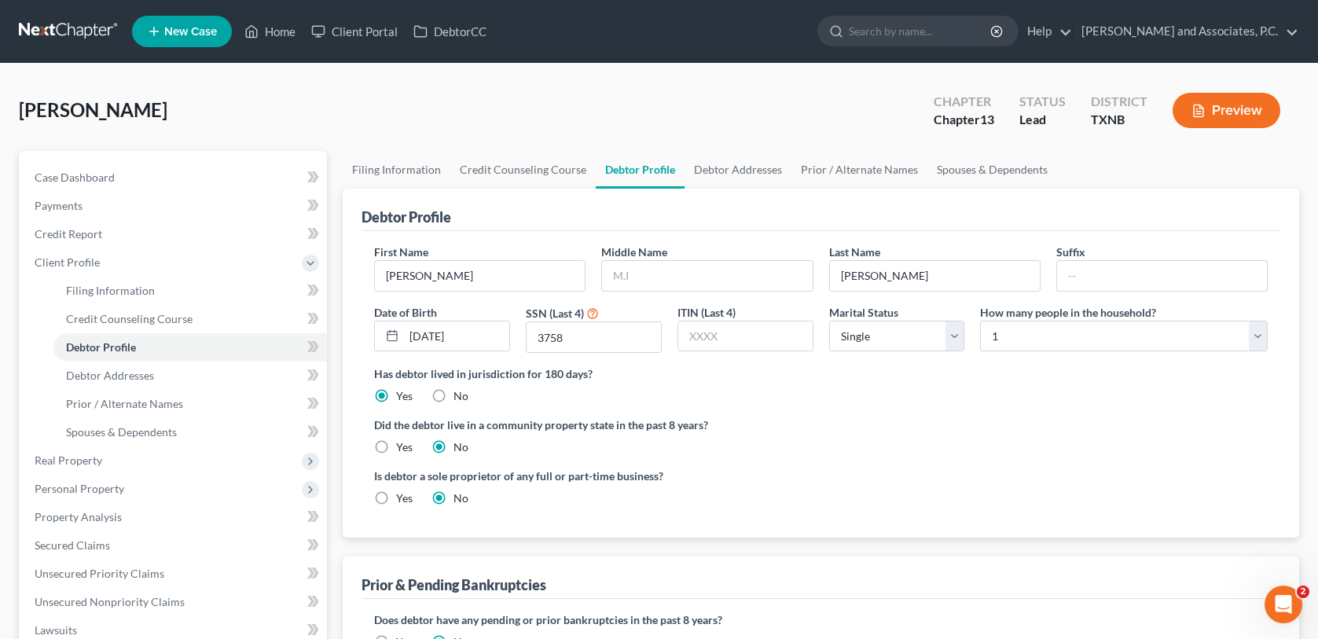
click at [158, 105] on div "[PERSON_NAME] Upgraded Chapter Chapter 13 Status [GEOGRAPHIC_DATA] TXNB [GEOGRA…" at bounding box center [659, 117] width 1280 height 68
click at [287, 34] on link "Home" at bounding box center [270, 31] width 67 height 28
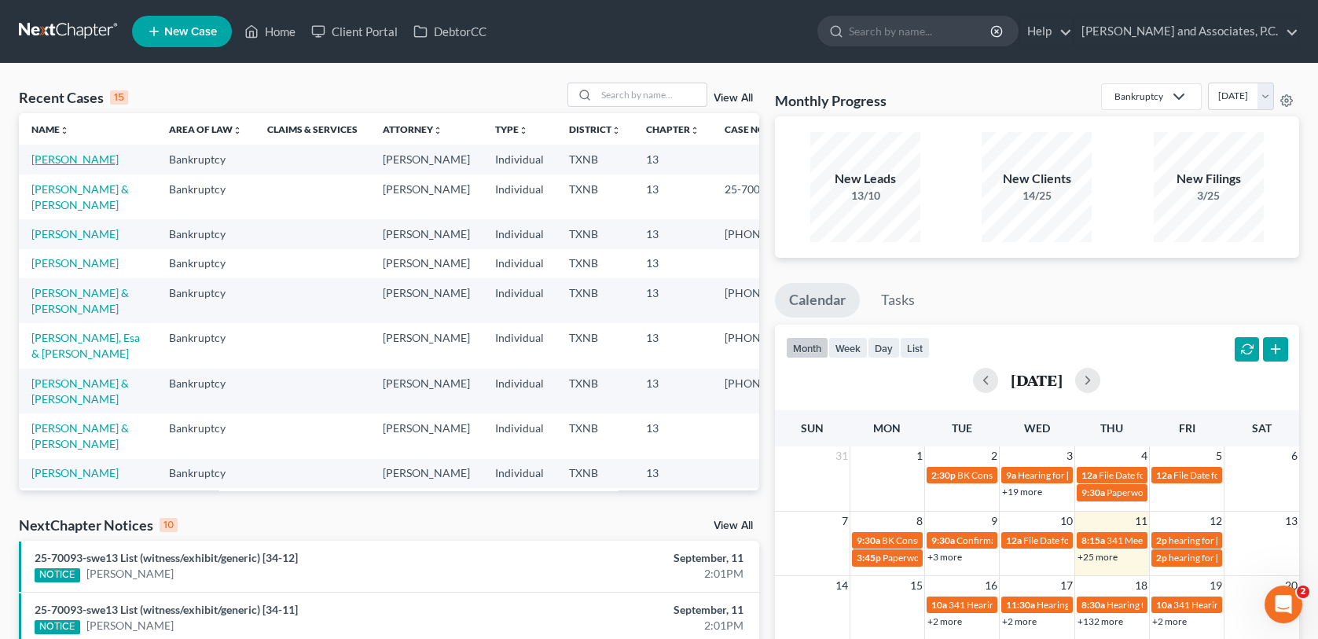
click at [72, 160] on link "[PERSON_NAME]" at bounding box center [74, 158] width 87 height 13
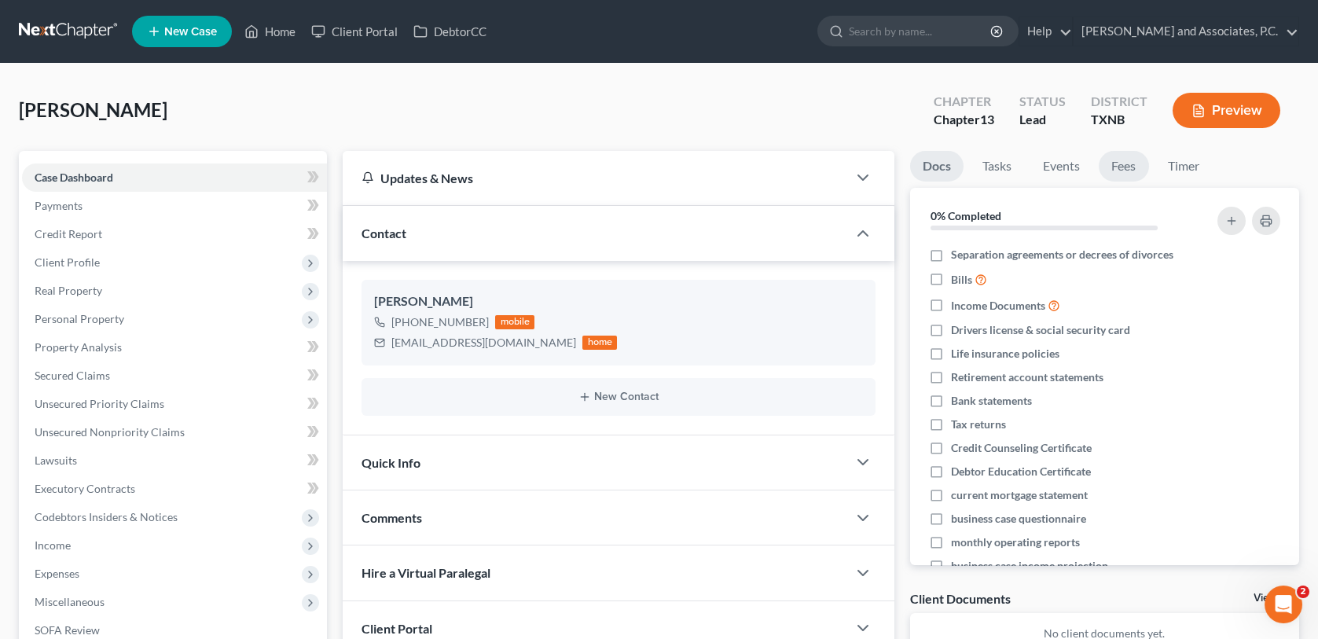
click at [1119, 167] on link "Fees" at bounding box center [1124, 166] width 50 height 31
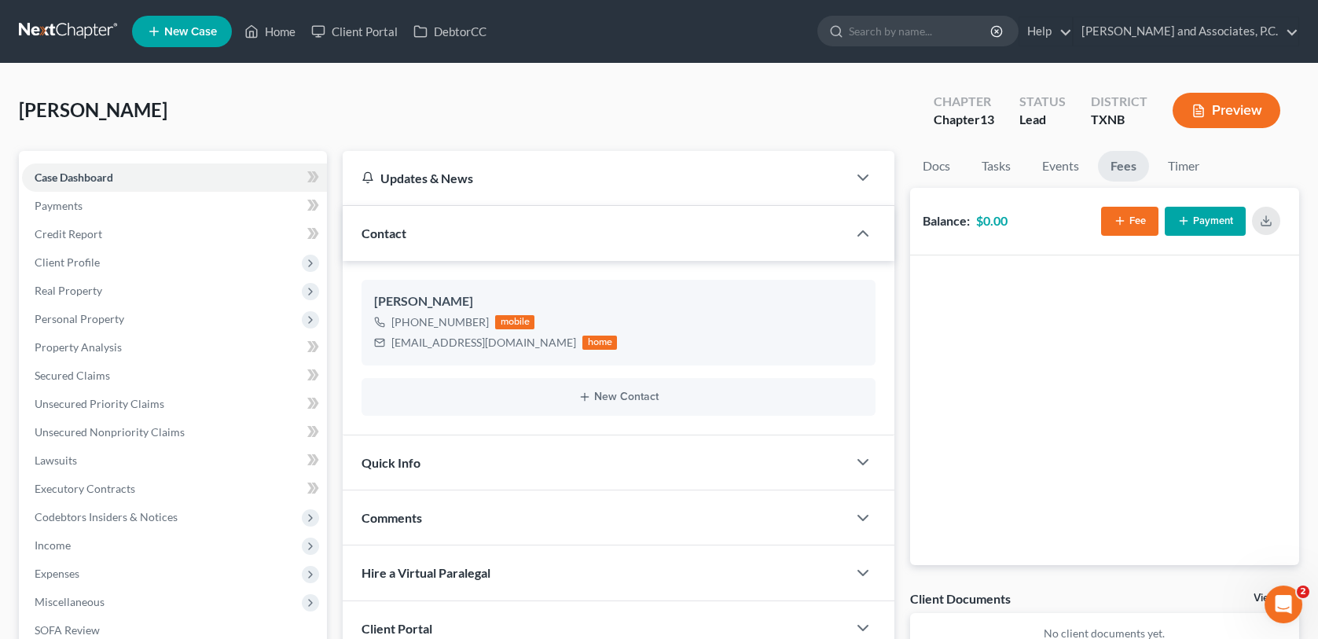
click at [1126, 226] on button "Fee" at bounding box center [1129, 221] width 57 height 29
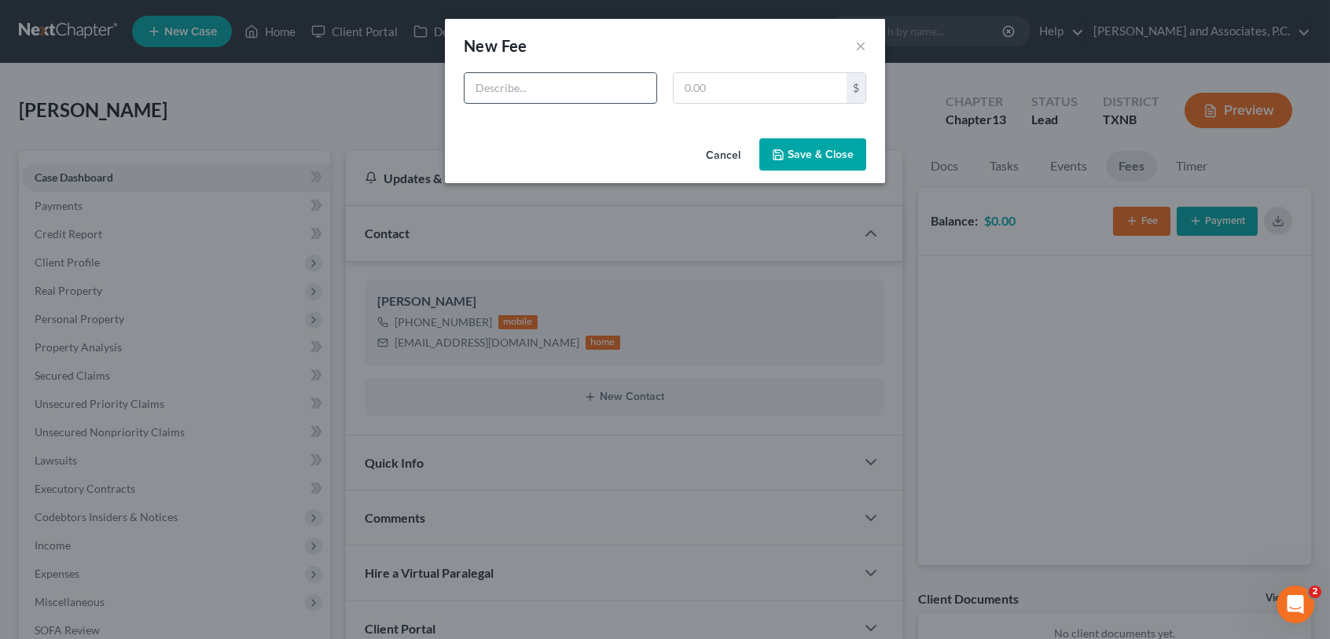
click at [593, 94] on input "text" at bounding box center [560, 88] width 192 height 30
type input "Ch 13 refile"
type input "888.00"
click at [804, 160] on button "Save & Close" at bounding box center [812, 154] width 107 height 33
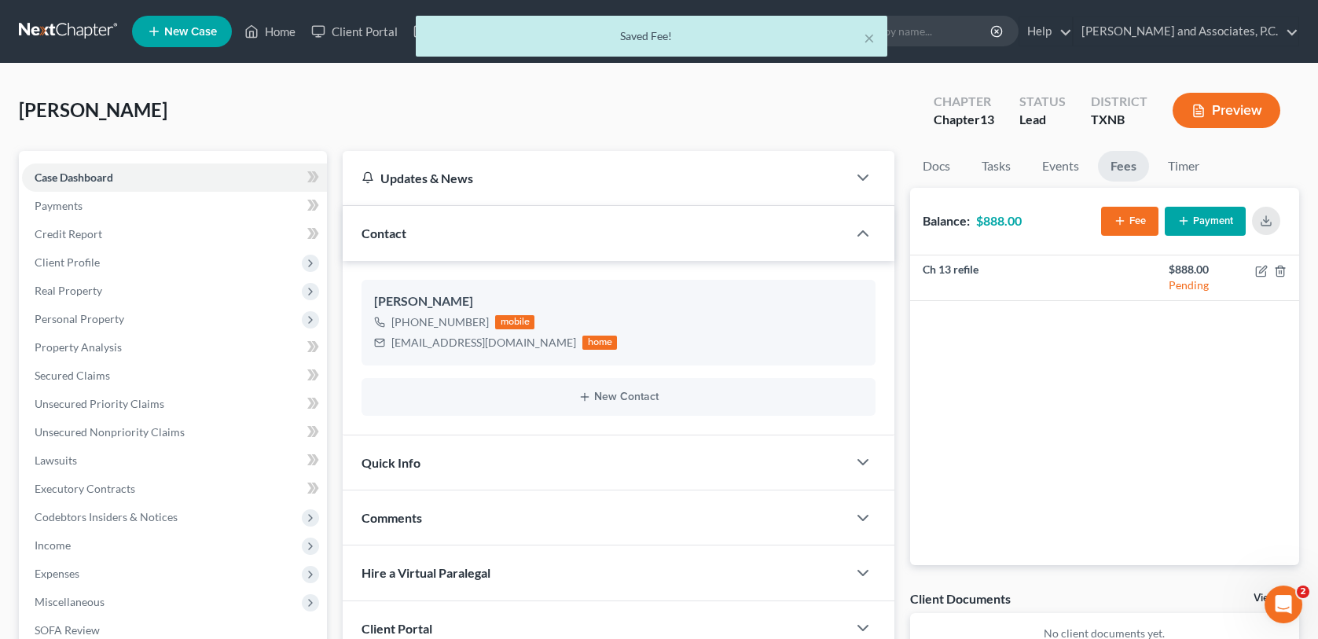
click at [1205, 225] on button "Payment" at bounding box center [1205, 221] width 81 height 29
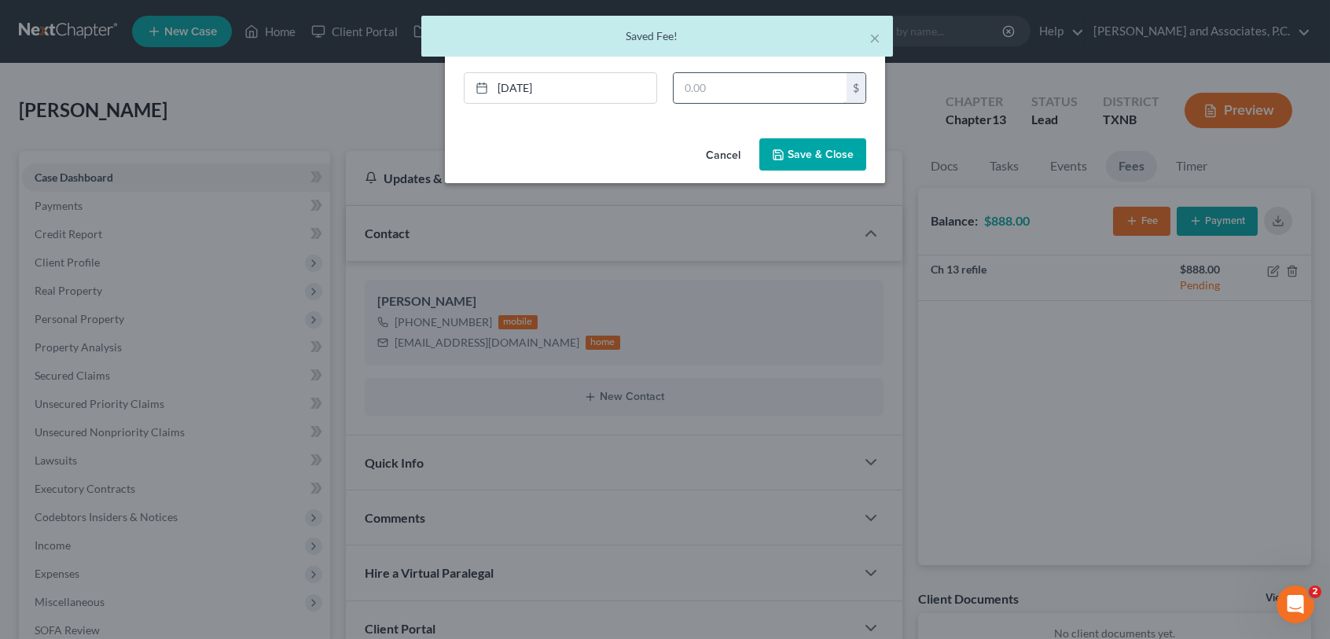
click at [684, 86] on input "text" at bounding box center [759, 88] width 173 height 30
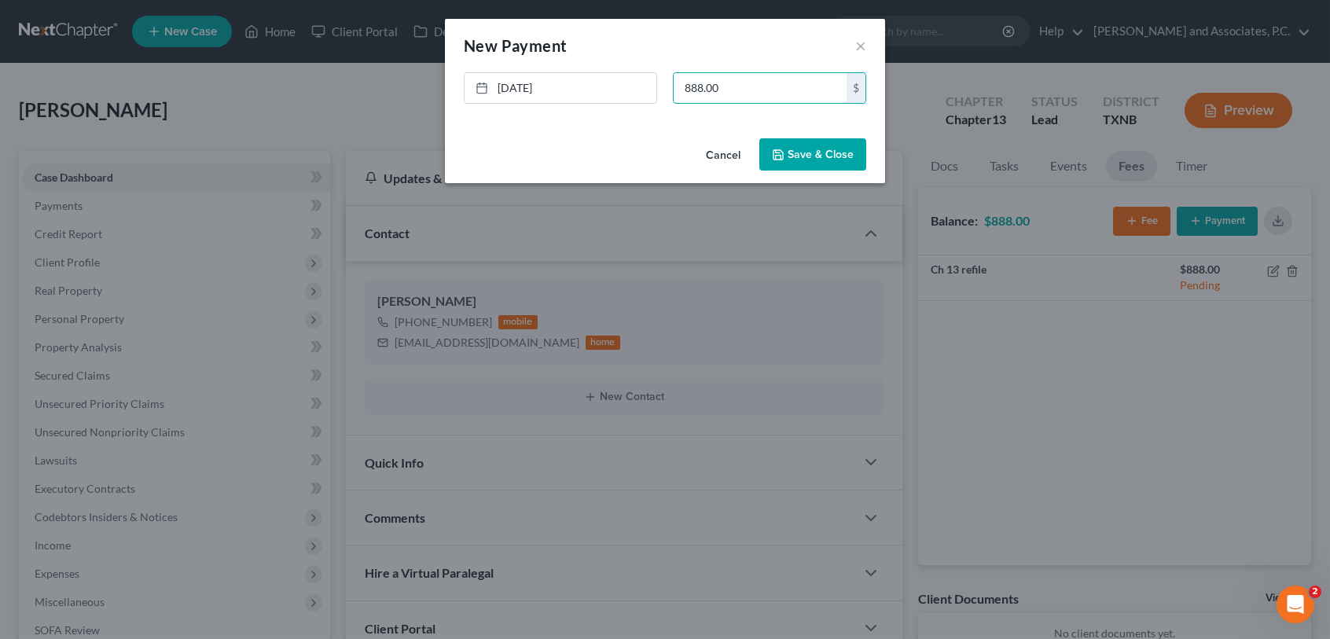
type input "888.00"
click at [800, 164] on button "Save & Close" at bounding box center [812, 154] width 107 height 33
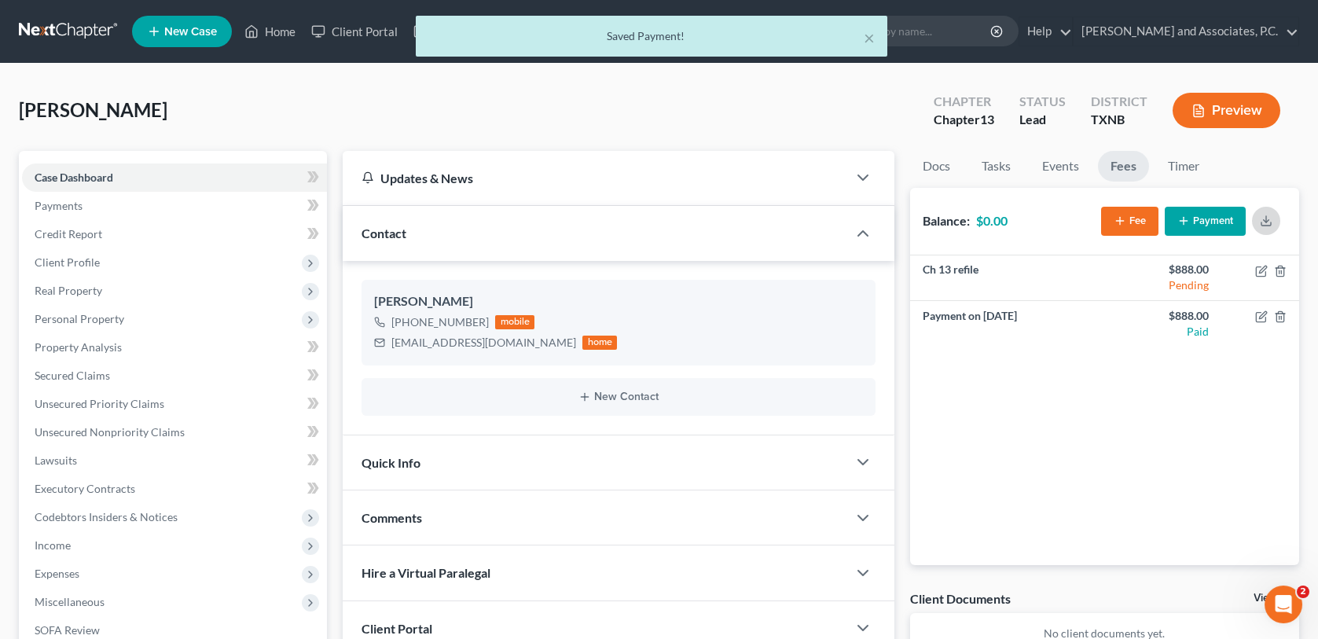
click at [1264, 221] on icon "button" at bounding box center [1266, 221] width 13 height 13
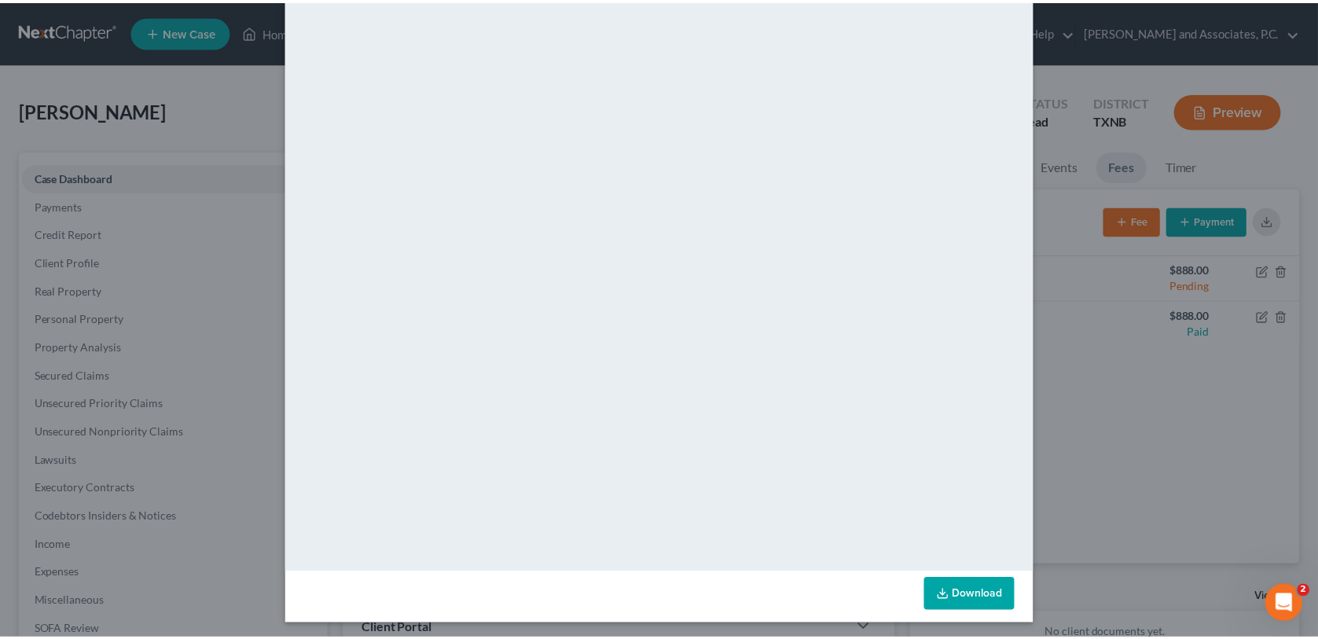
scroll to position [136, 0]
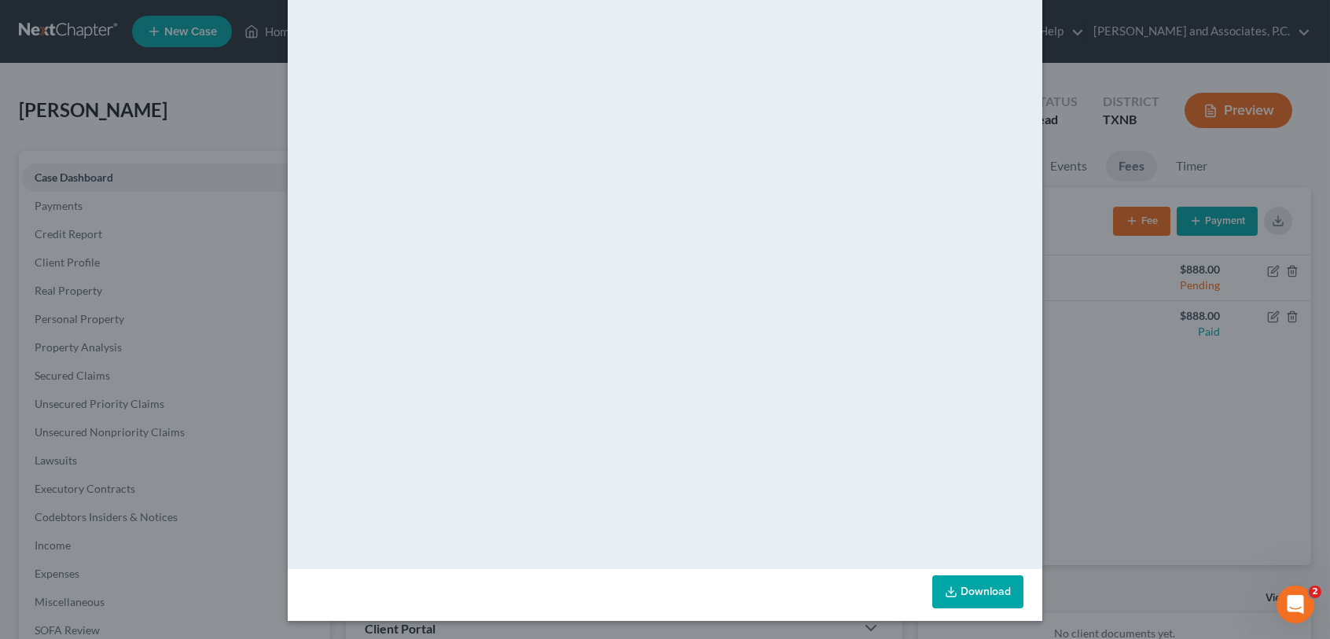
click at [204, 112] on div "Fee/Payment Receipt × <object ng-attr-data='[URL][DOMAIN_NAME]' type='applicati…" at bounding box center [665, 319] width 1330 height 639
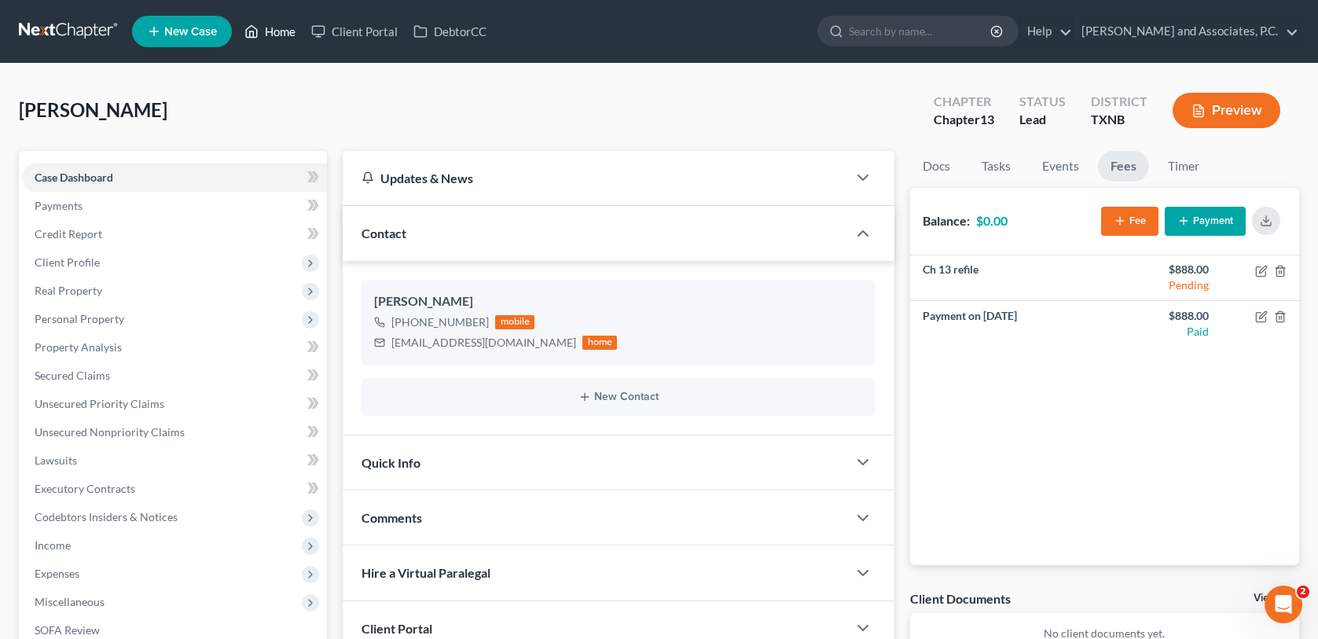
click at [281, 32] on link "Home" at bounding box center [270, 31] width 67 height 28
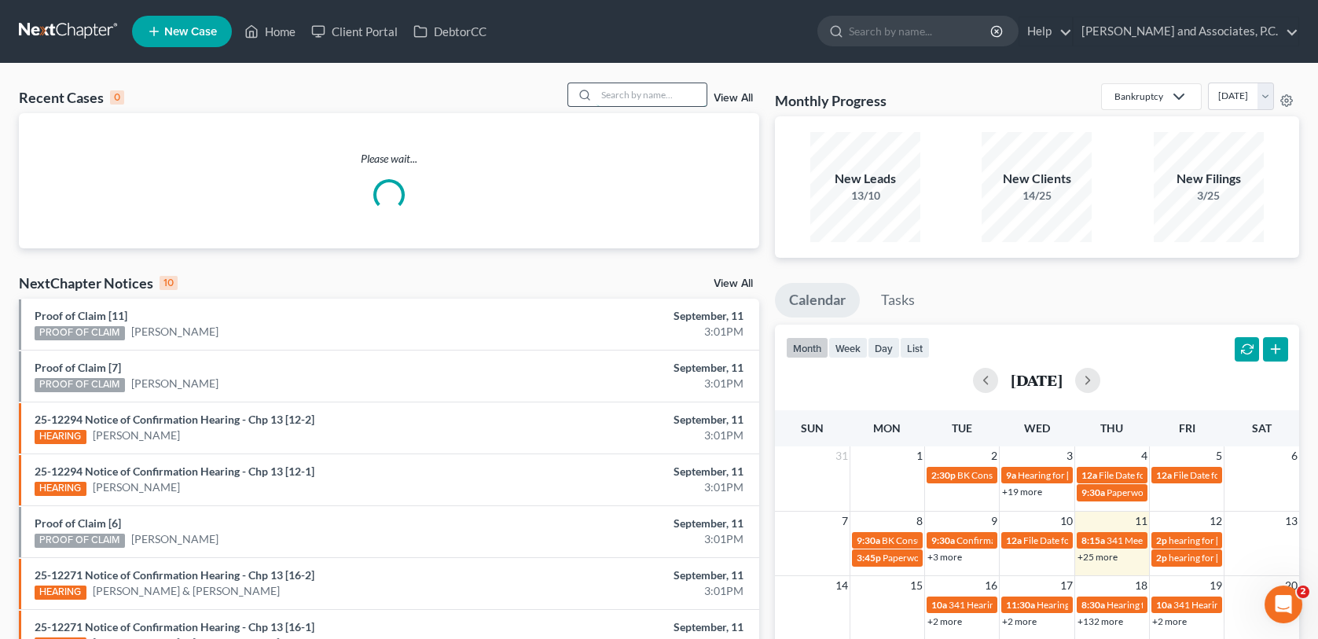
click at [627, 96] on input "search" at bounding box center [651, 94] width 110 height 23
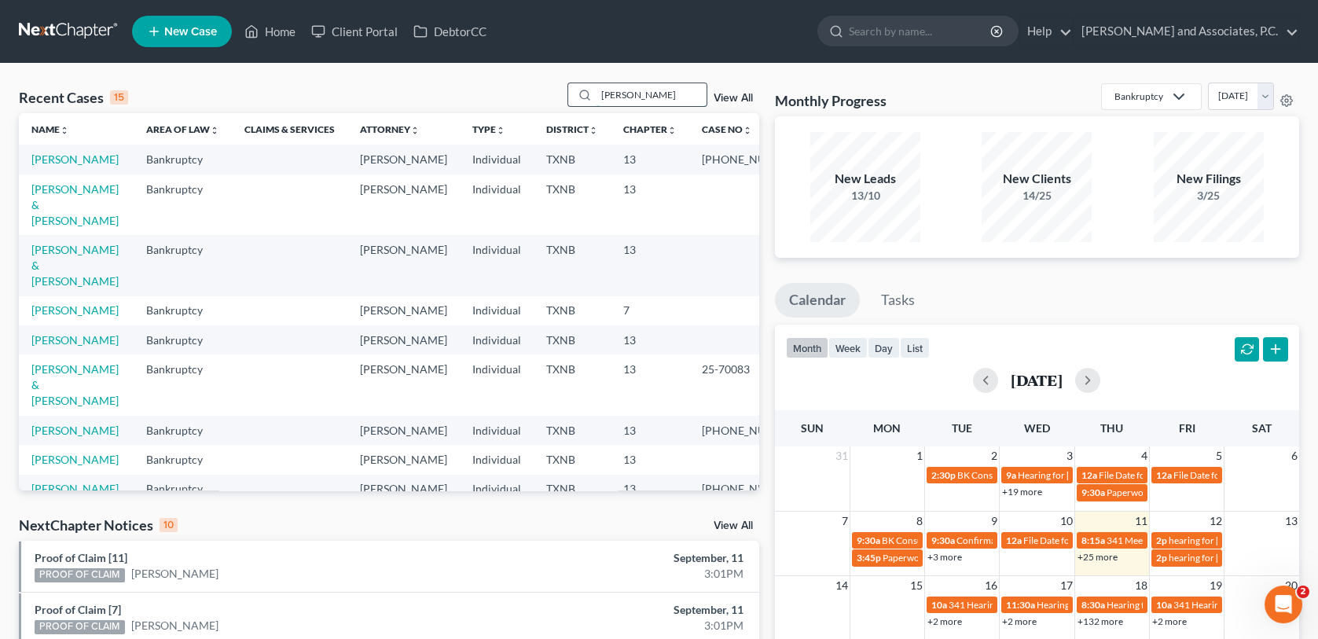
type input "[PERSON_NAME]"
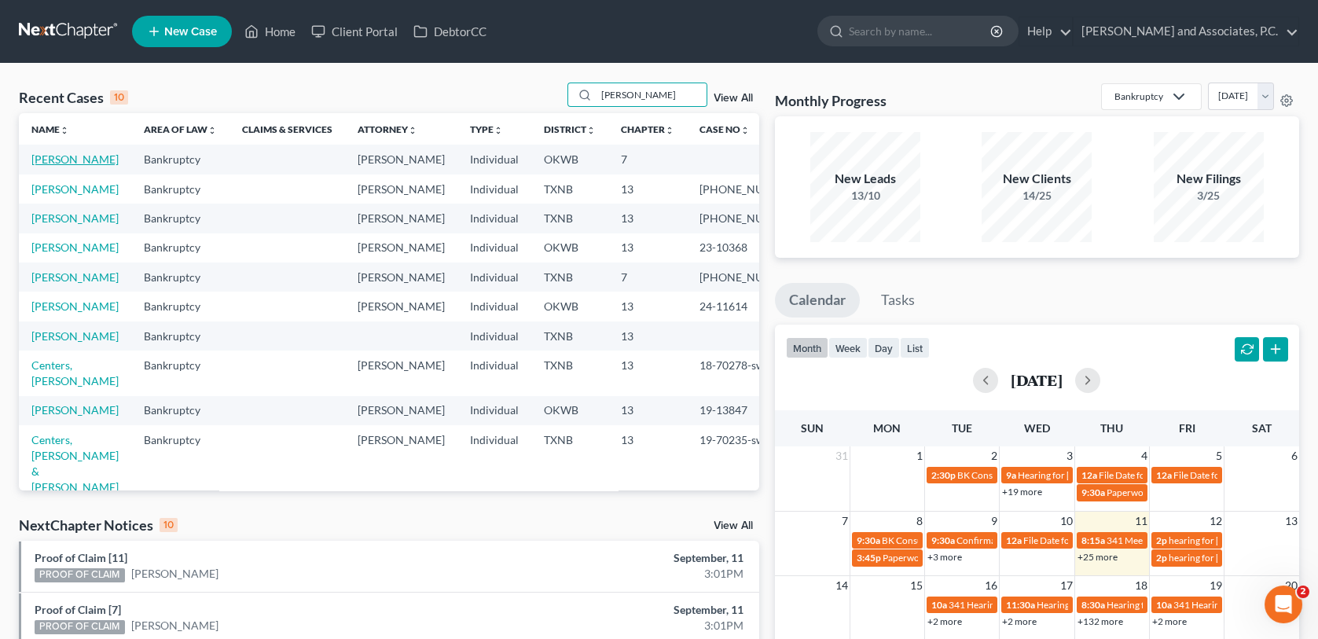
click at [79, 159] on link "[PERSON_NAME]" at bounding box center [74, 158] width 87 height 13
select select "4"
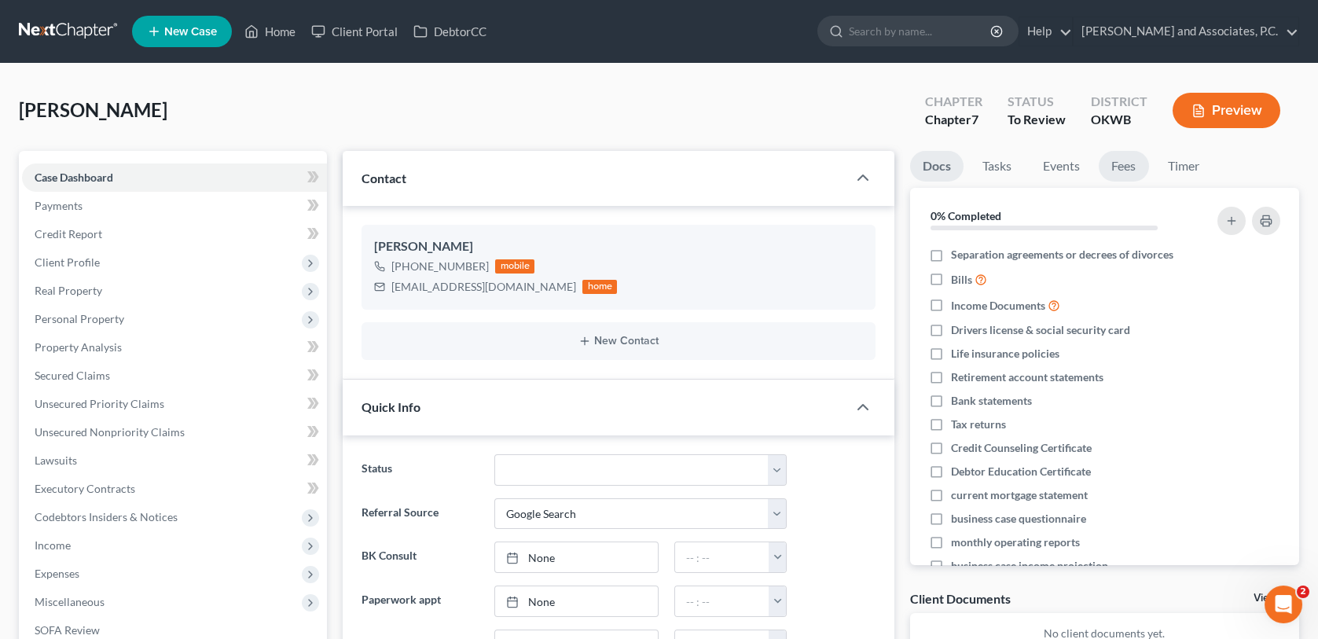
click at [1128, 167] on link "Fees" at bounding box center [1124, 166] width 50 height 31
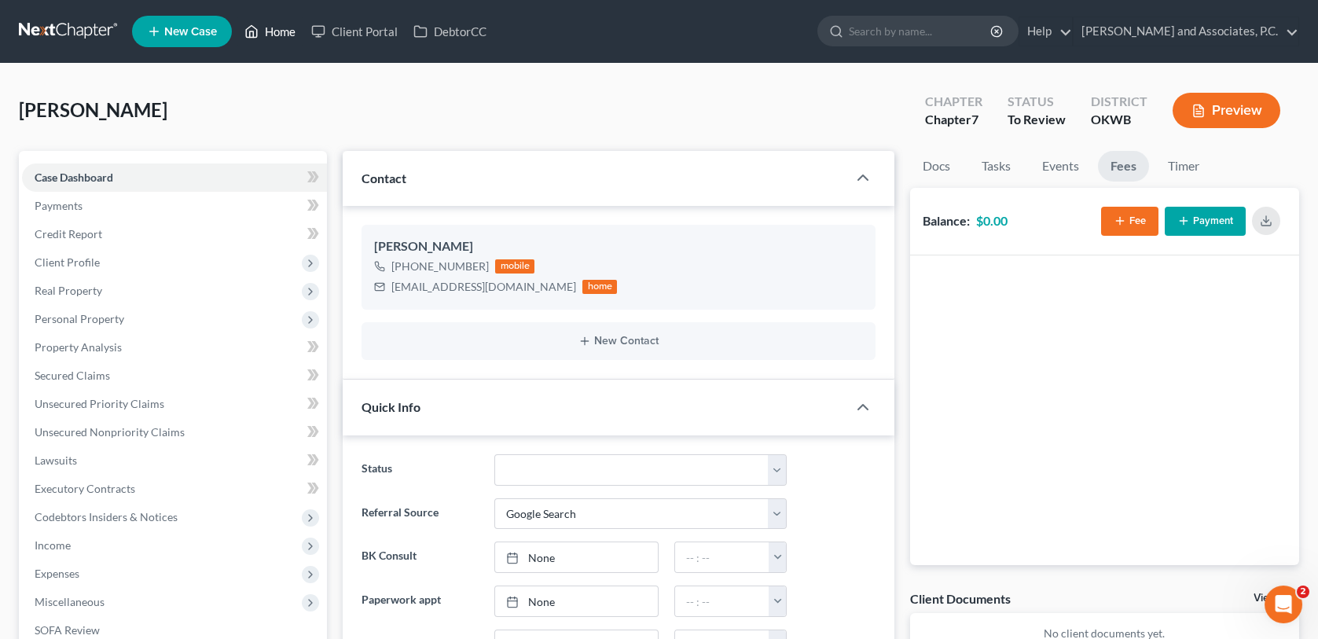
click at [283, 28] on link "Home" at bounding box center [270, 31] width 67 height 28
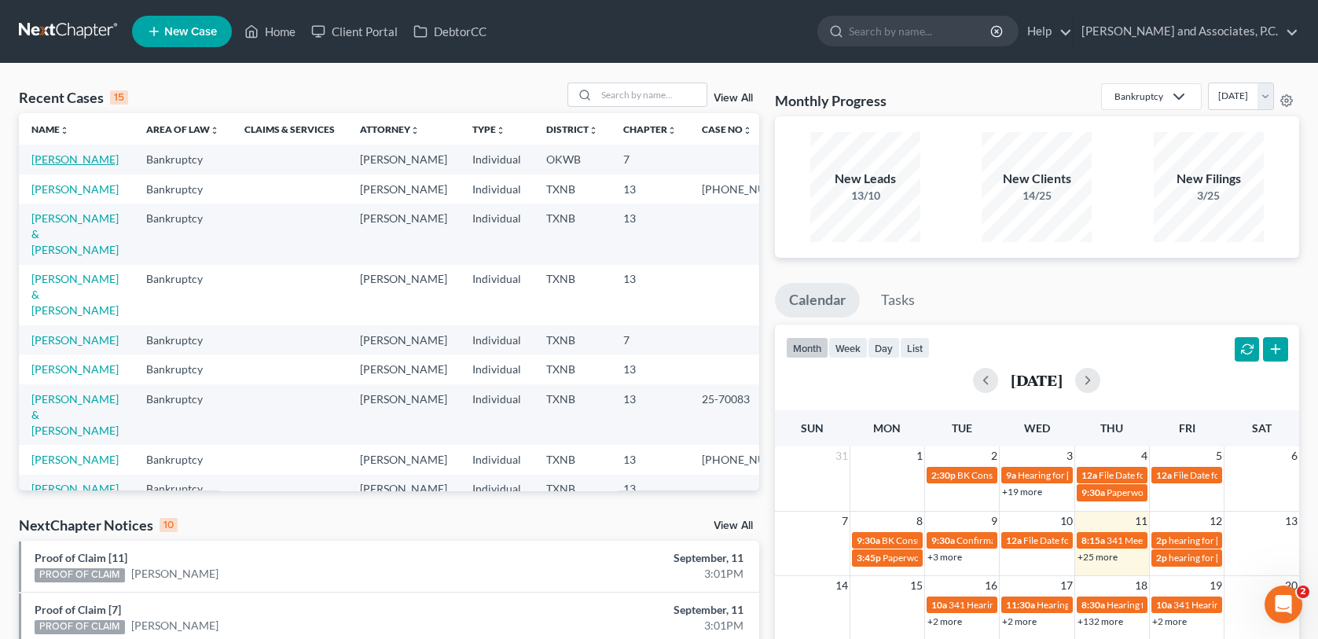
click at [79, 161] on link "[PERSON_NAME]" at bounding box center [74, 158] width 87 height 13
select select "4"
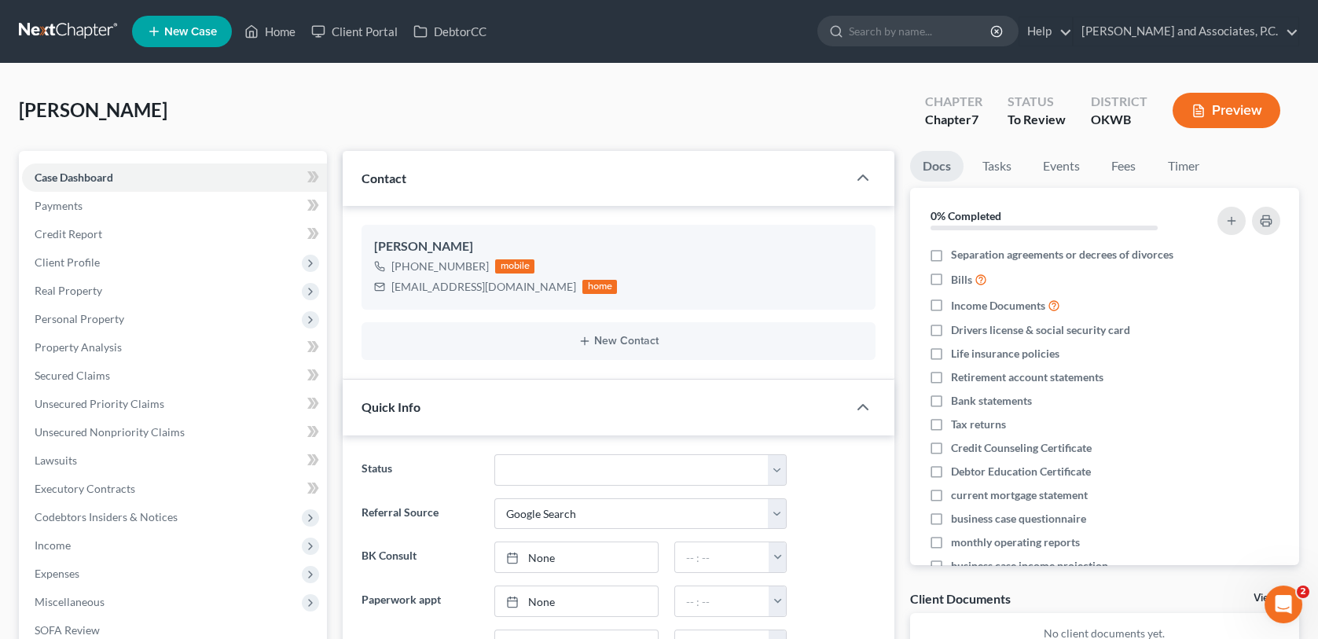
drag, startPoint x: 152, startPoint y: 174, endPoint x: 527, endPoint y: 310, distance: 398.7
click at [152, 174] on link "Case Dashboard" at bounding box center [174, 177] width 305 height 28
click at [284, 39] on link "Home" at bounding box center [270, 31] width 67 height 28
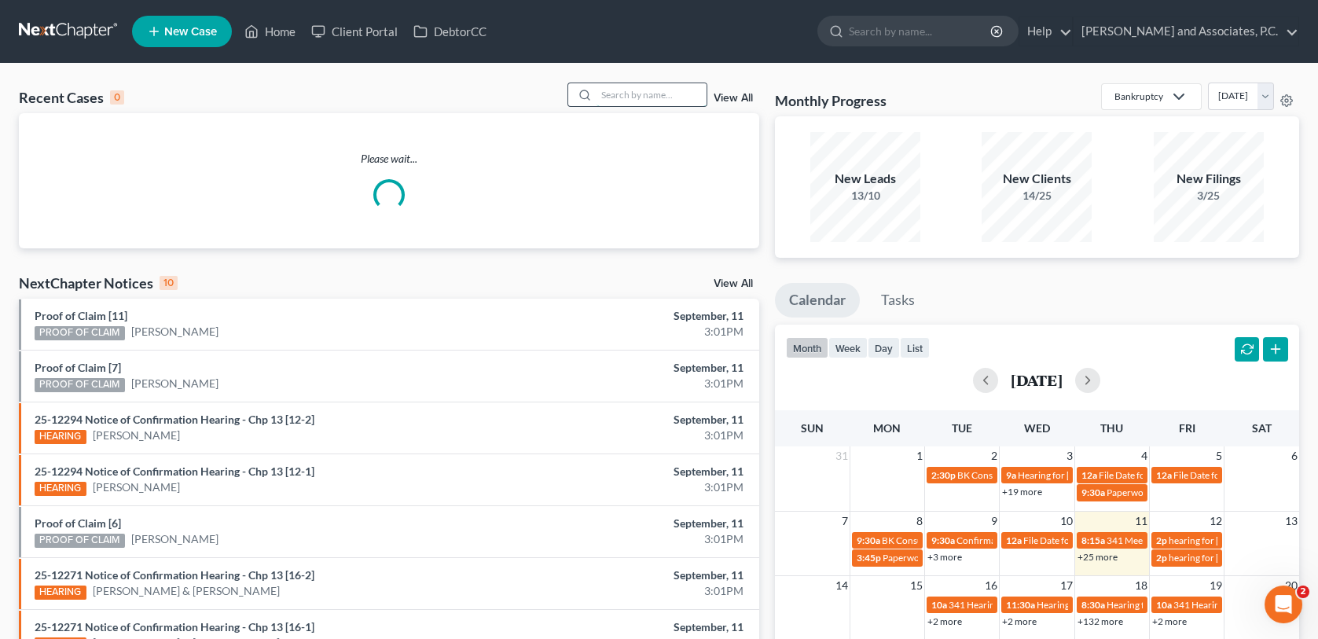
click at [641, 100] on input "search" at bounding box center [651, 94] width 110 height 23
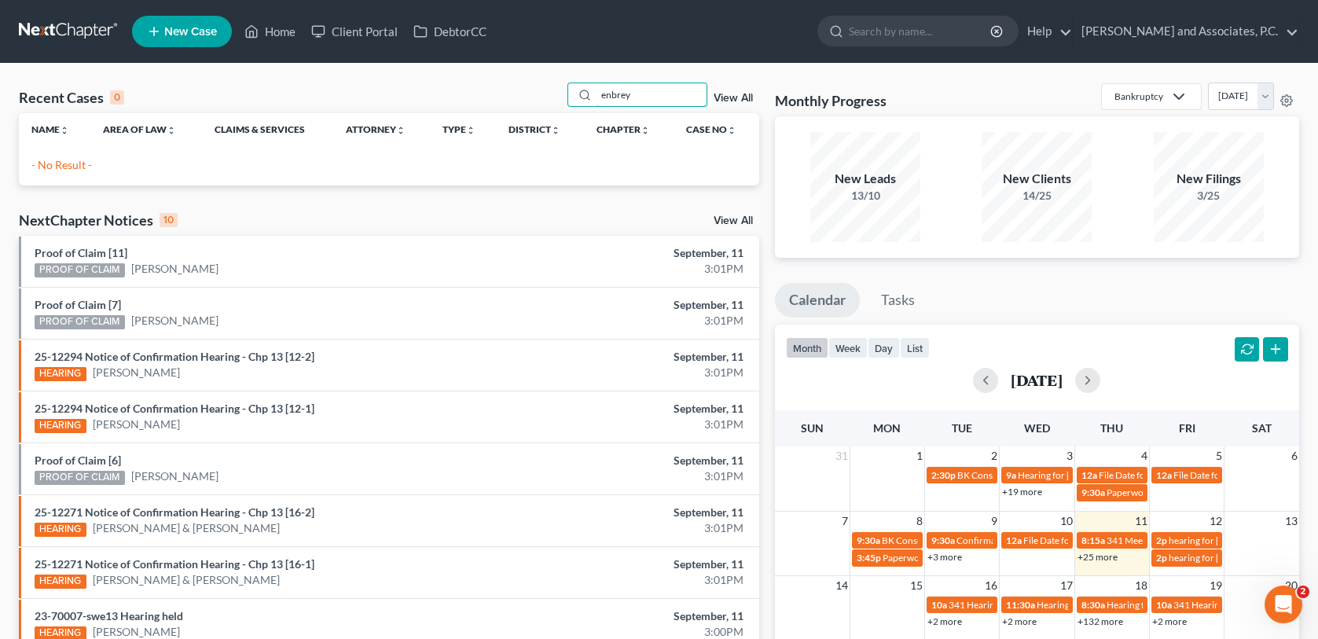
type input "enbrey"
click at [195, 38] on link "New Case" at bounding box center [182, 31] width 100 height 31
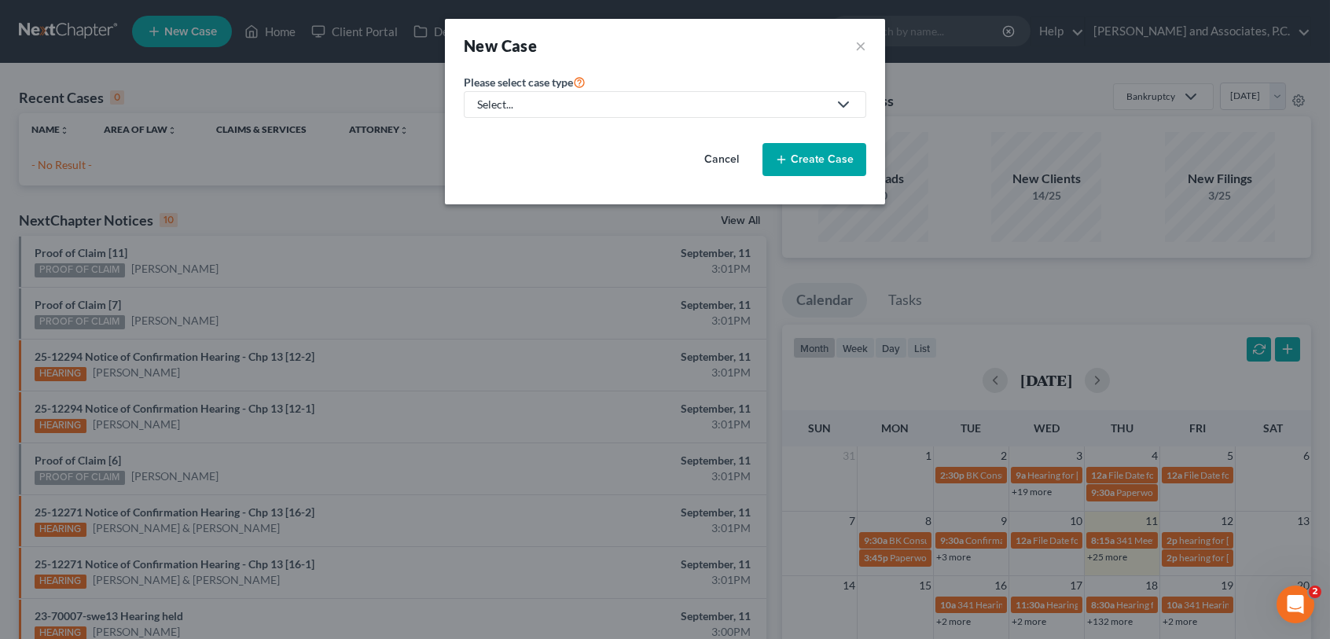
click at [599, 104] on div "Select..." at bounding box center [652, 105] width 350 height 16
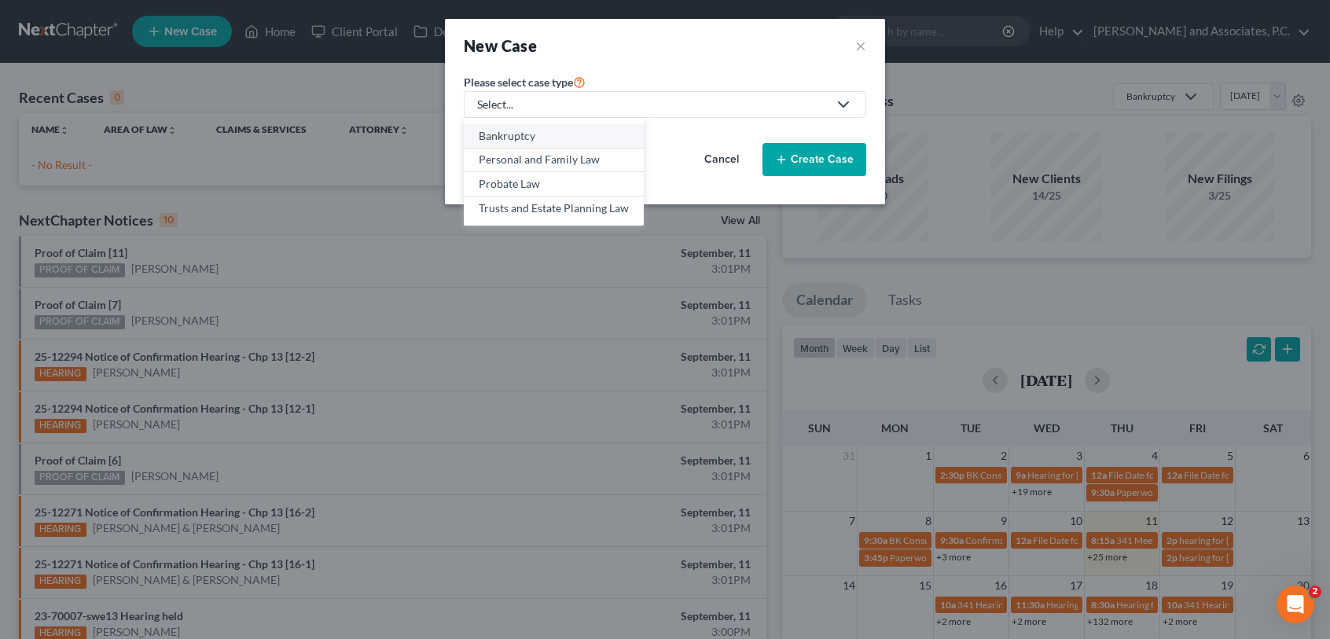
click at [587, 131] on div "Bankruptcy" at bounding box center [554, 136] width 150 height 16
select select "78"
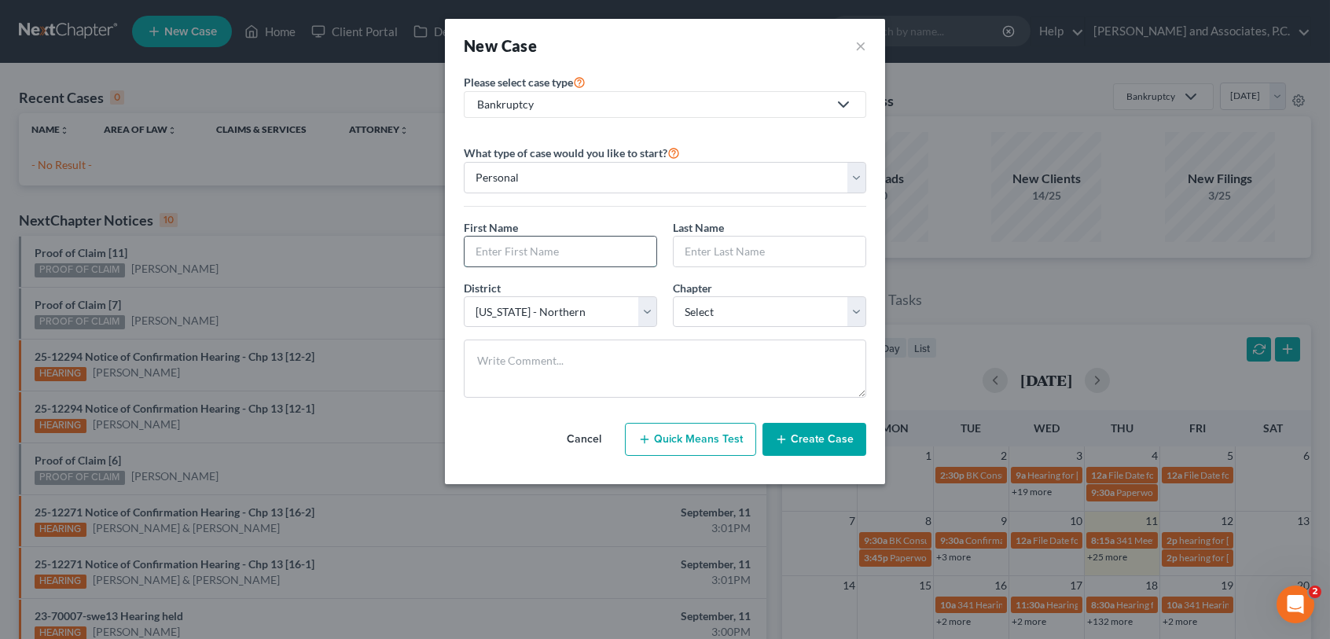
click at [598, 262] on input "text" at bounding box center [560, 252] width 192 height 30
type input "[PERSON_NAME]"
click at [722, 307] on select "Select 7 11 12 13" at bounding box center [769, 311] width 193 height 31
select select "3"
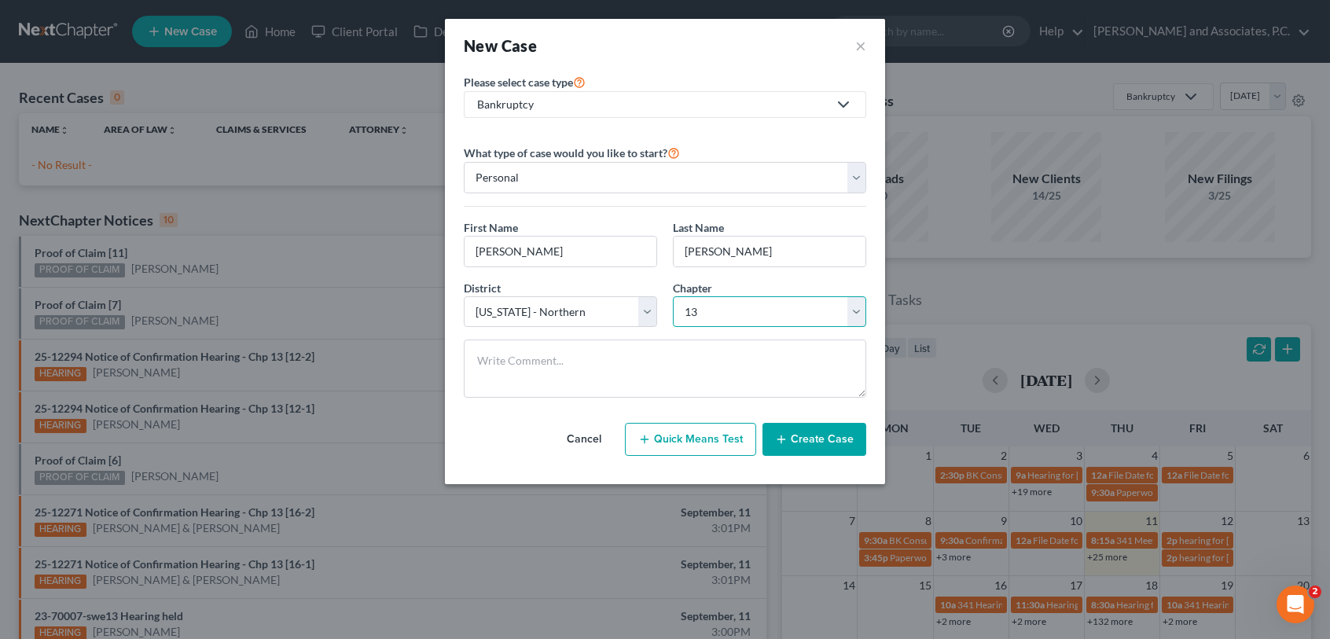
click at [673, 296] on select "Select 7 11 12 13" at bounding box center [769, 311] width 193 height 31
click at [789, 446] on button "Create Case" at bounding box center [814, 439] width 104 height 33
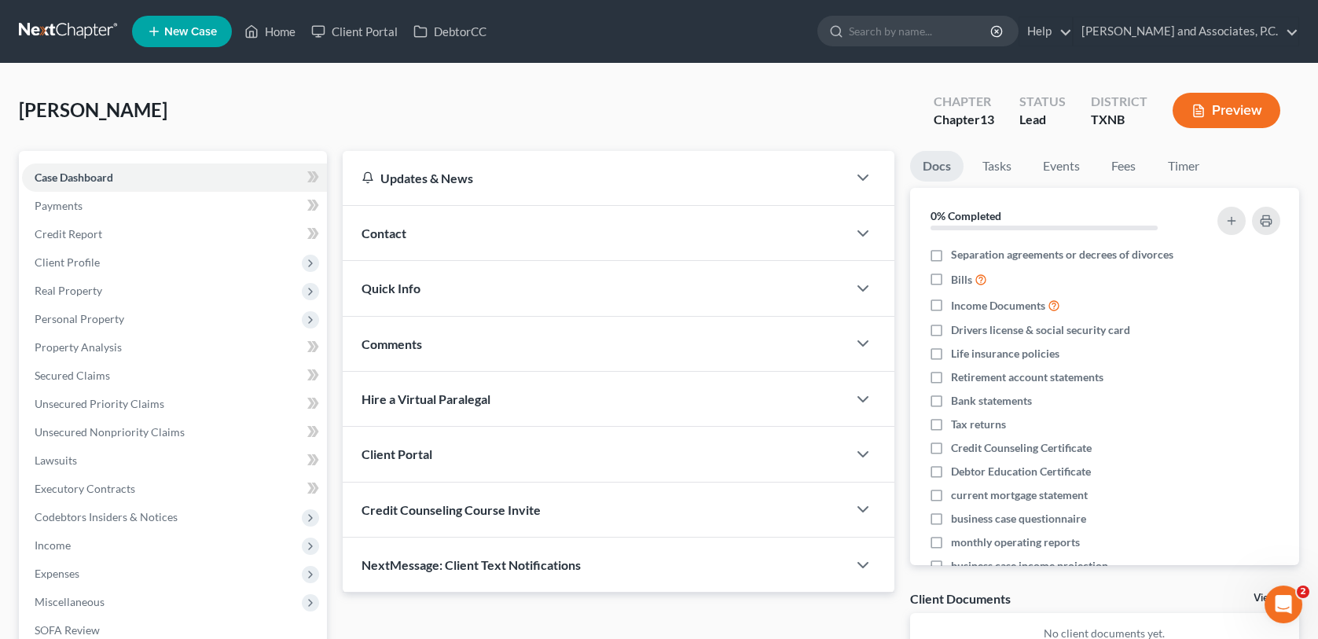
click at [459, 237] on div "Contact" at bounding box center [595, 233] width 504 height 54
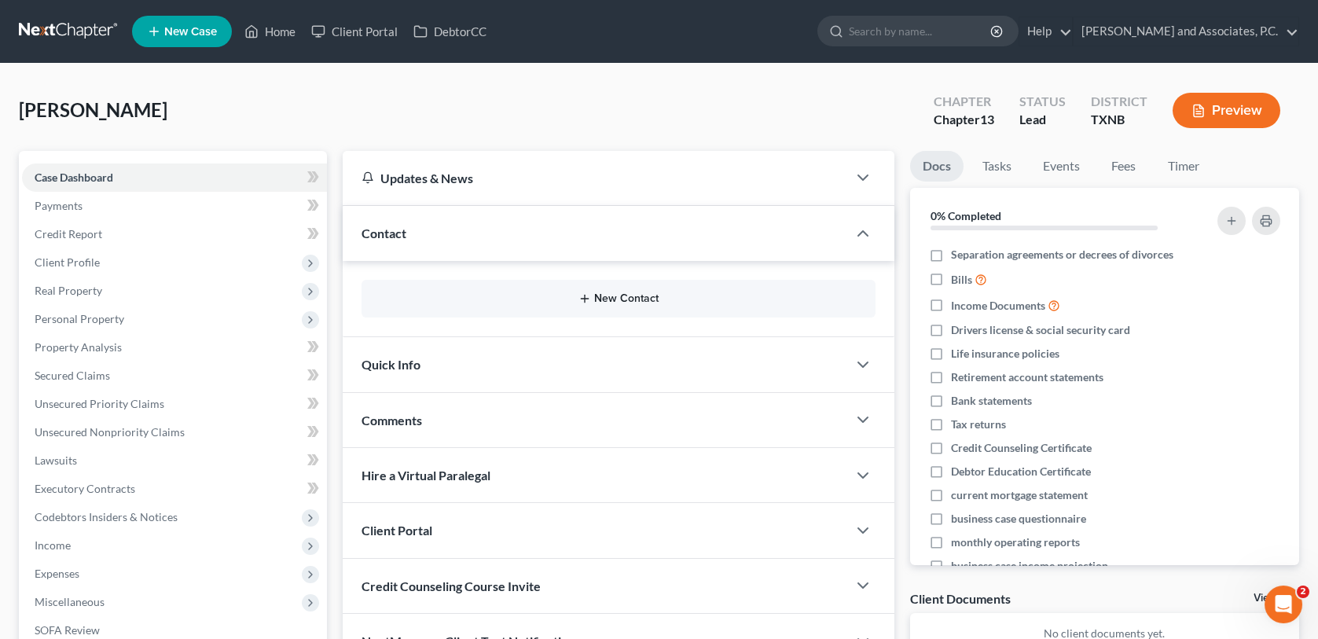
click at [508, 292] on button "New Contact" at bounding box center [618, 298] width 488 height 13
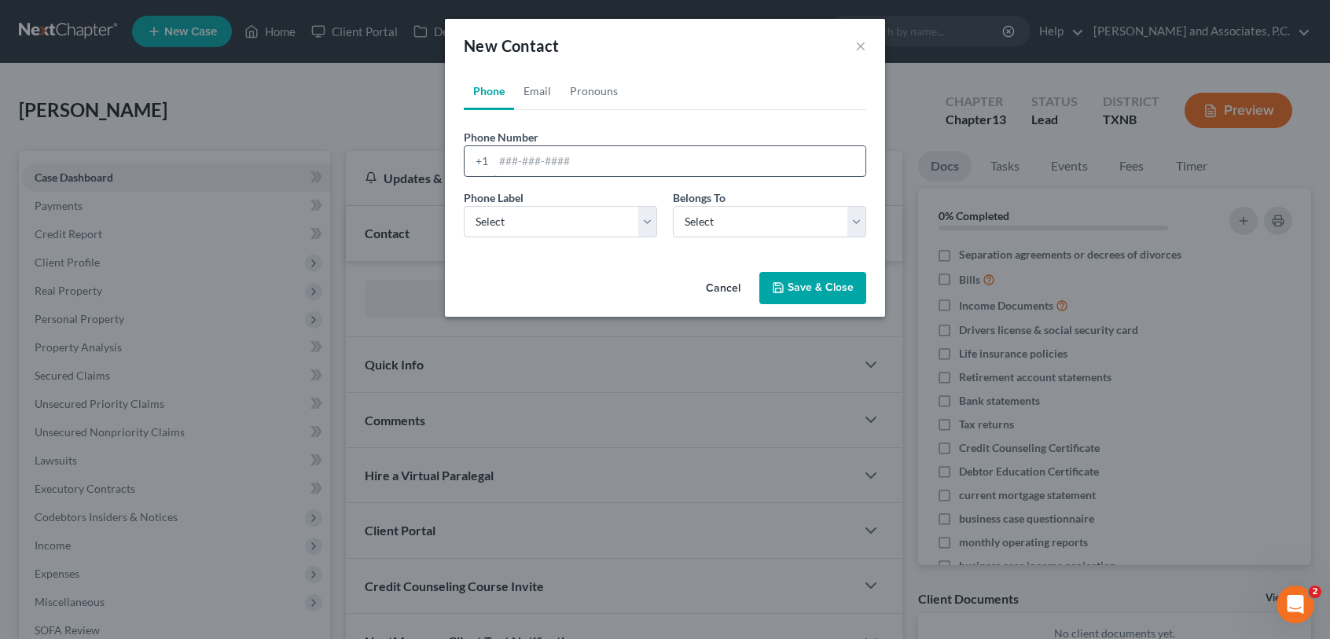
click at [503, 161] on input "tel" at bounding box center [680, 161] width 372 height 30
type input "[PHONE_NUMBER]"
click at [574, 219] on select "Select Mobile Home Work Other" at bounding box center [560, 221] width 193 height 31
select select "0"
click at [464, 206] on select "Select Mobile Home Work Other" at bounding box center [560, 221] width 193 height 31
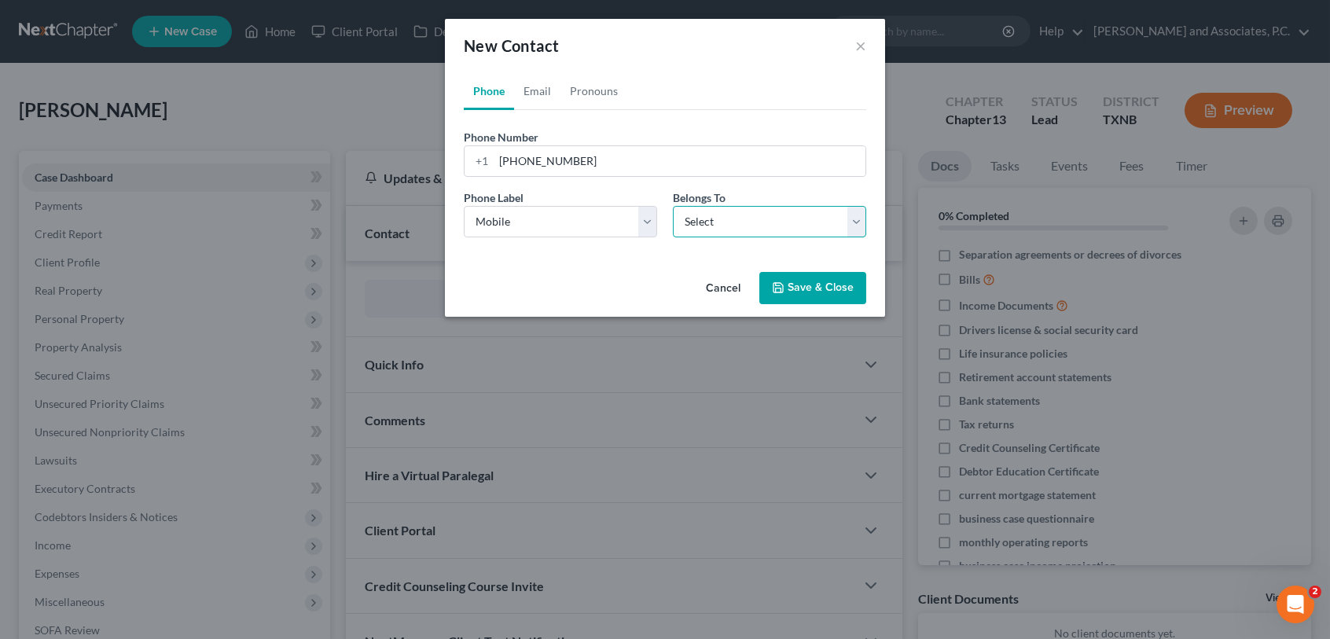
drag, startPoint x: 686, startPoint y: 226, endPoint x: 690, endPoint y: 237, distance: 11.7
click at [688, 226] on select "Select Client Other" at bounding box center [769, 221] width 193 height 31
select select "0"
click at [673, 206] on select "Select Client Other" at bounding box center [769, 221] width 193 height 31
click at [857, 288] on button "Save & Close" at bounding box center [812, 288] width 107 height 33
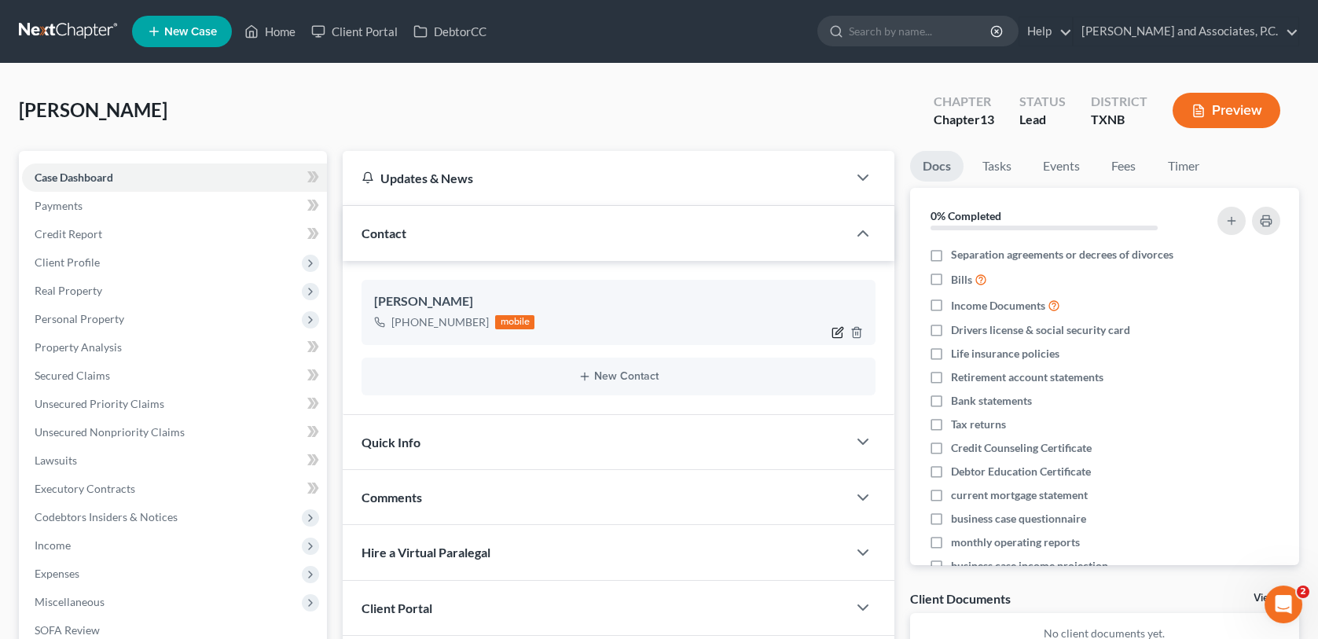
click at [837, 334] on icon "button" at bounding box center [837, 332] width 13 height 13
select select "0"
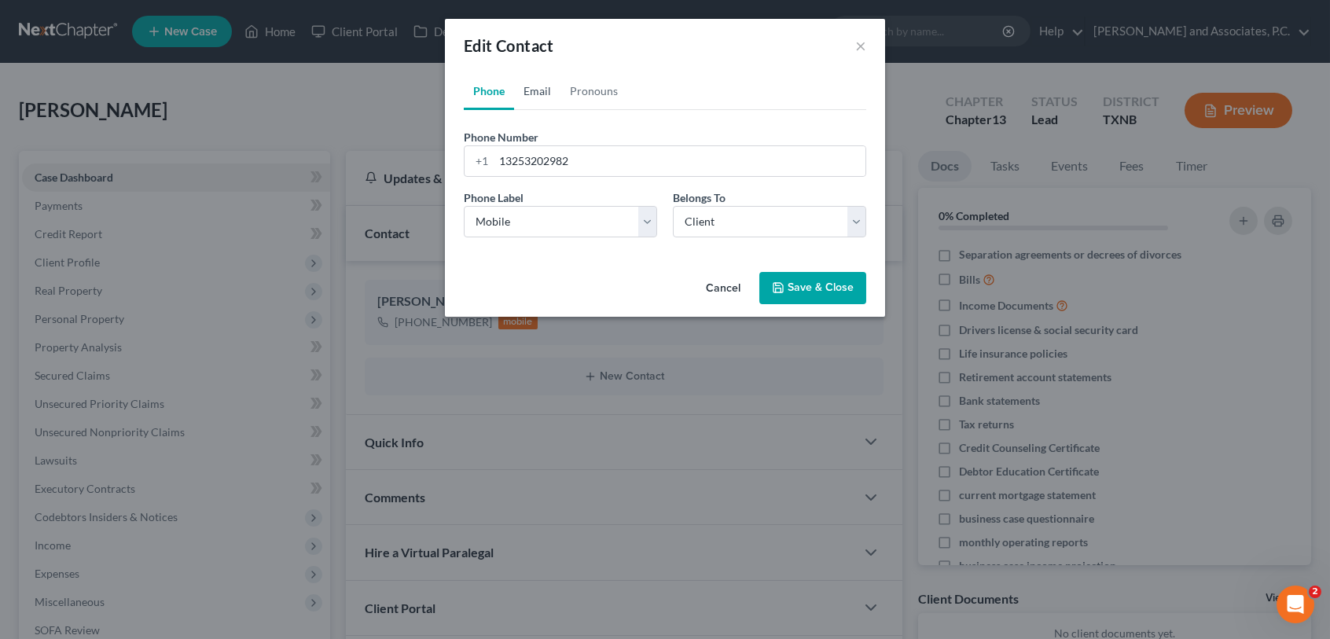
click at [534, 94] on link "Email" at bounding box center [537, 91] width 46 height 38
click at [527, 160] on input "email" at bounding box center [680, 161] width 372 height 30
type input "[PERSON_NAME][EMAIL_ADDRESS][PERSON_NAME][DOMAIN_NAME]"
click at [644, 223] on select "Select Home Work Other" at bounding box center [560, 221] width 193 height 31
select select "0"
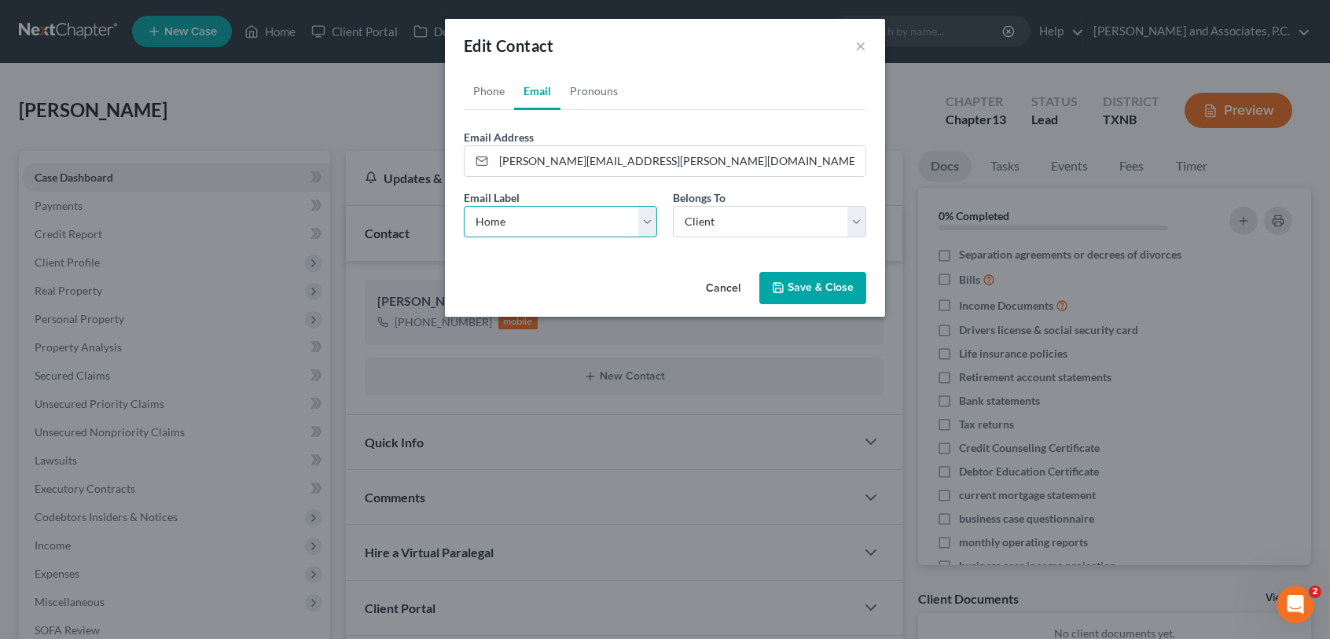
click at [464, 206] on select "Select Home Work Other" at bounding box center [560, 221] width 193 height 31
click at [813, 292] on button "Save & Close" at bounding box center [812, 288] width 107 height 33
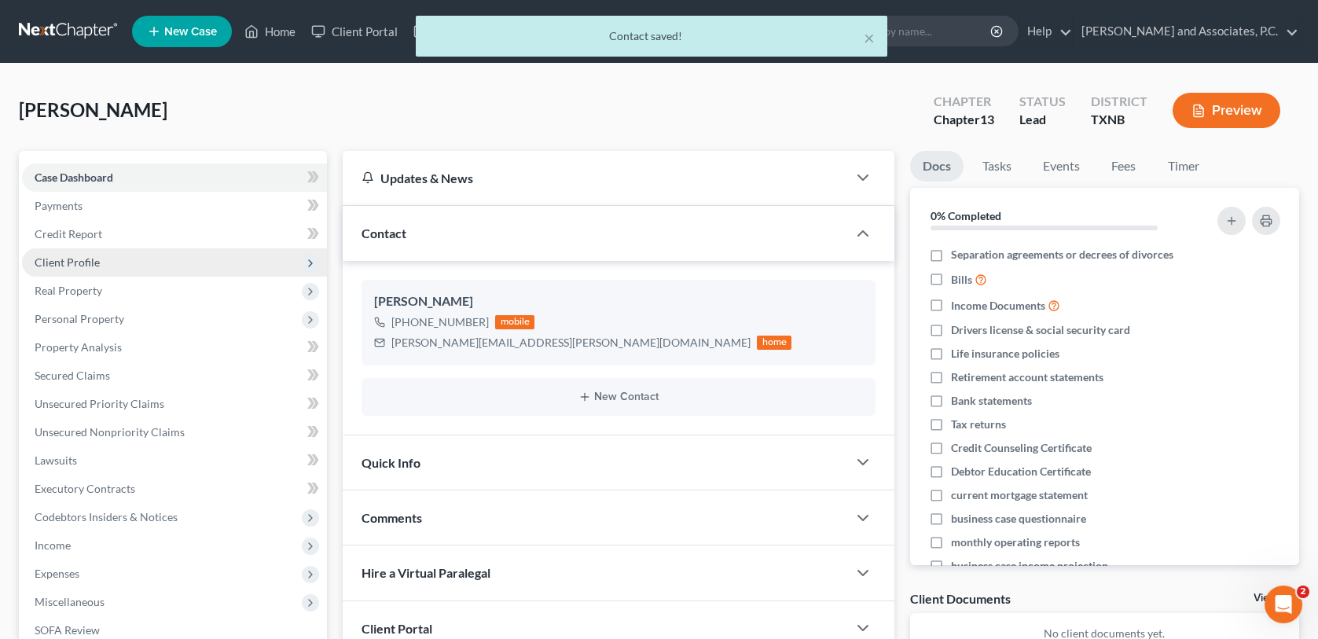
click at [84, 259] on span "Client Profile" at bounding box center [67, 261] width 65 height 13
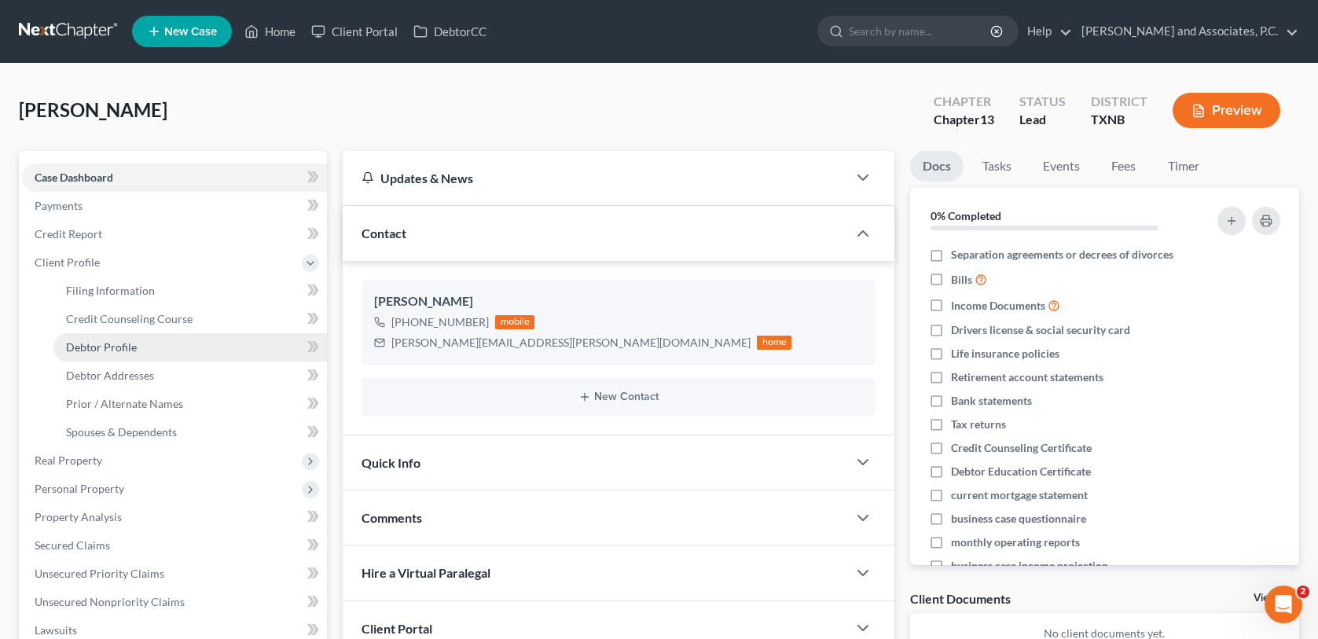
click at [116, 353] on link "Debtor Profile" at bounding box center [189, 347] width 273 height 28
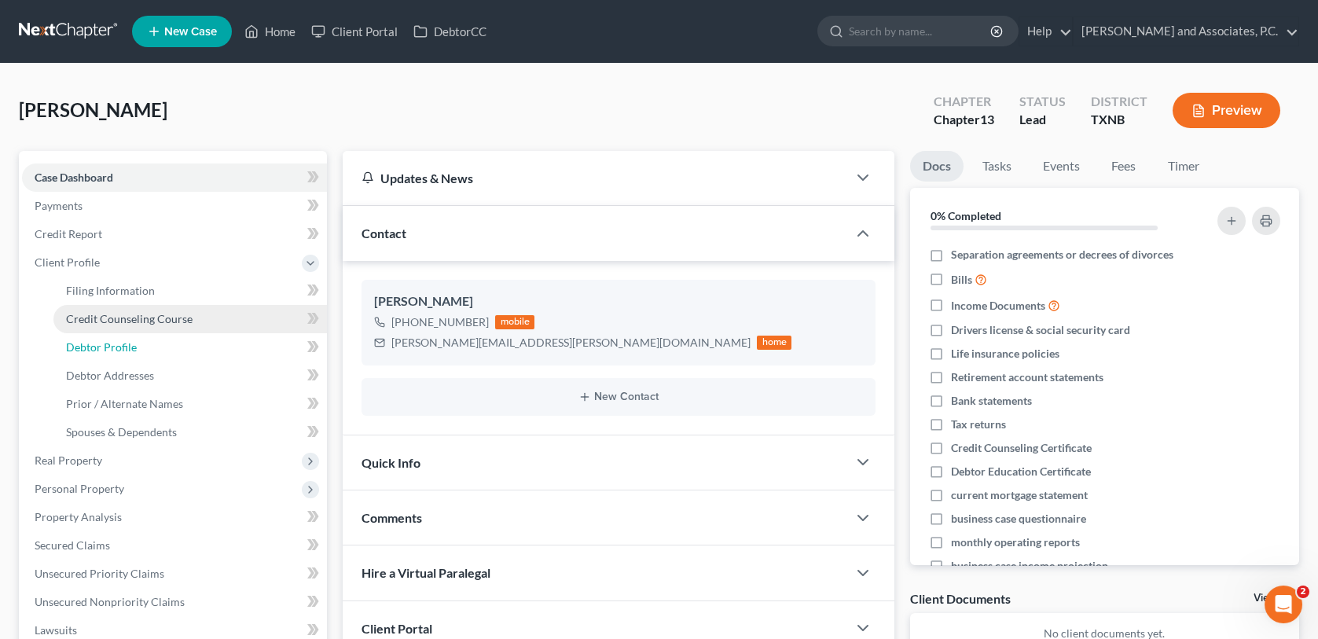
select select "0"
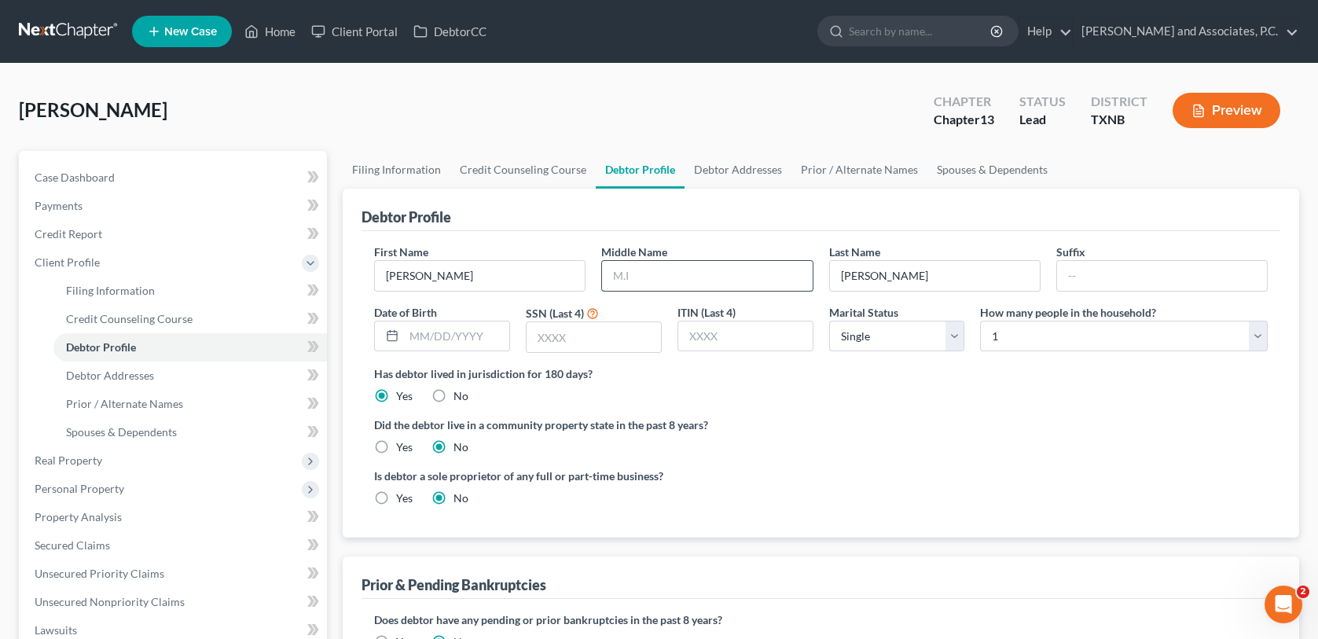
click at [644, 269] on input "text" at bounding box center [707, 276] width 210 height 30
type input "[PERSON_NAME]"
click at [464, 346] on input "text" at bounding box center [456, 336] width 105 height 30
type input "[DATE]"
click at [540, 330] on input "text" at bounding box center [594, 337] width 134 height 30
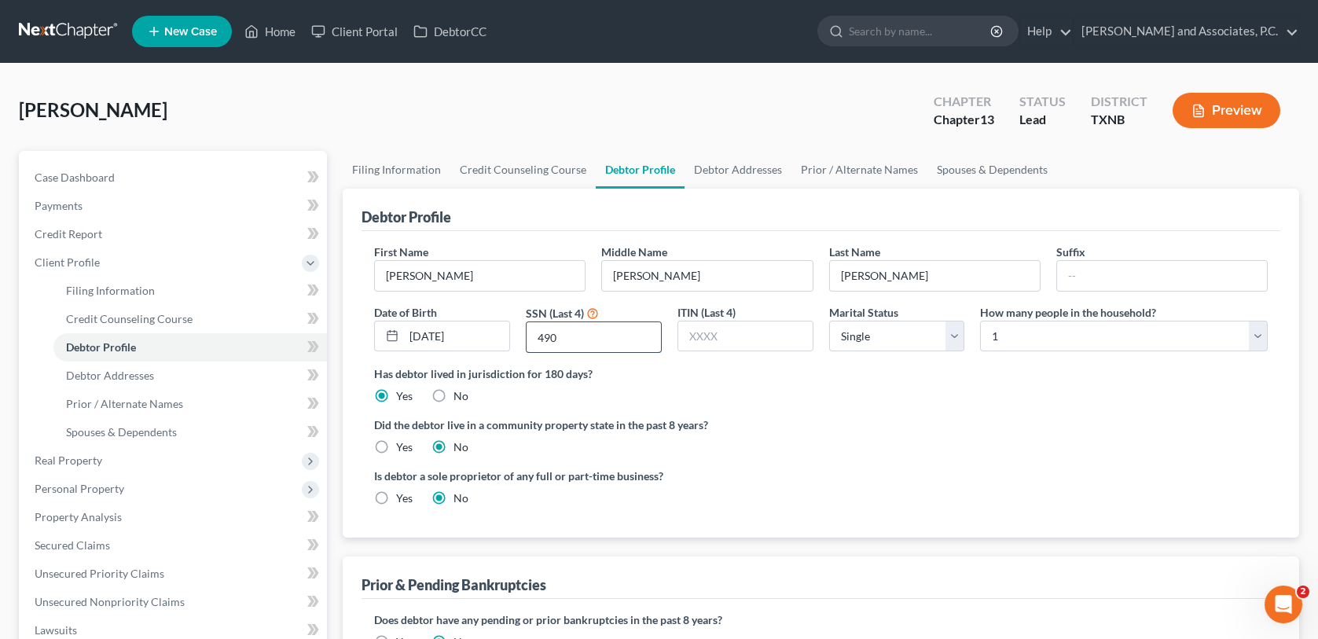
type input "4904"
click at [160, 375] on link "Debtor Addresses" at bounding box center [189, 375] width 273 height 28
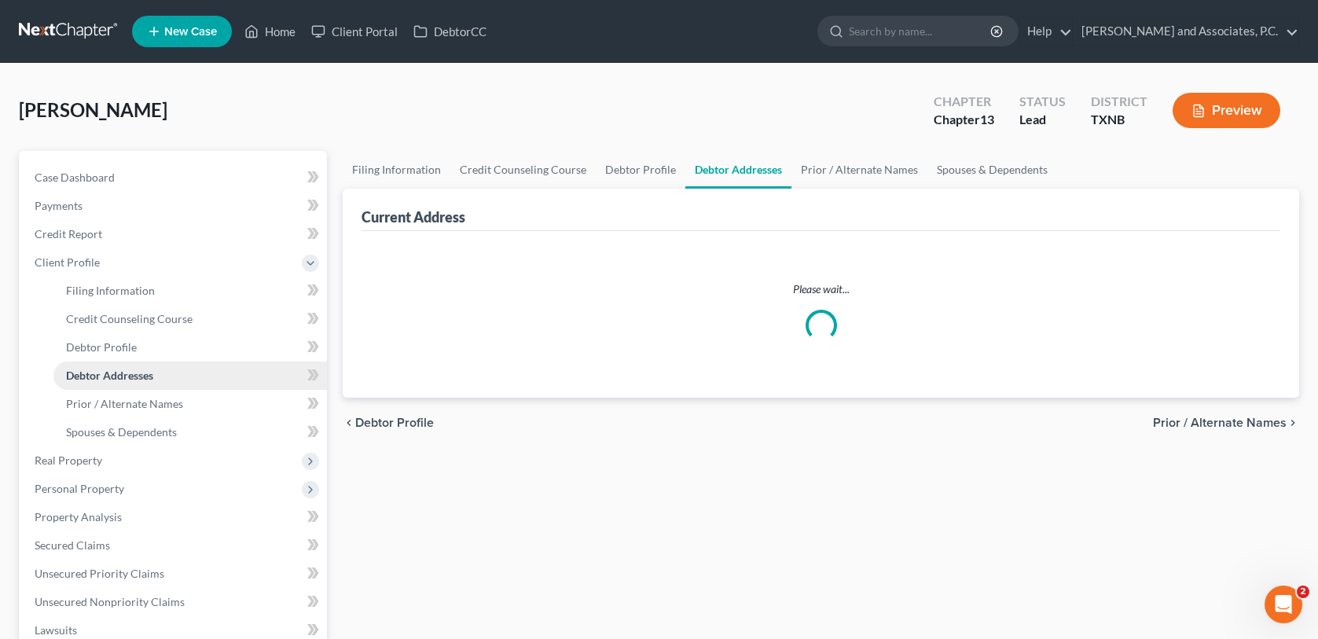
select select "0"
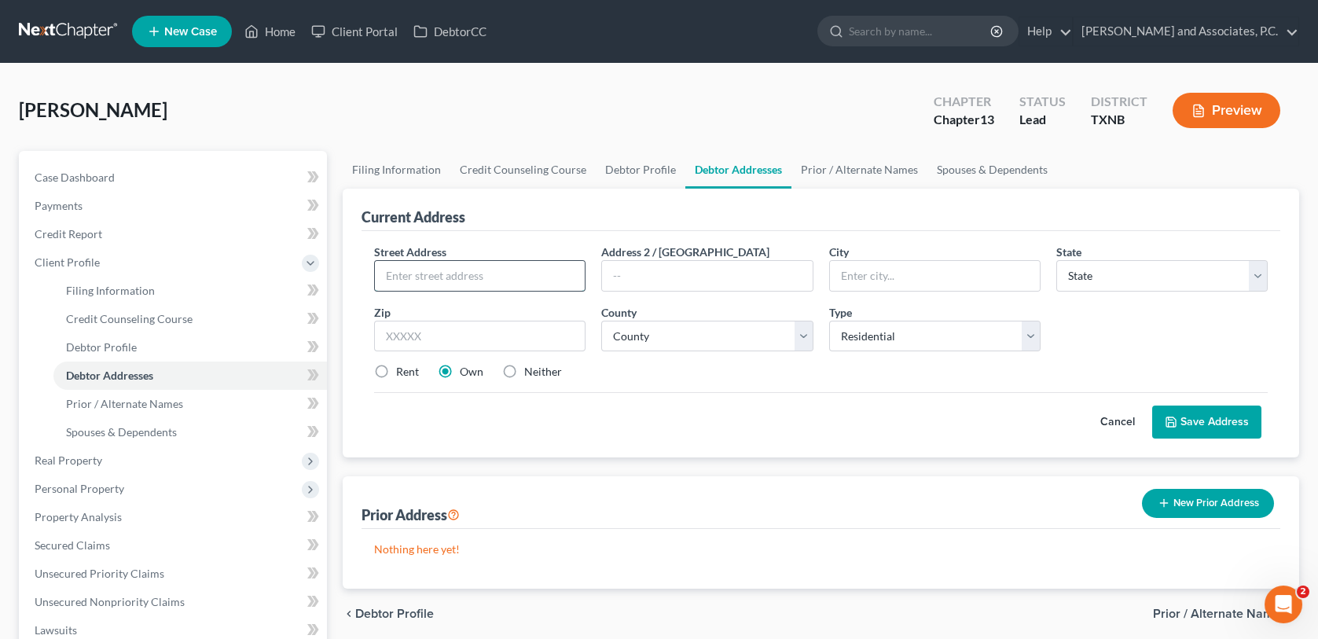
click at [407, 273] on input "text" at bounding box center [480, 276] width 210 height 30
type input "[STREET_ADDRESS]"
type input "San [PERSON_NAME]"
type input "[STREET_ADDRESS]"
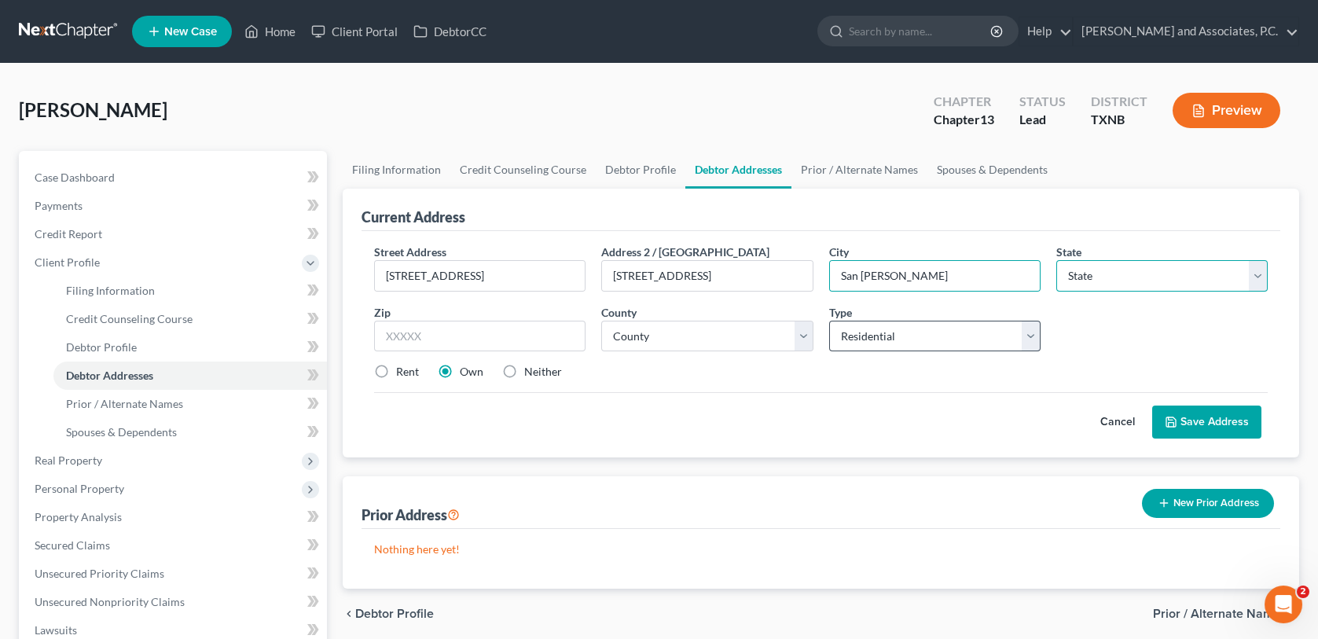
select select "45"
type input "76904"
click at [746, 335] on select "County [GEOGRAPHIC_DATA] [GEOGRAPHIC_DATA] [GEOGRAPHIC_DATA] [GEOGRAPHIC_DATA] …" at bounding box center [706, 336] width 211 height 31
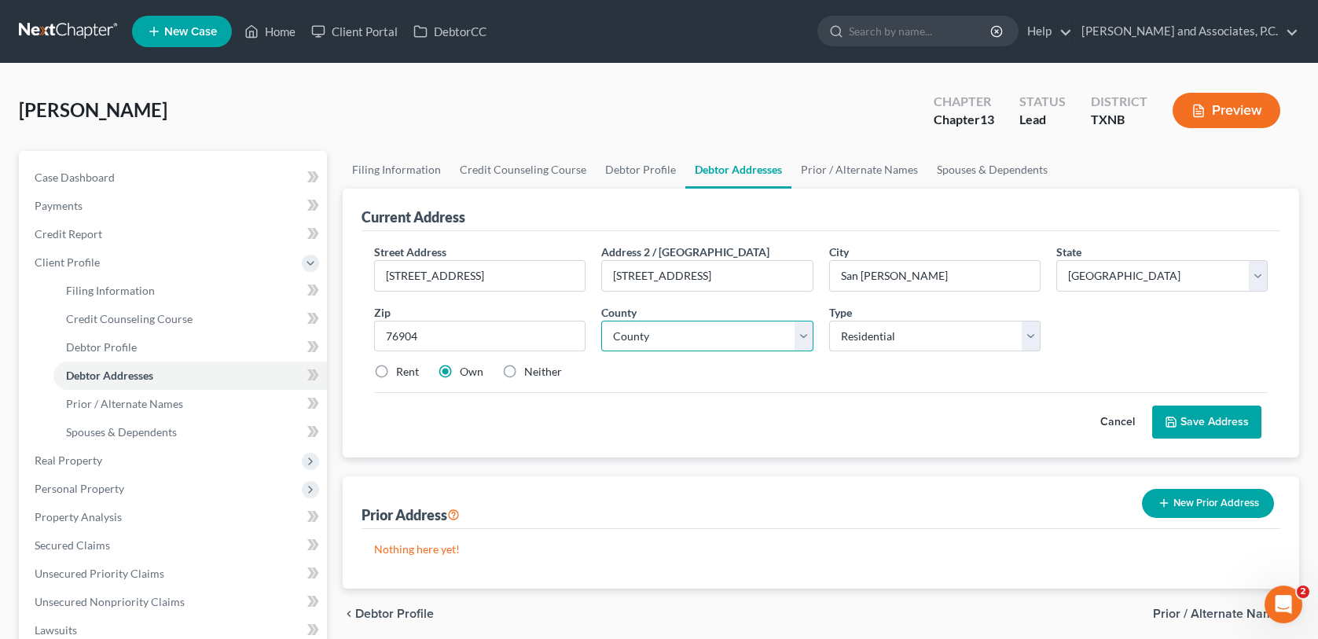
select select "225"
click at [601, 321] on select "County [GEOGRAPHIC_DATA] [GEOGRAPHIC_DATA] [GEOGRAPHIC_DATA] [GEOGRAPHIC_DATA] …" at bounding box center [706, 336] width 211 height 31
click at [1236, 425] on button "Save Address" at bounding box center [1206, 421] width 109 height 33
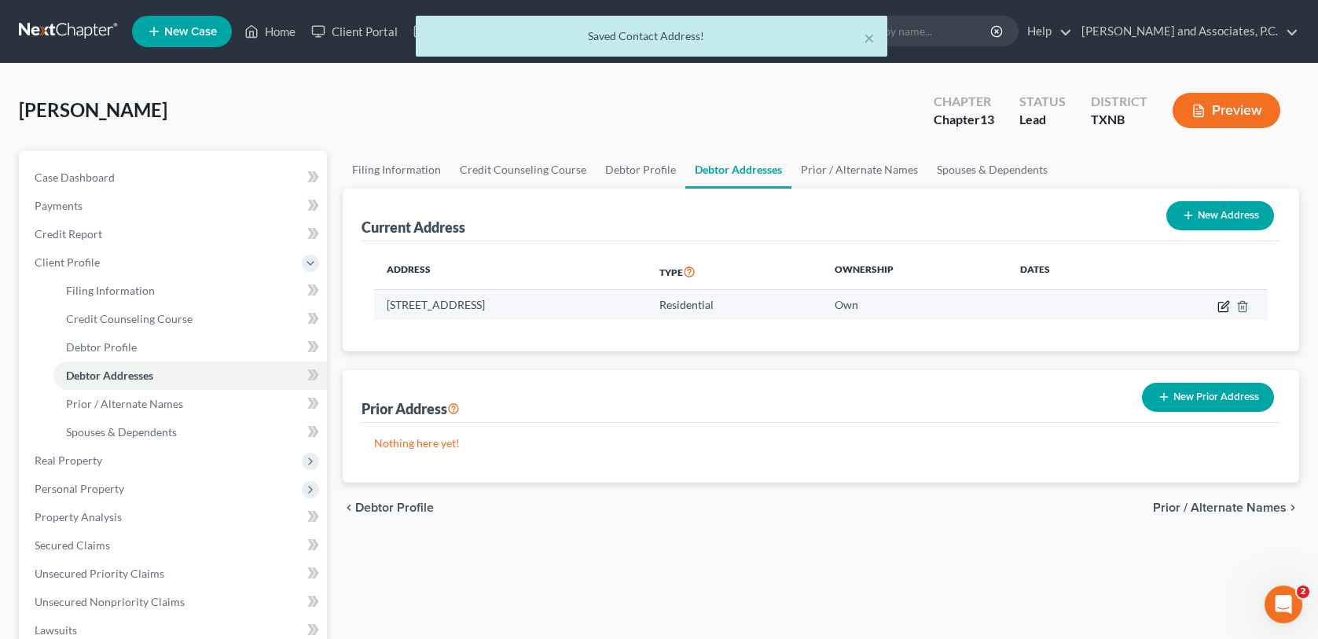
click at [1224, 305] on icon "button" at bounding box center [1223, 306] width 13 height 13
select select "45"
select select "225"
select select "0"
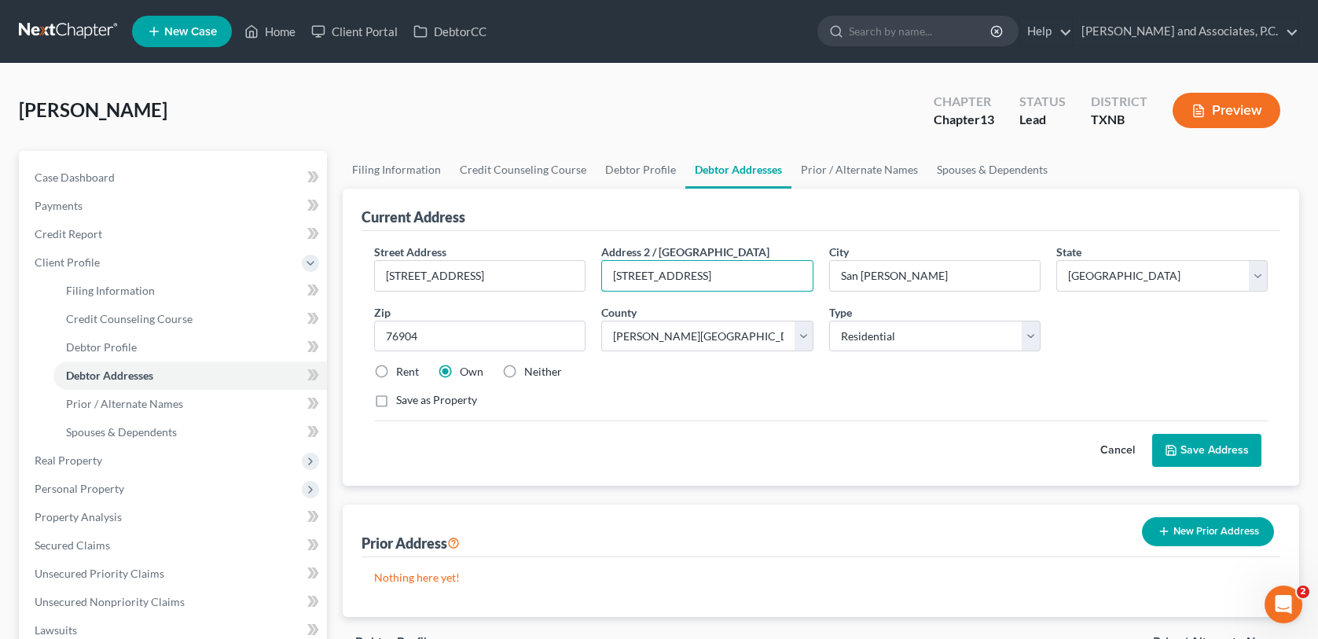
drag, startPoint x: 714, startPoint y: 273, endPoint x: 600, endPoint y: 296, distance: 117.0
click at [601, 297] on div "Street Address * [STREET_ADDRESS] * [GEOGRAPHIC_DATA][PERSON_NAME] * State [US_…" at bounding box center [820, 333] width 909 height 178
click at [1190, 453] on button "Save Address" at bounding box center [1206, 450] width 109 height 33
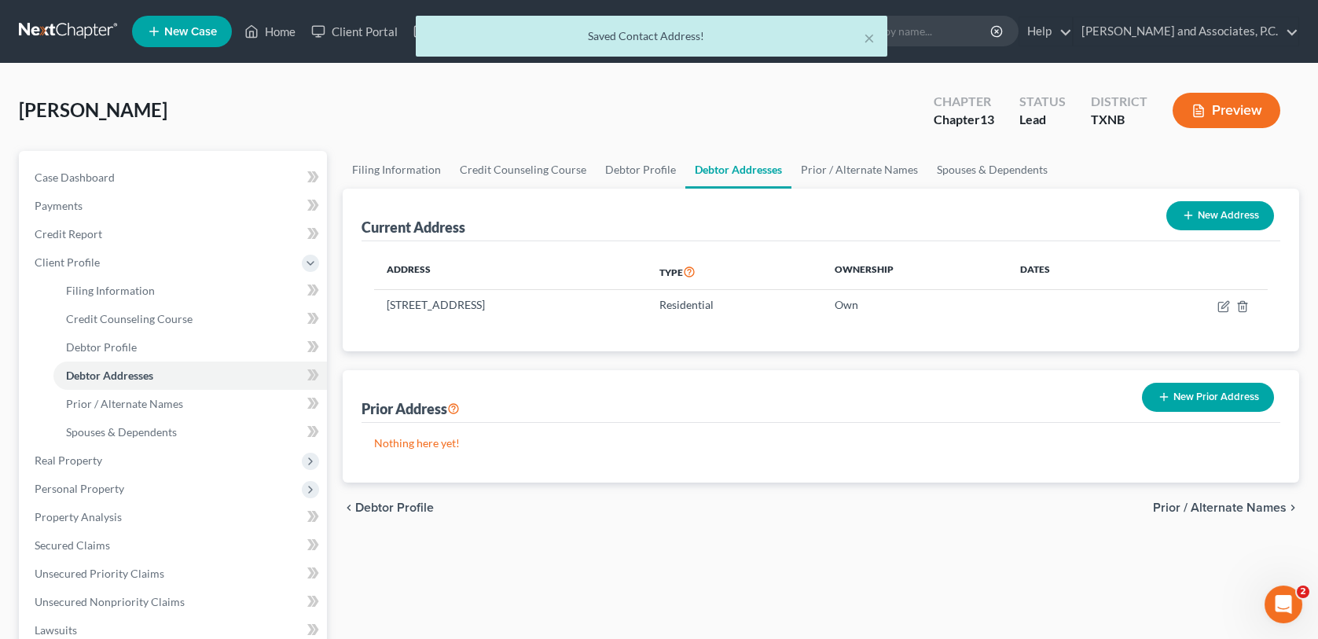
click at [527, 72] on div "× Saved Contact Address! [PERSON_NAME] Upgraded Chapter Chapter 13 Status Lead …" at bounding box center [659, 528] width 1318 height 929
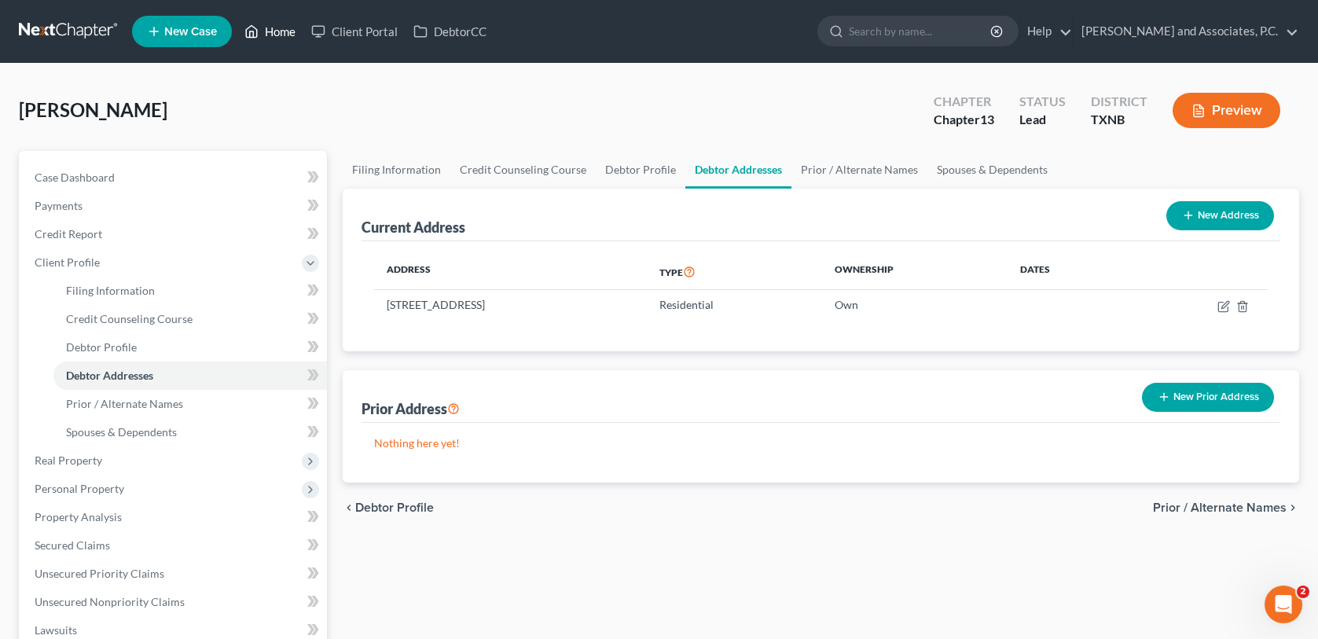
click at [273, 31] on link "Home" at bounding box center [270, 31] width 67 height 28
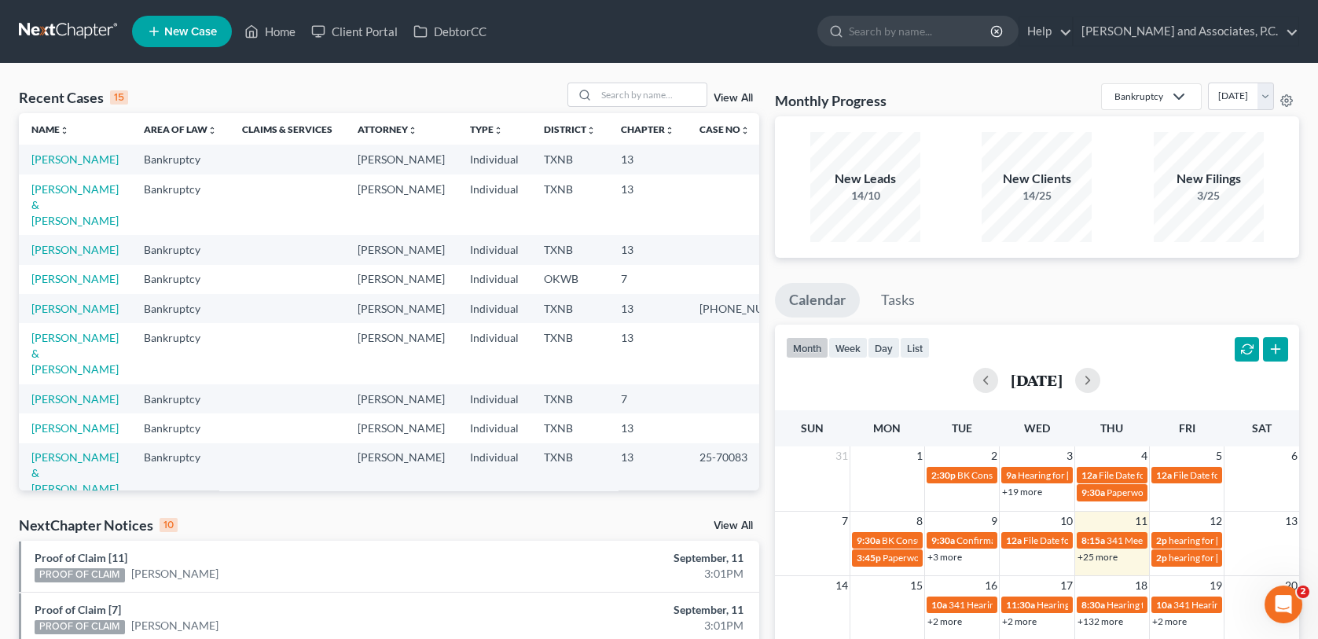
drag, startPoint x: 570, startPoint y: 2, endPoint x: 766, endPoint y: 24, distance: 197.6
click at [766, 24] on ul "New Case Home Client Portal DebtorCC - No Result - See all results Or Press Ent…" at bounding box center [715, 31] width 1167 height 41
